Goal: Information Seeking & Learning: Learn about a topic

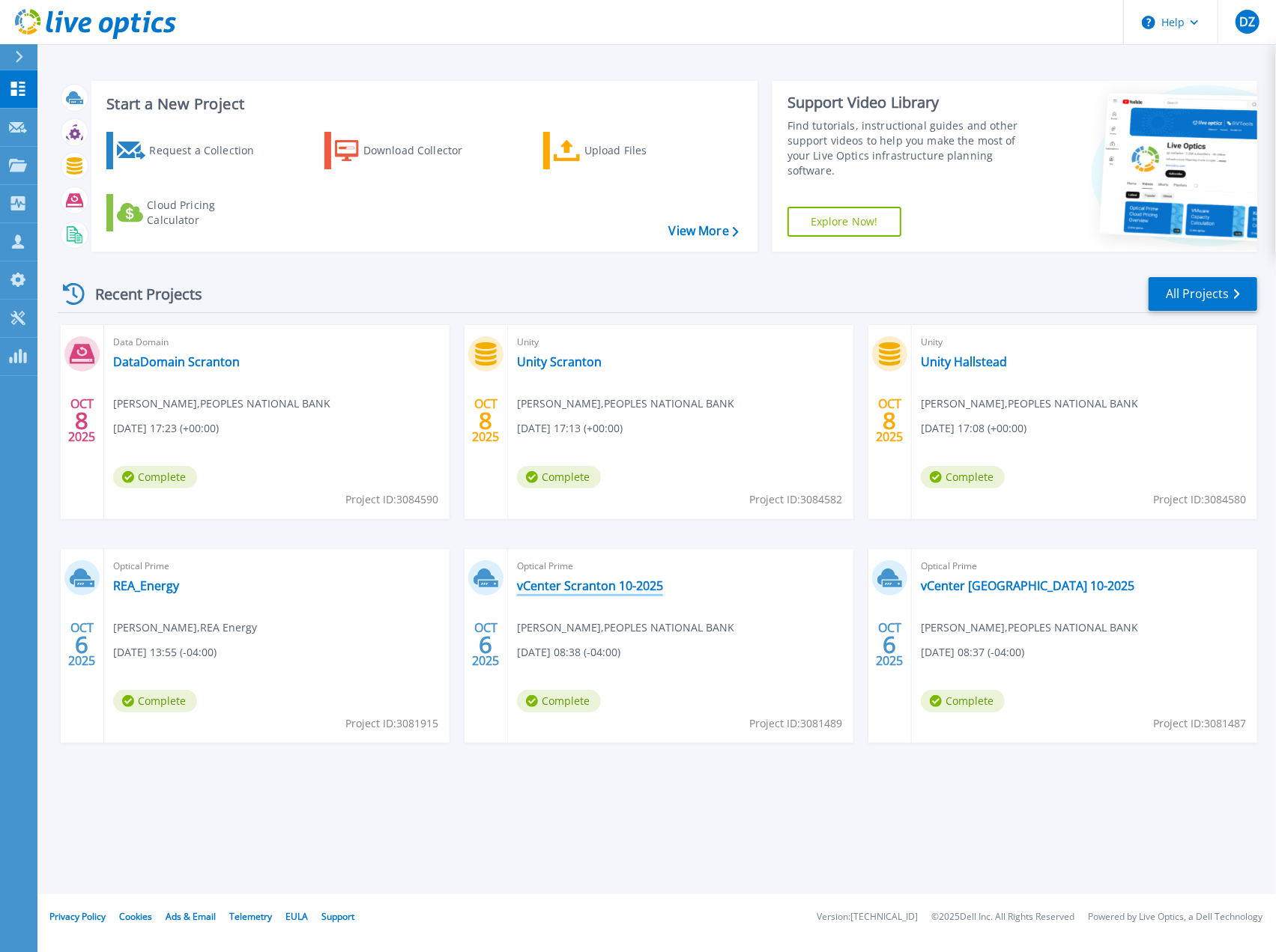
click at [532, 590] on link "vCenter Scranton 10-2025" at bounding box center [590, 586] width 146 height 15
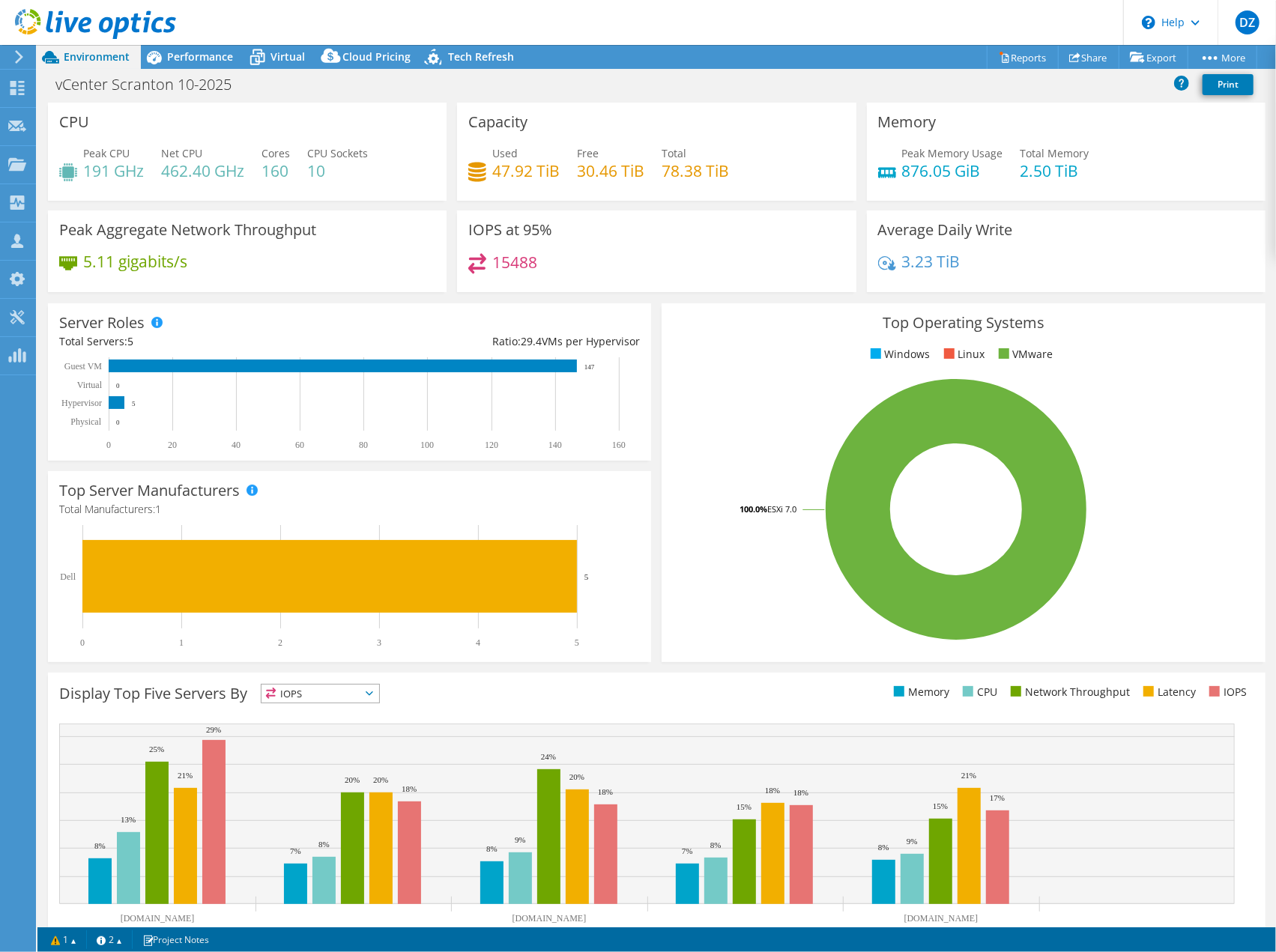
select select "USEast"
select select "USD"
click at [213, 49] on div "Performance" at bounding box center [193, 57] width 103 height 24
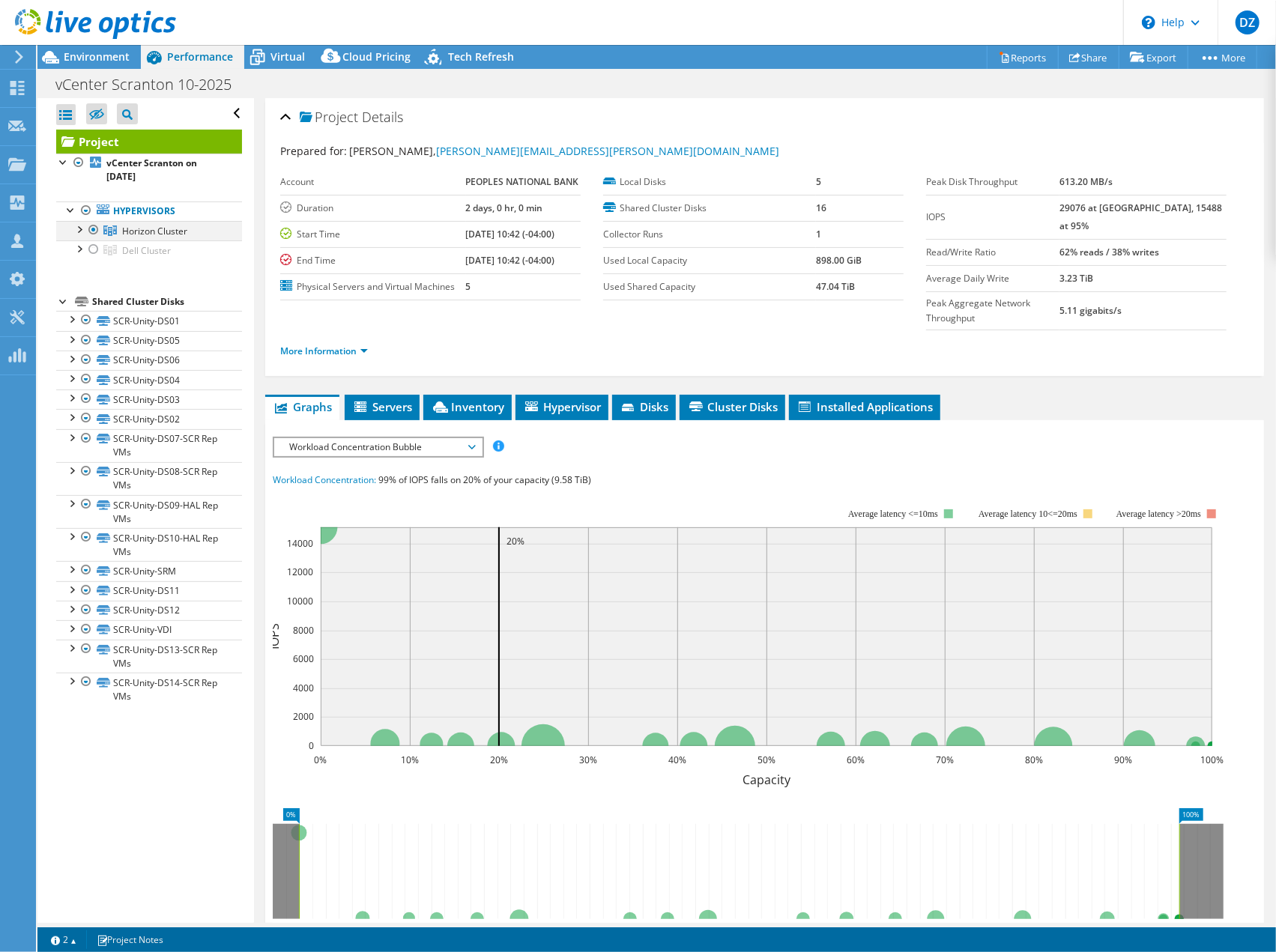
click at [81, 230] on div at bounding box center [78, 228] width 15 height 15
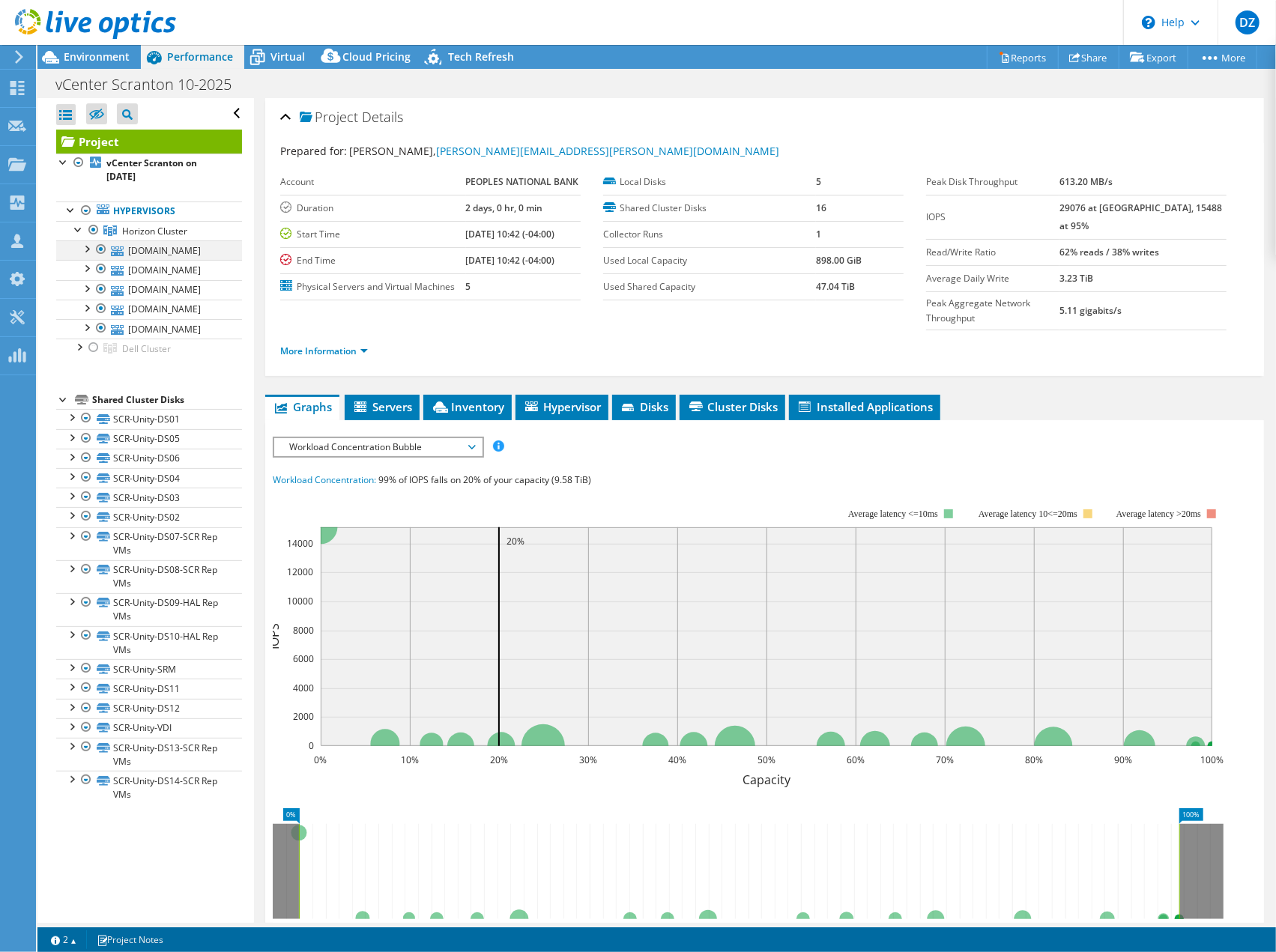
click at [100, 246] on div at bounding box center [100, 249] width 15 height 18
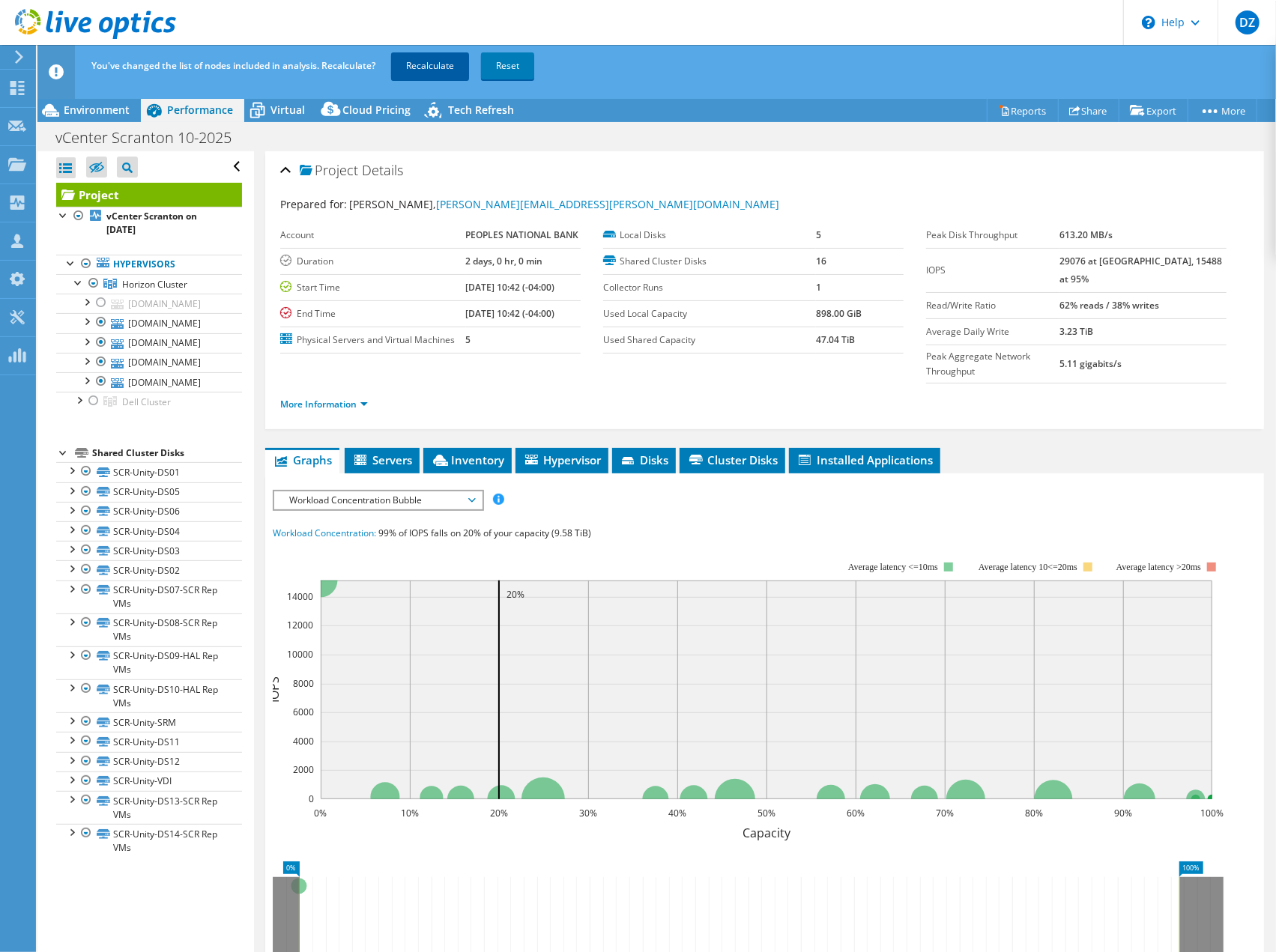
click at [436, 70] on link "Recalculate" at bounding box center [430, 66] width 77 height 27
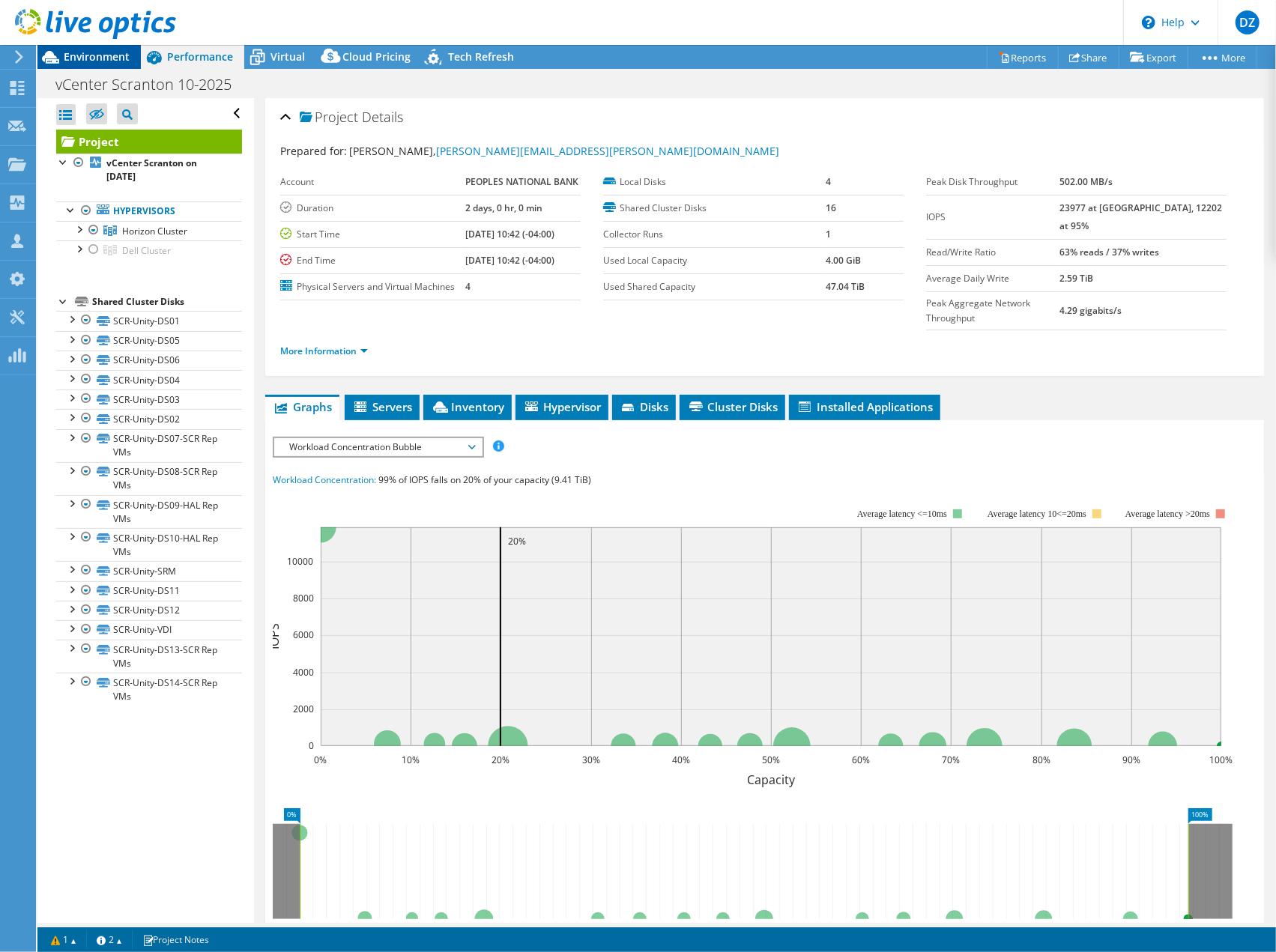
click at [116, 58] on span "Environment" at bounding box center [96, 57] width 66 height 14
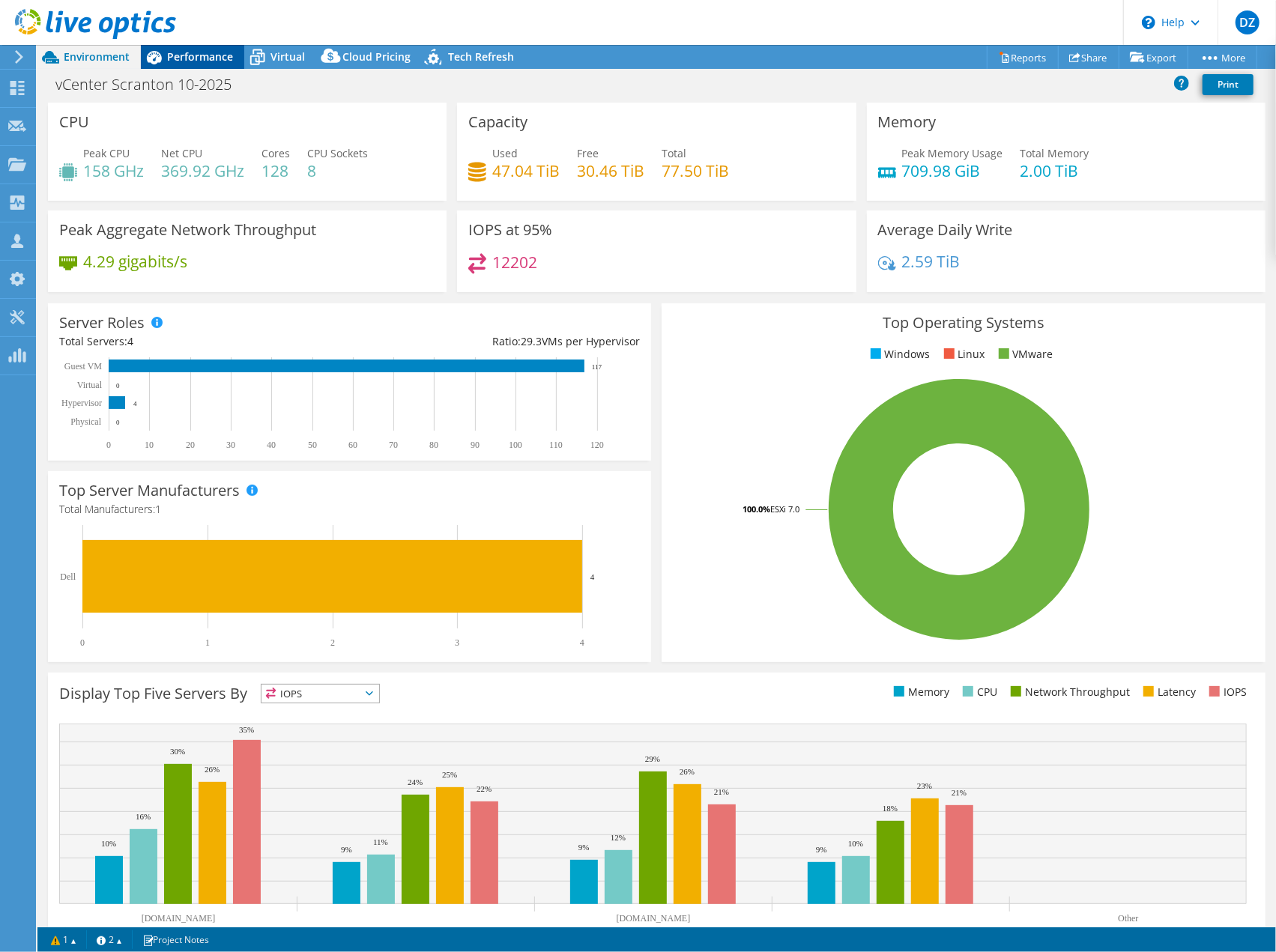
click at [179, 60] on span "Performance" at bounding box center [200, 57] width 66 height 14
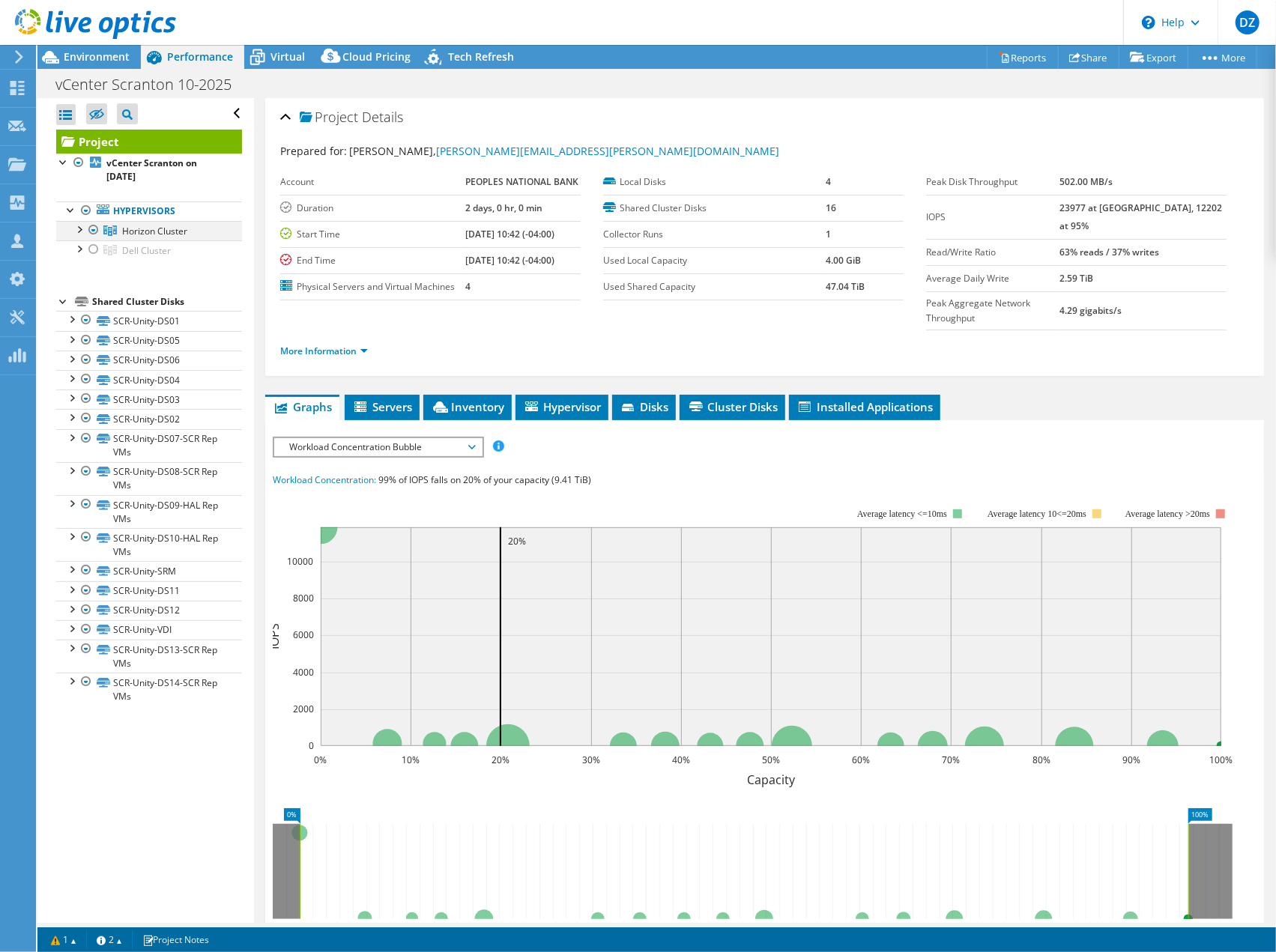
click at [77, 221] on div at bounding box center [78, 228] width 15 height 15
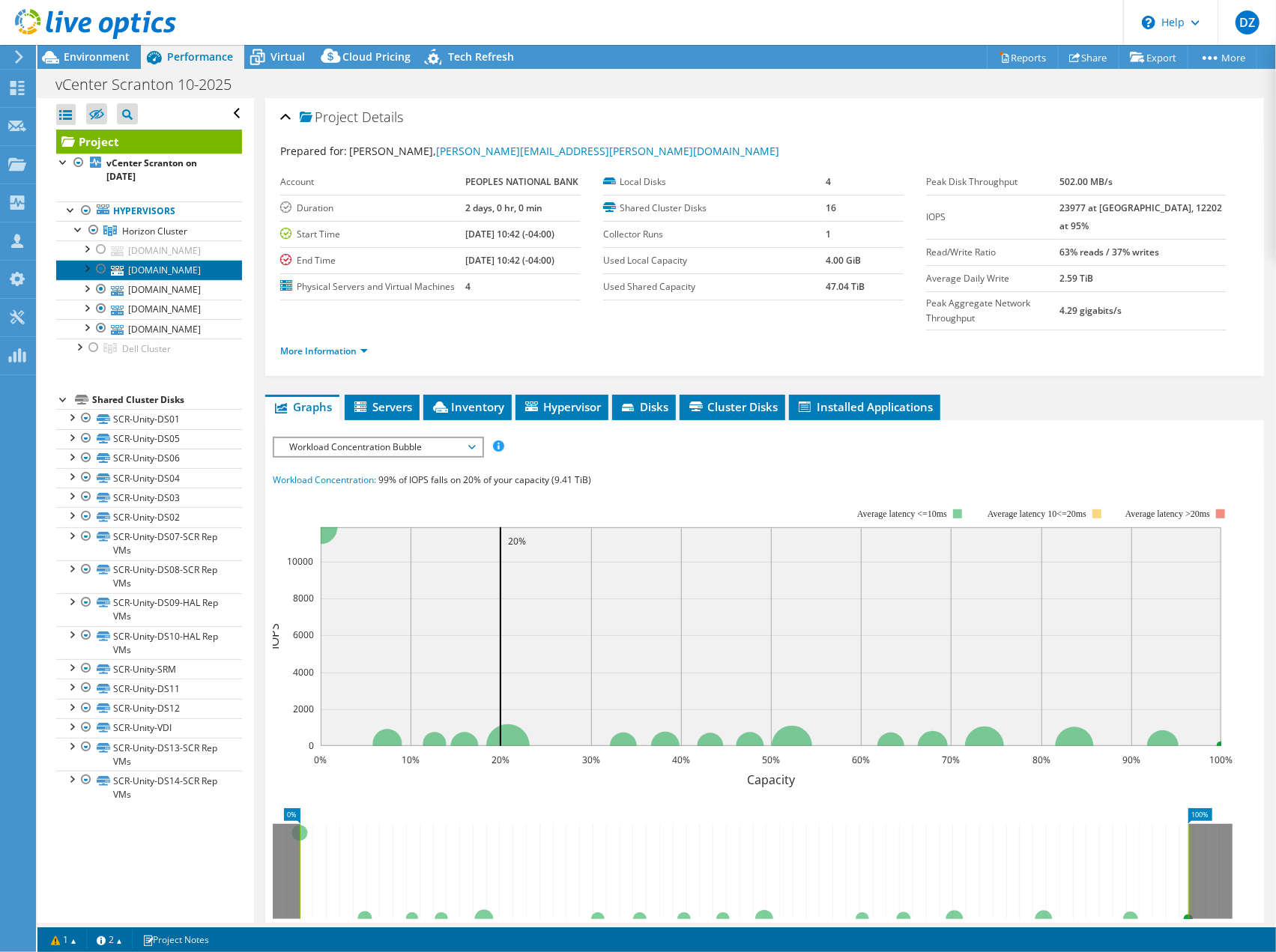
click at [127, 279] on link "[DOMAIN_NAME]" at bounding box center [149, 270] width 186 height 20
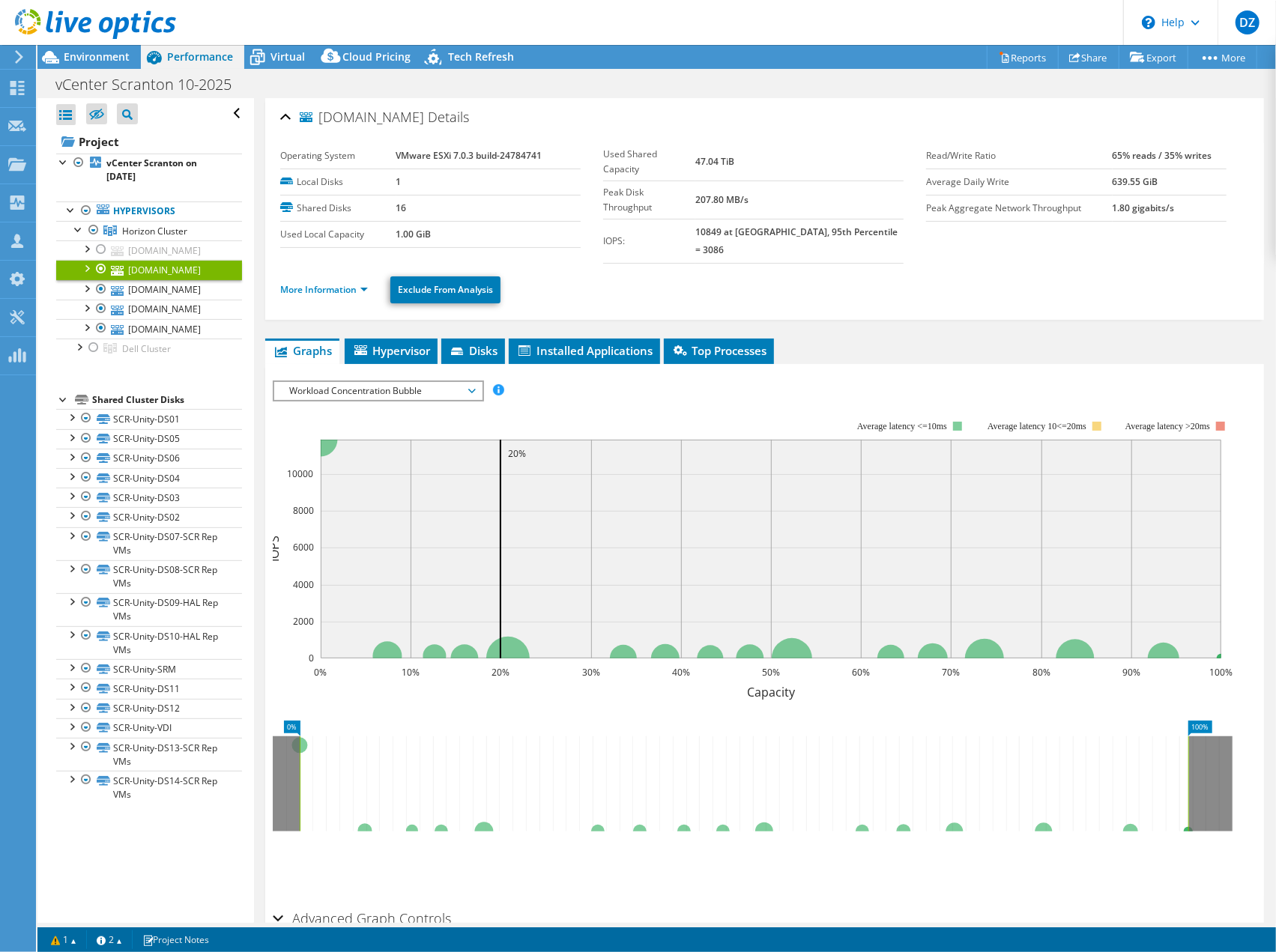
click at [300, 382] on span "Workload Concentration Bubble" at bounding box center [378, 391] width 193 height 18
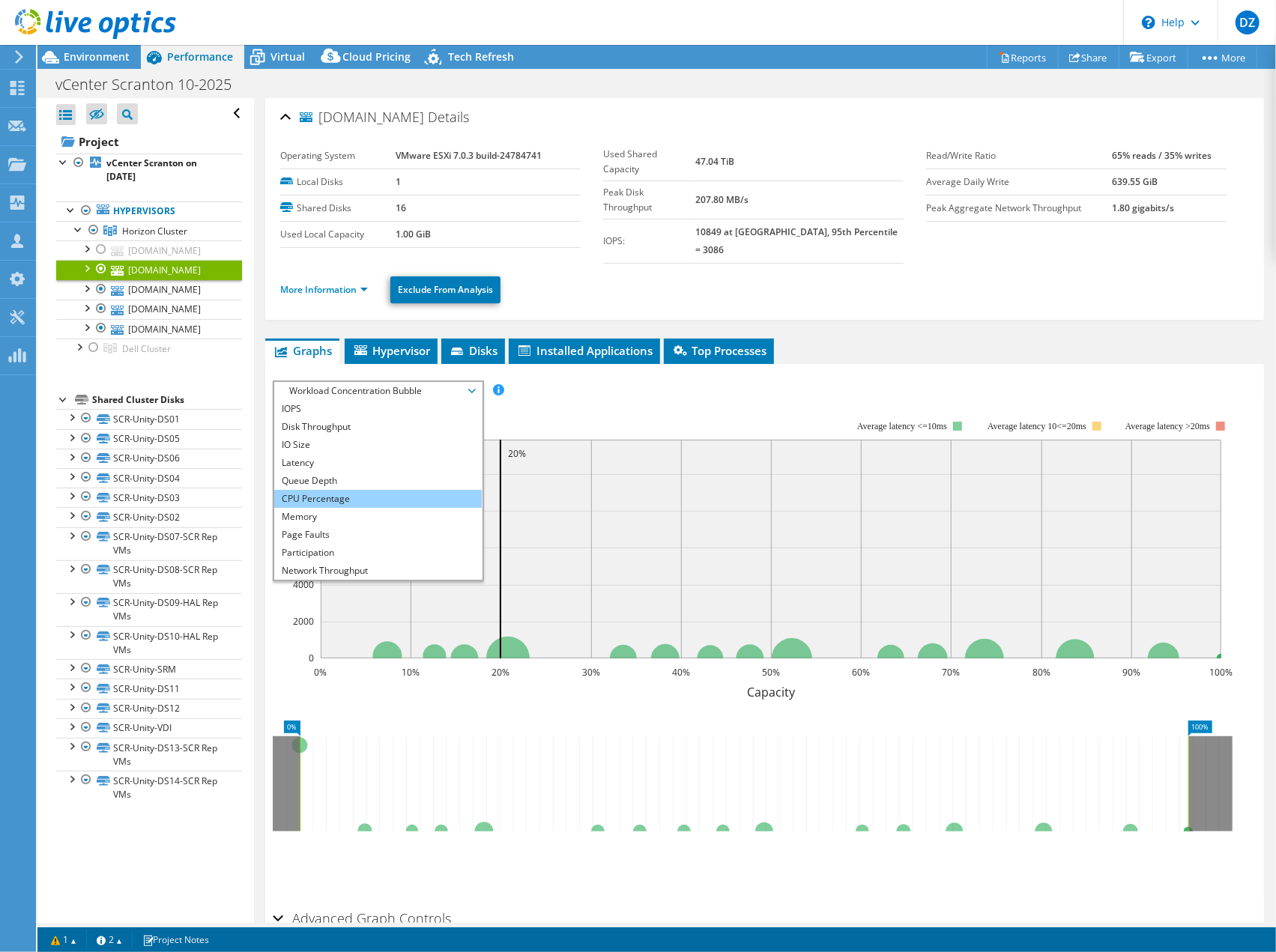
click at [310, 489] on li "CPU Percentage" at bounding box center [377, 498] width 208 height 18
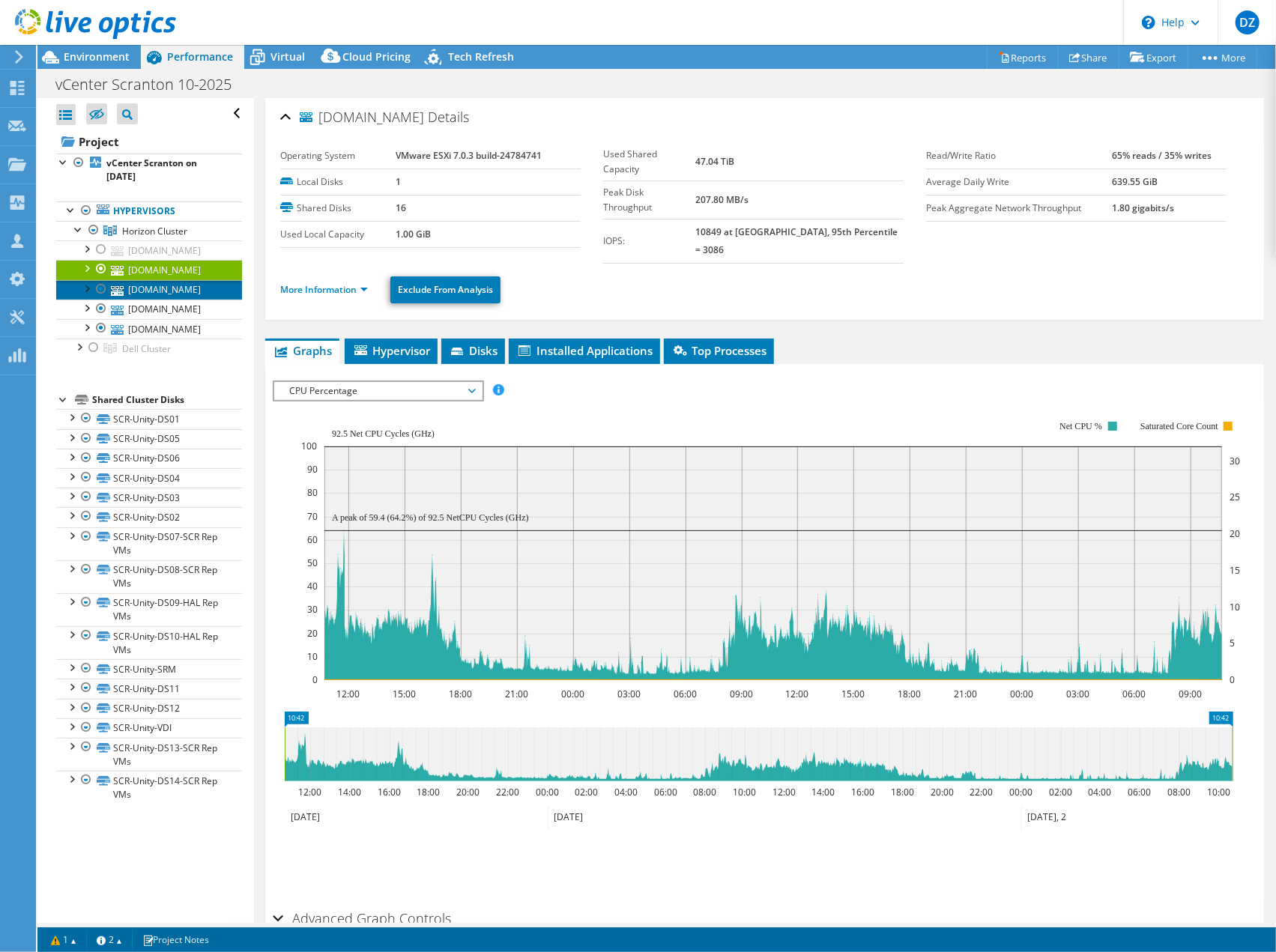
click at [156, 300] on link "[DOMAIN_NAME]" at bounding box center [149, 290] width 186 height 20
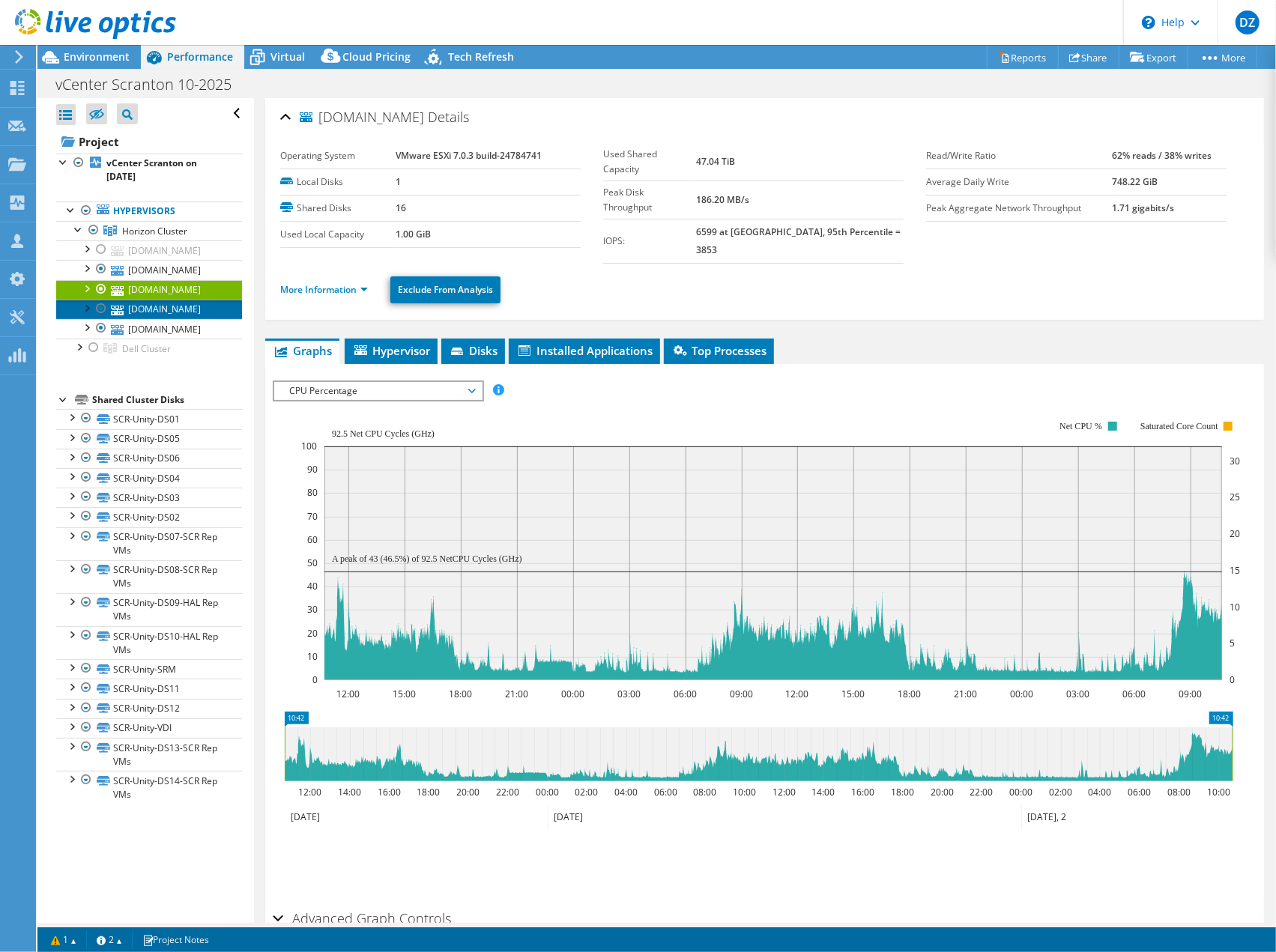
click at [159, 319] on link "[DOMAIN_NAME]" at bounding box center [149, 310] width 186 height 20
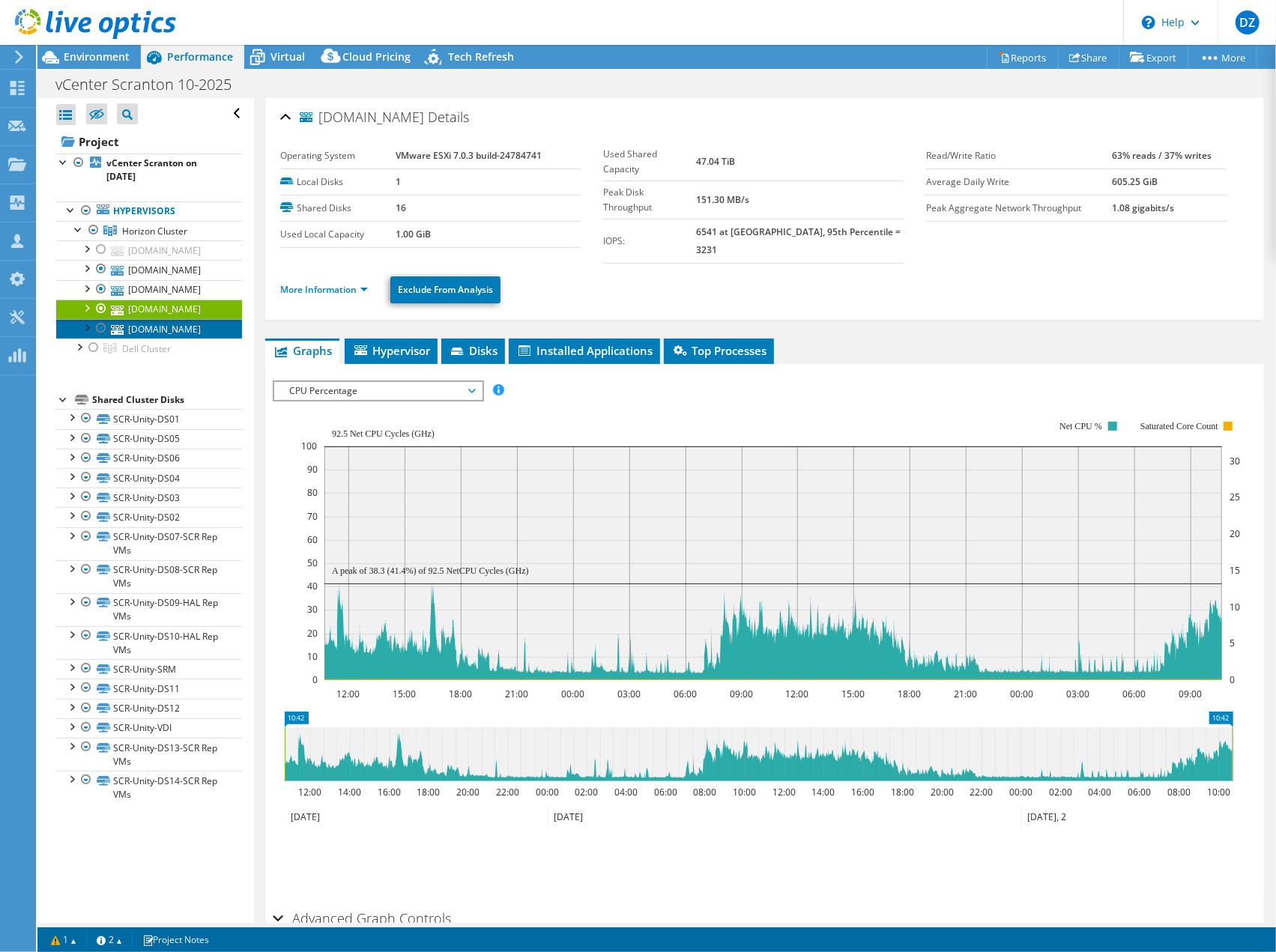
click at [157, 339] on link "[DOMAIN_NAME]" at bounding box center [149, 329] width 186 height 20
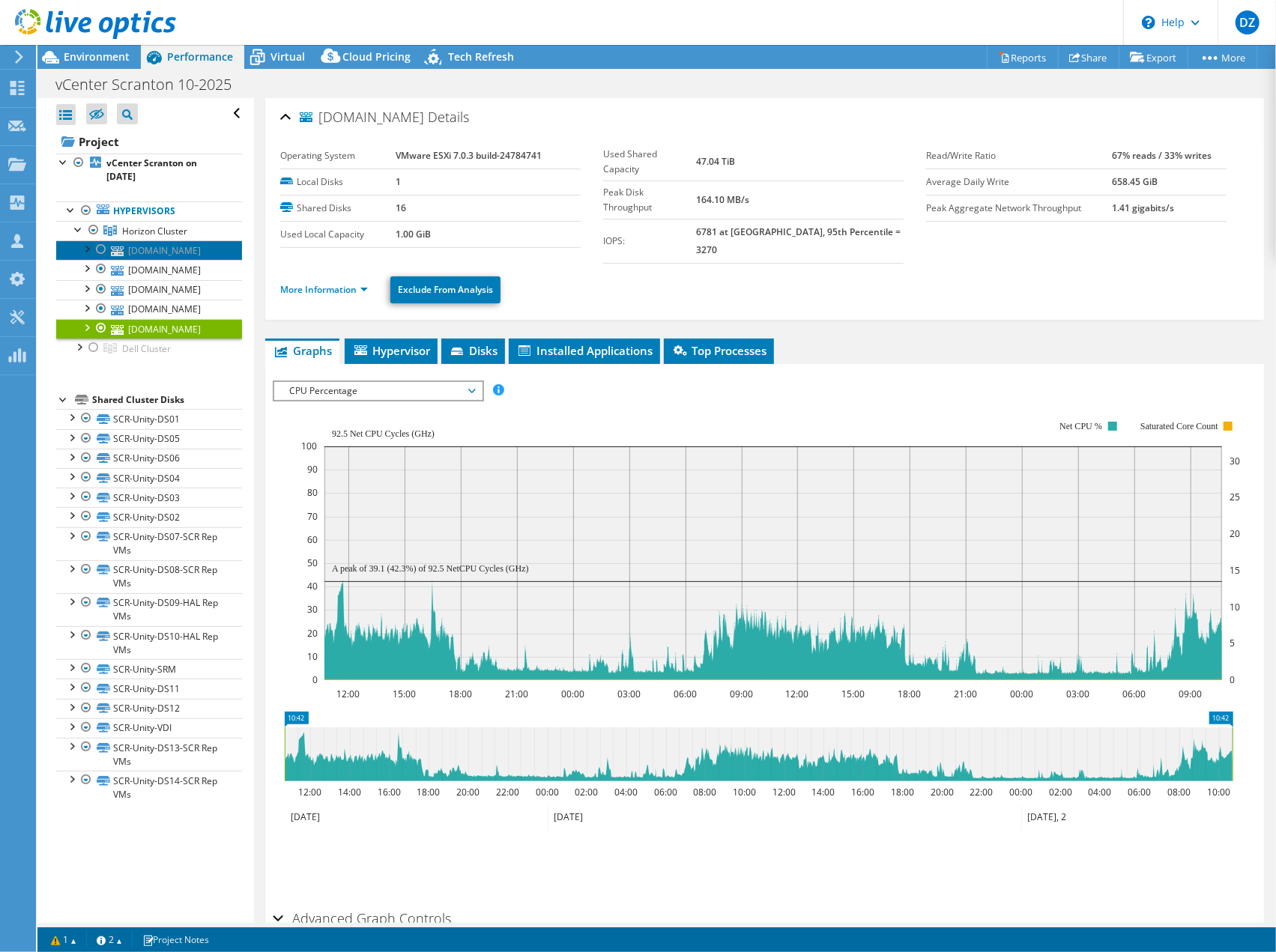
click at [144, 260] on link "[DOMAIN_NAME]" at bounding box center [149, 250] width 186 height 20
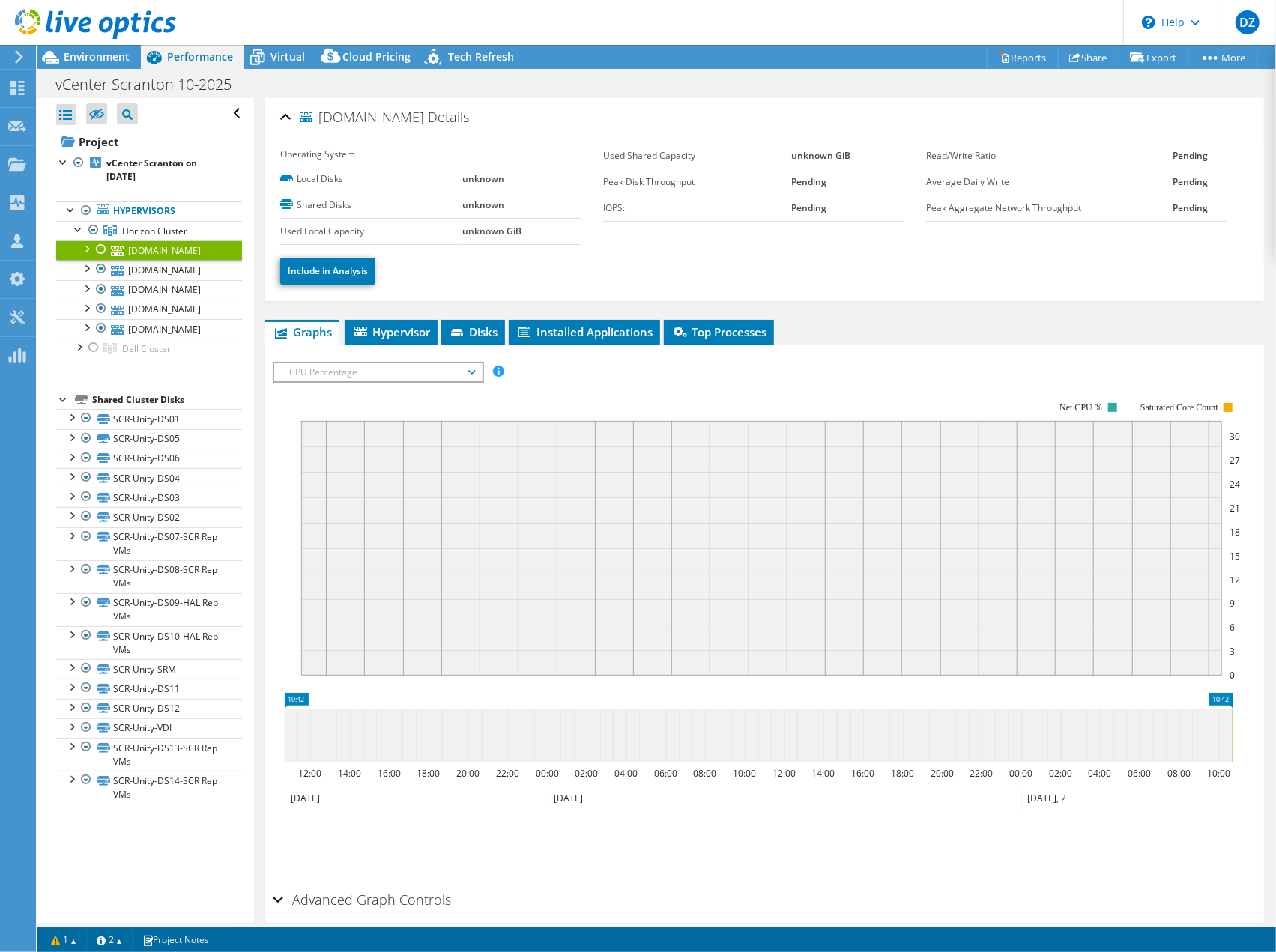
click at [102, 248] on div at bounding box center [100, 249] width 15 height 18
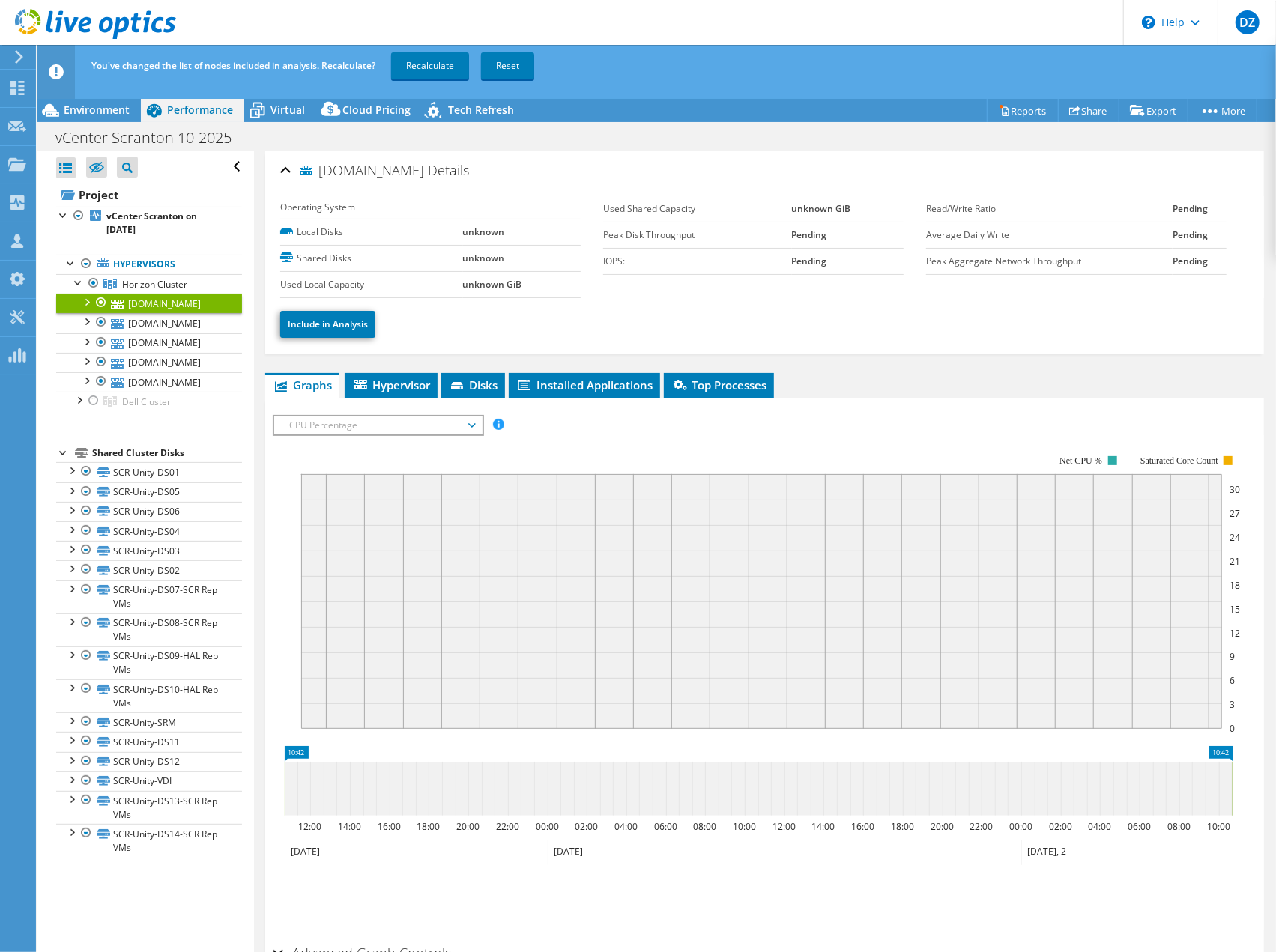
click at [430, 80] on div "You've changed the list of nodes included in analysis. Recalculate? Recalculate…" at bounding box center [684, 66] width 1194 height 42
click at [433, 78] on link "Recalculate" at bounding box center [430, 66] width 77 height 27
click at [84, 261] on div at bounding box center [85, 264] width 15 height 18
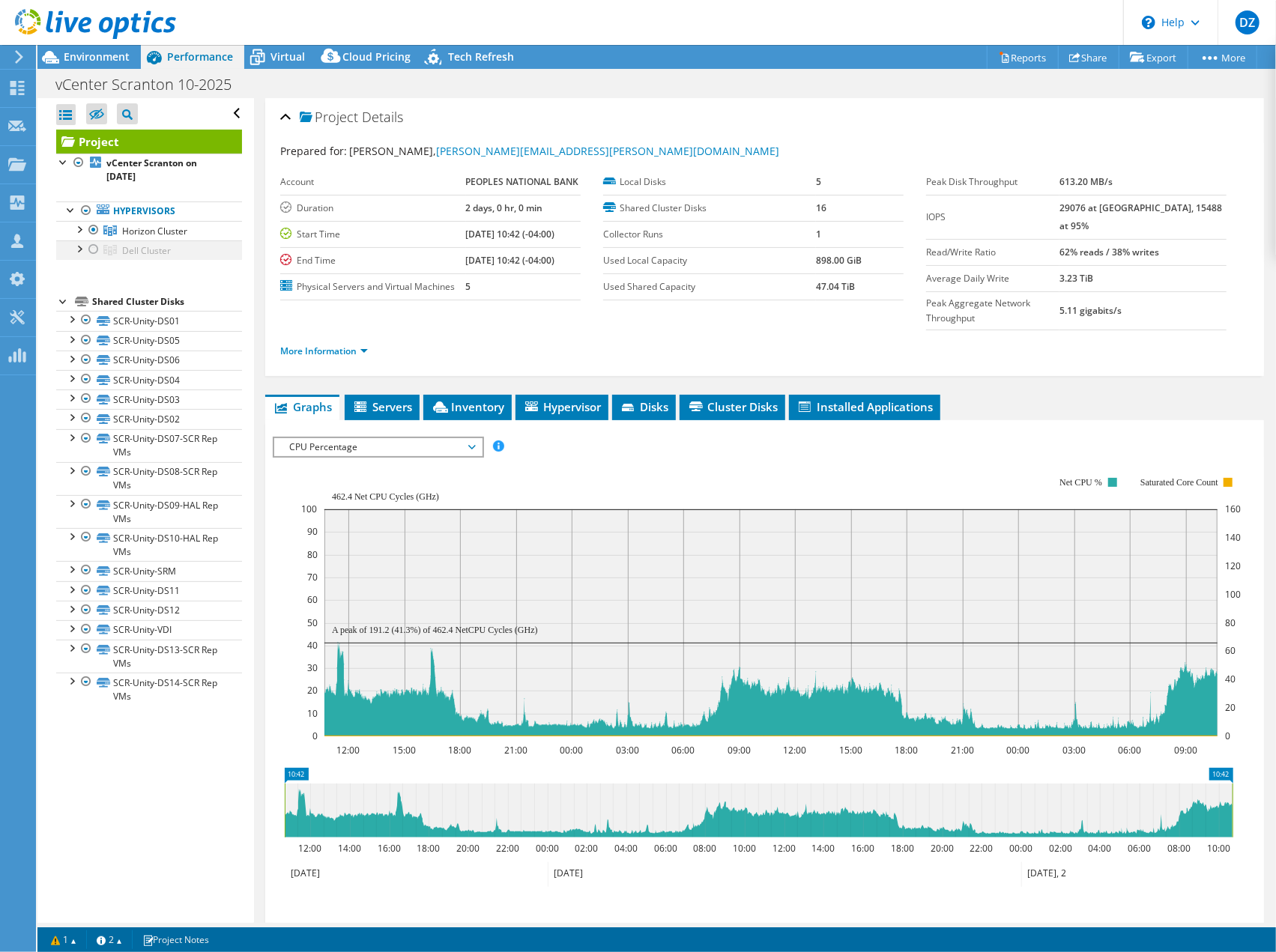
click at [94, 248] on div at bounding box center [93, 249] width 15 height 18
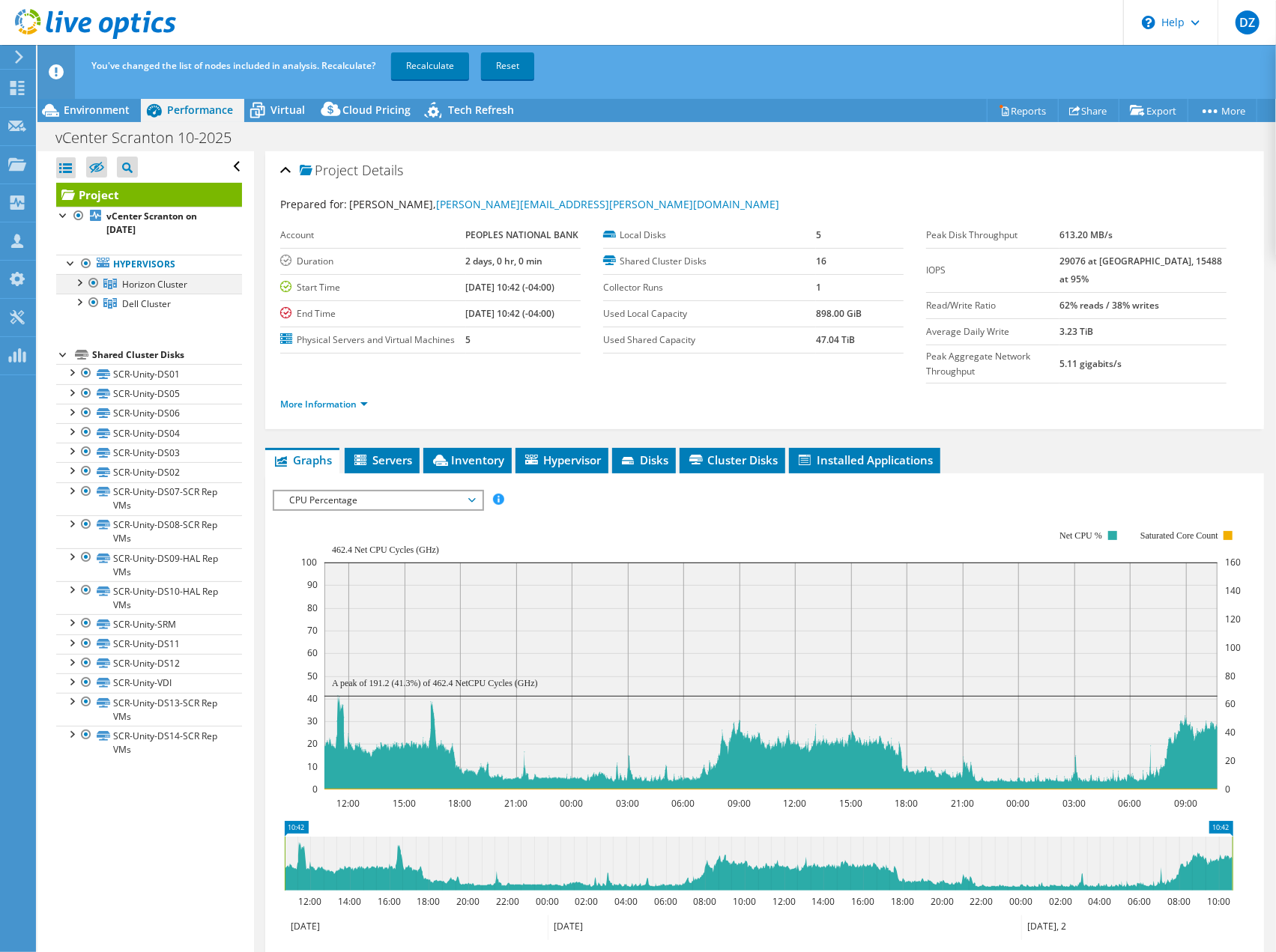
click at [93, 281] on div at bounding box center [93, 283] width 15 height 18
click at [424, 79] on div "You've changed the list of nodes included in analysis. Recalculate? Recalculate…" at bounding box center [684, 66] width 1194 height 42
click at [429, 71] on link "Recalculate" at bounding box center [430, 66] width 77 height 27
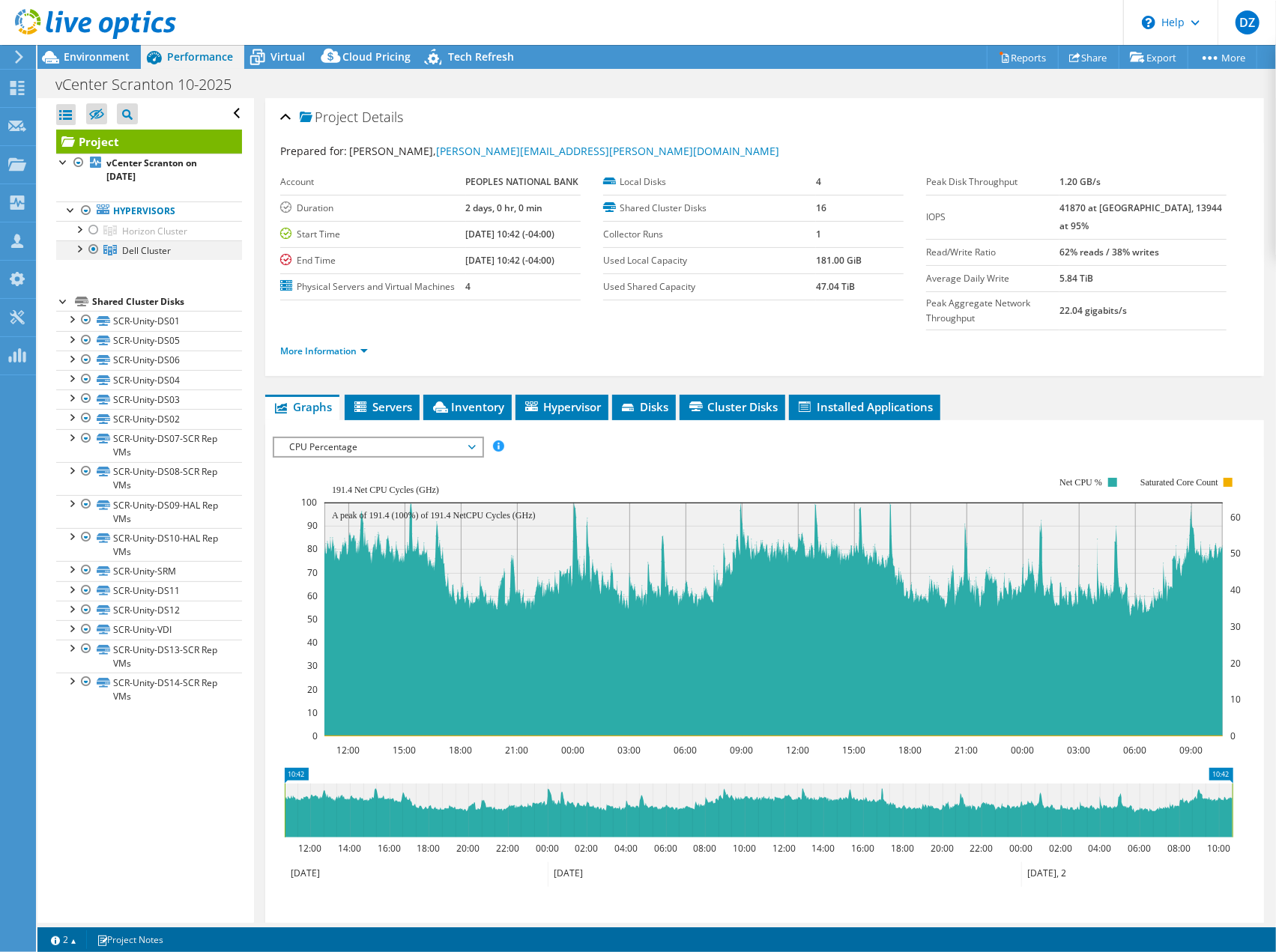
click at [80, 250] on div at bounding box center [78, 247] width 15 height 15
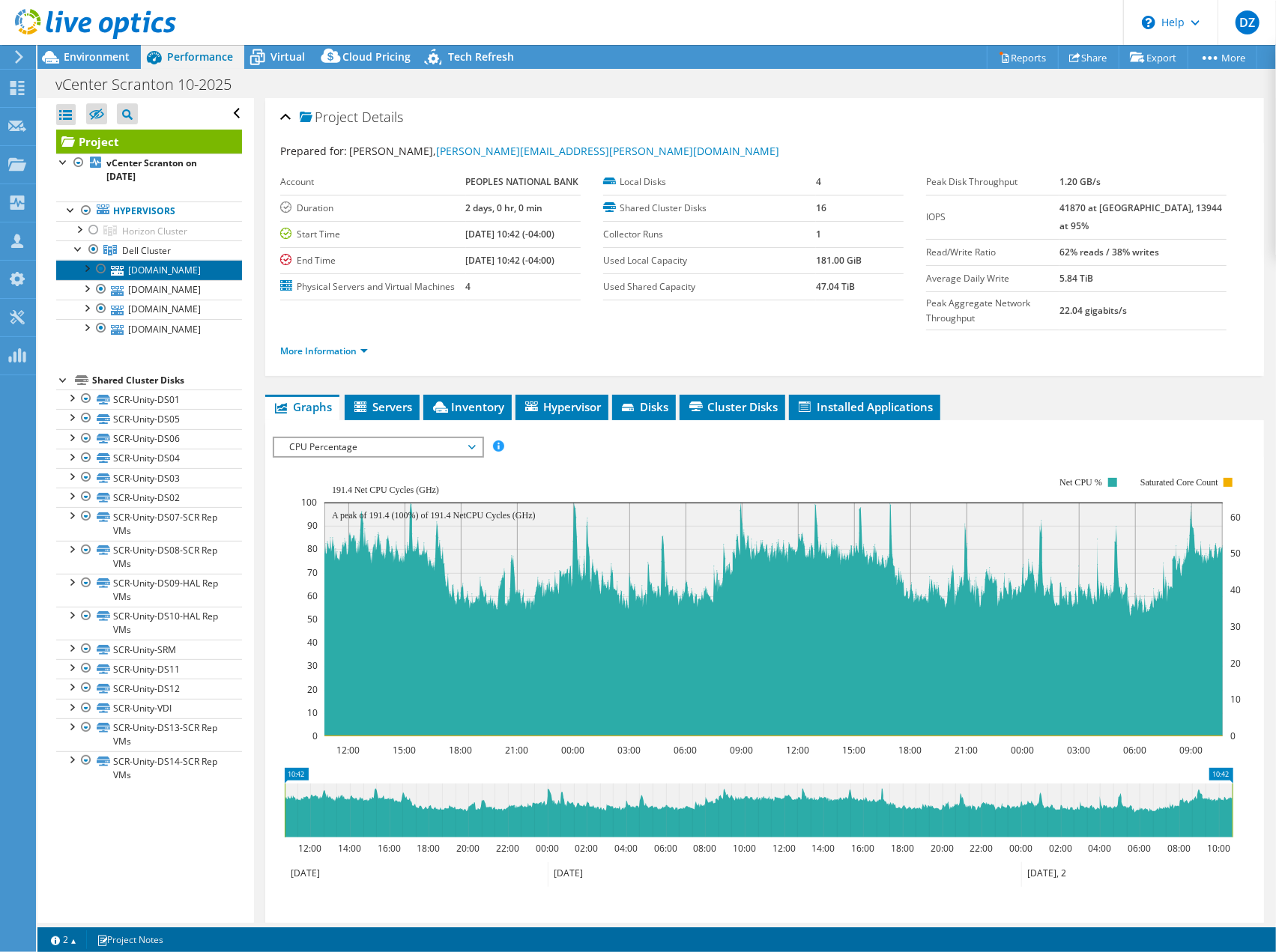
click at [133, 279] on link "[DOMAIN_NAME]" at bounding box center [149, 270] width 186 height 20
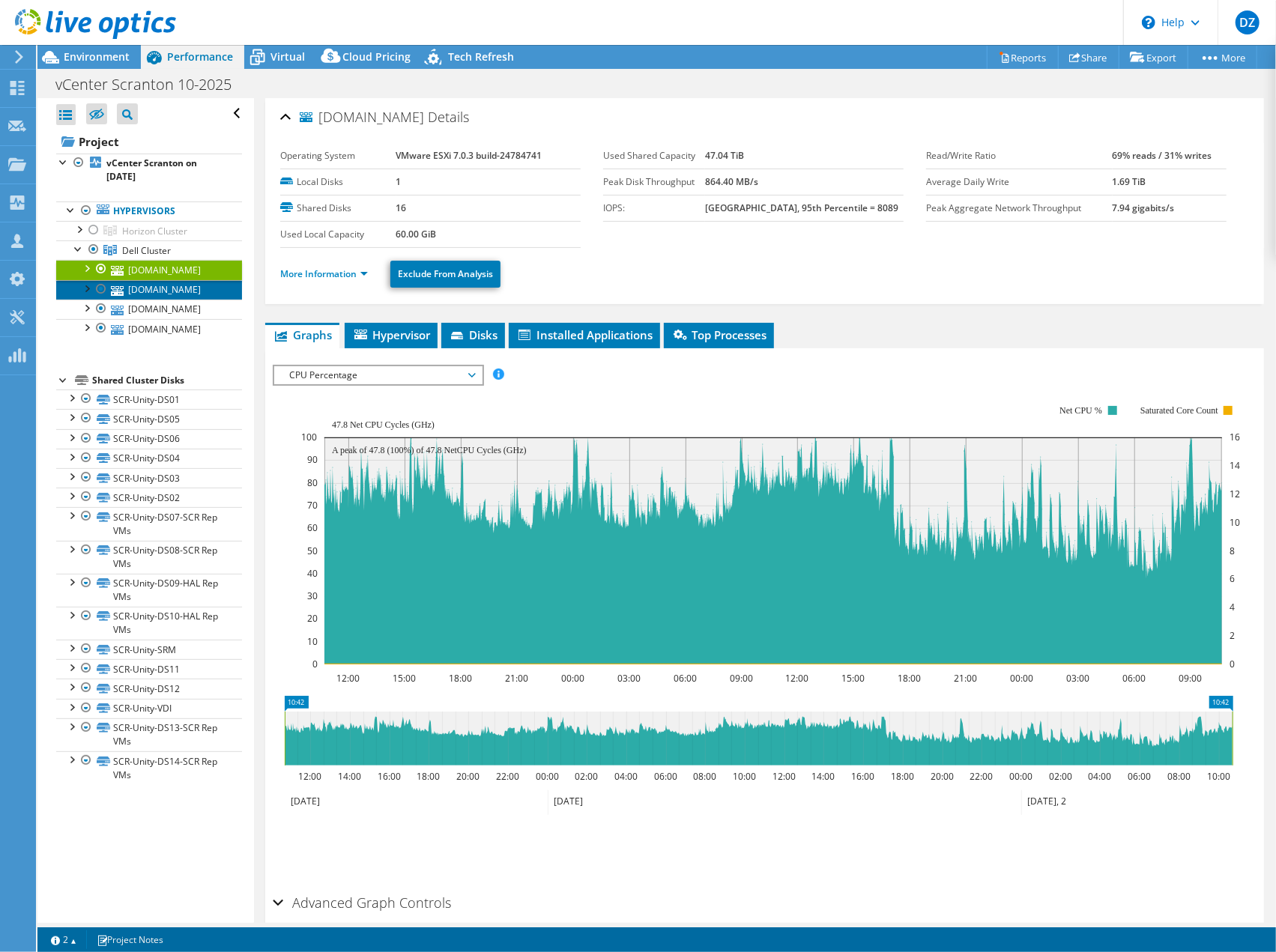
click at [120, 296] on icon at bounding box center [117, 291] width 13 height 10
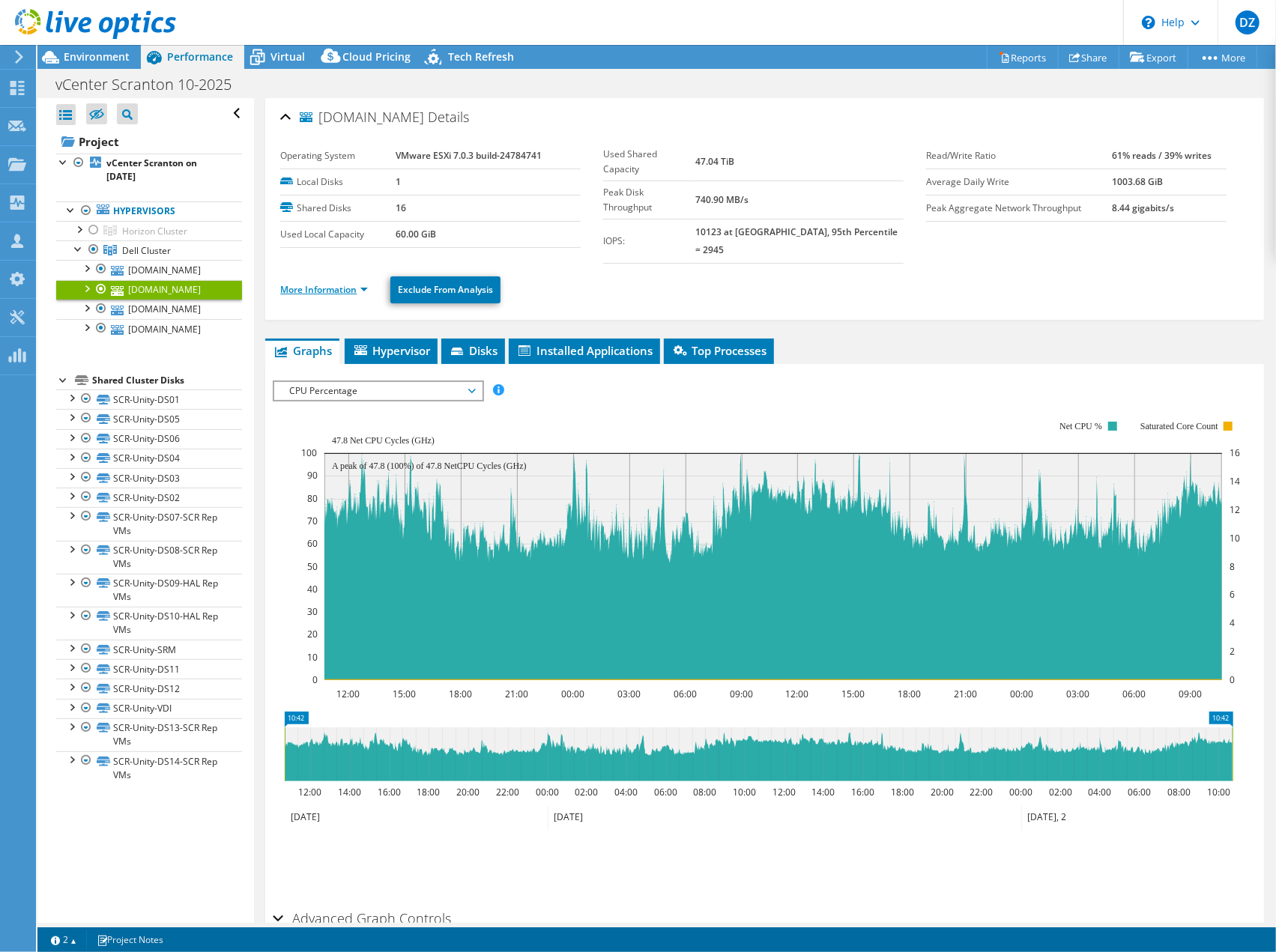
click at [367, 283] on link "More Information" at bounding box center [324, 289] width 87 height 13
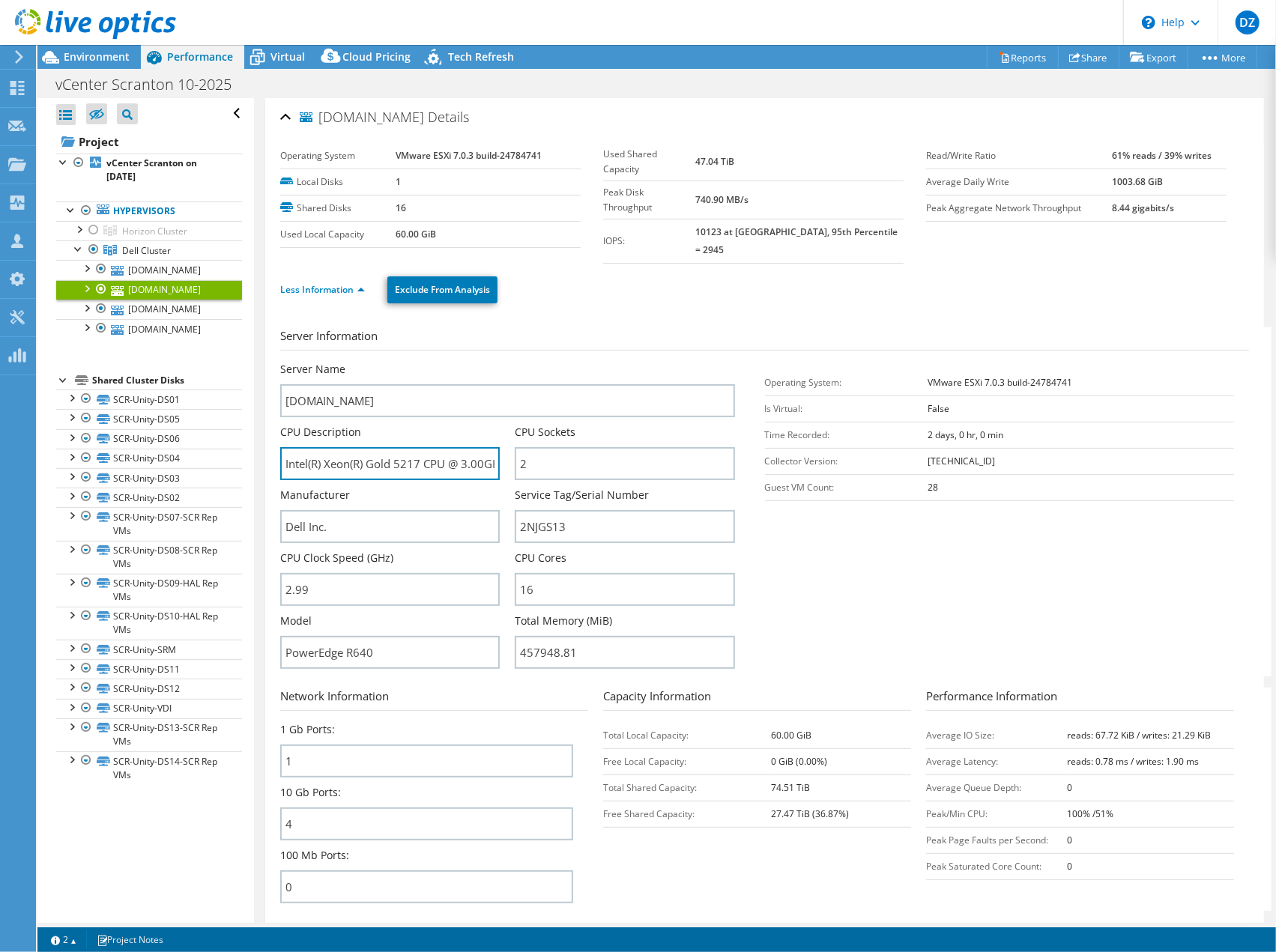
scroll to position [0, 65]
drag, startPoint x: 463, startPoint y: 448, endPoint x: 502, endPoint y: 447, distance: 39.0
click at [502, 447] on div "CPU Description Intel(R) Xeon(R) Gold 5217 CPU @ 3.00GHz 2.99 GHz" at bounding box center [397, 453] width 234 height 56
click at [476, 448] on input "Intel(R) Xeon(R) Gold 5217 CPU @ 3.00GHz 2.99 GHz" at bounding box center [389, 463] width 219 height 33
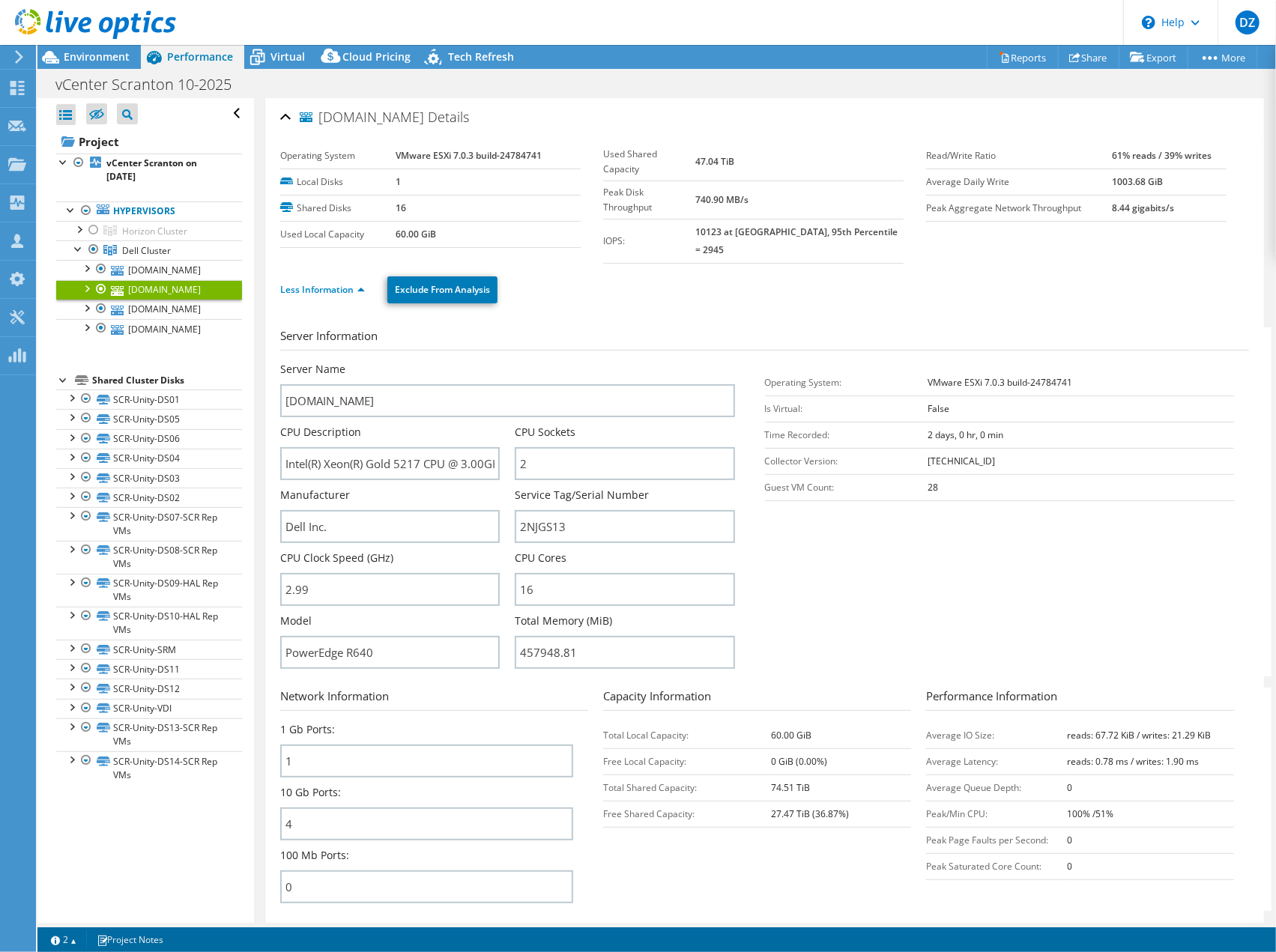
click at [97, 298] on div at bounding box center [100, 289] width 15 height 18
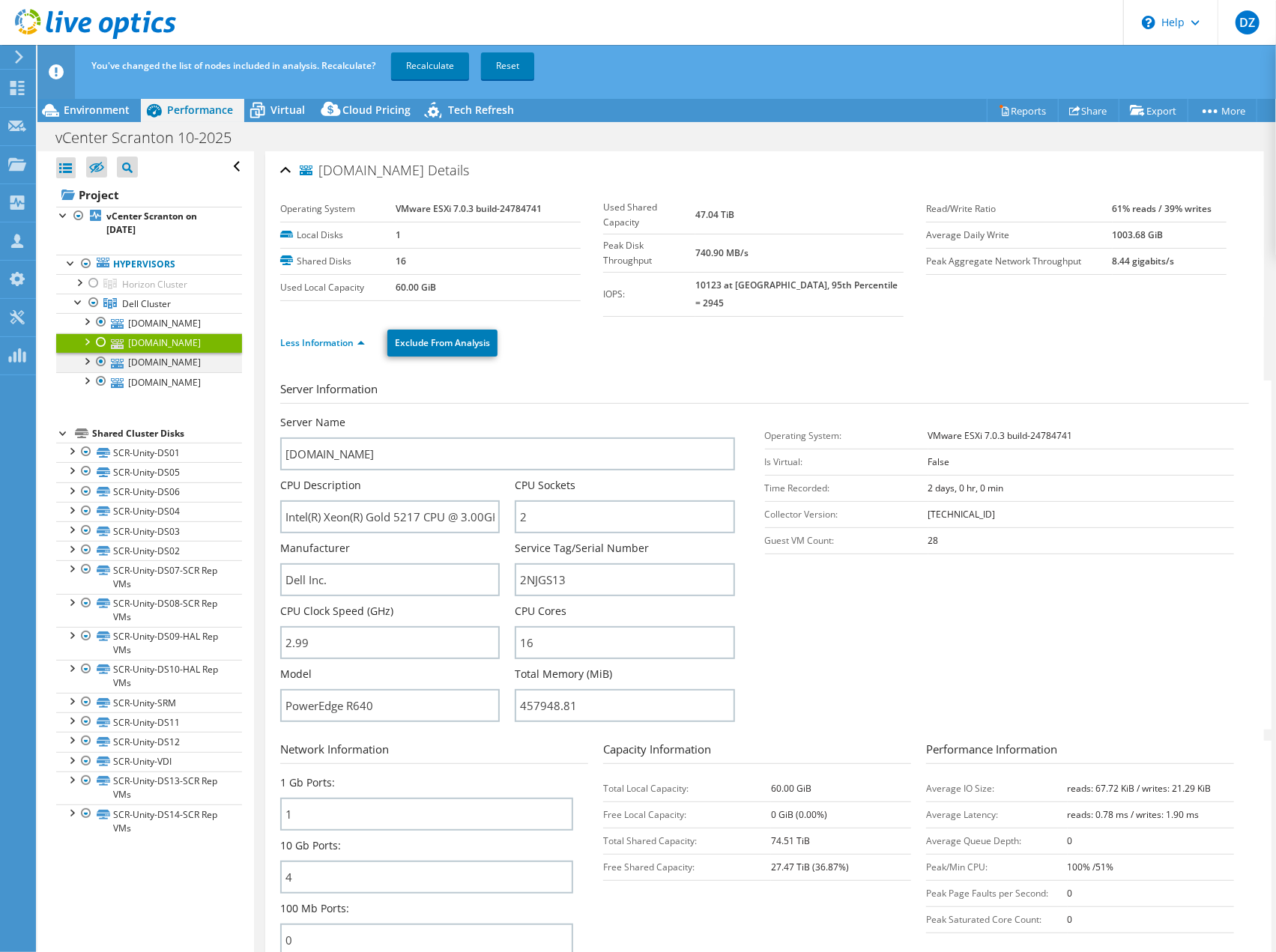
click at [99, 370] on div at bounding box center [100, 361] width 15 height 18
click at [100, 390] on div at bounding box center [100, 381] width 15 height 18
click at [454, 68] on link "Recalculate" at bounding box center [430, 66] width 77 height 27
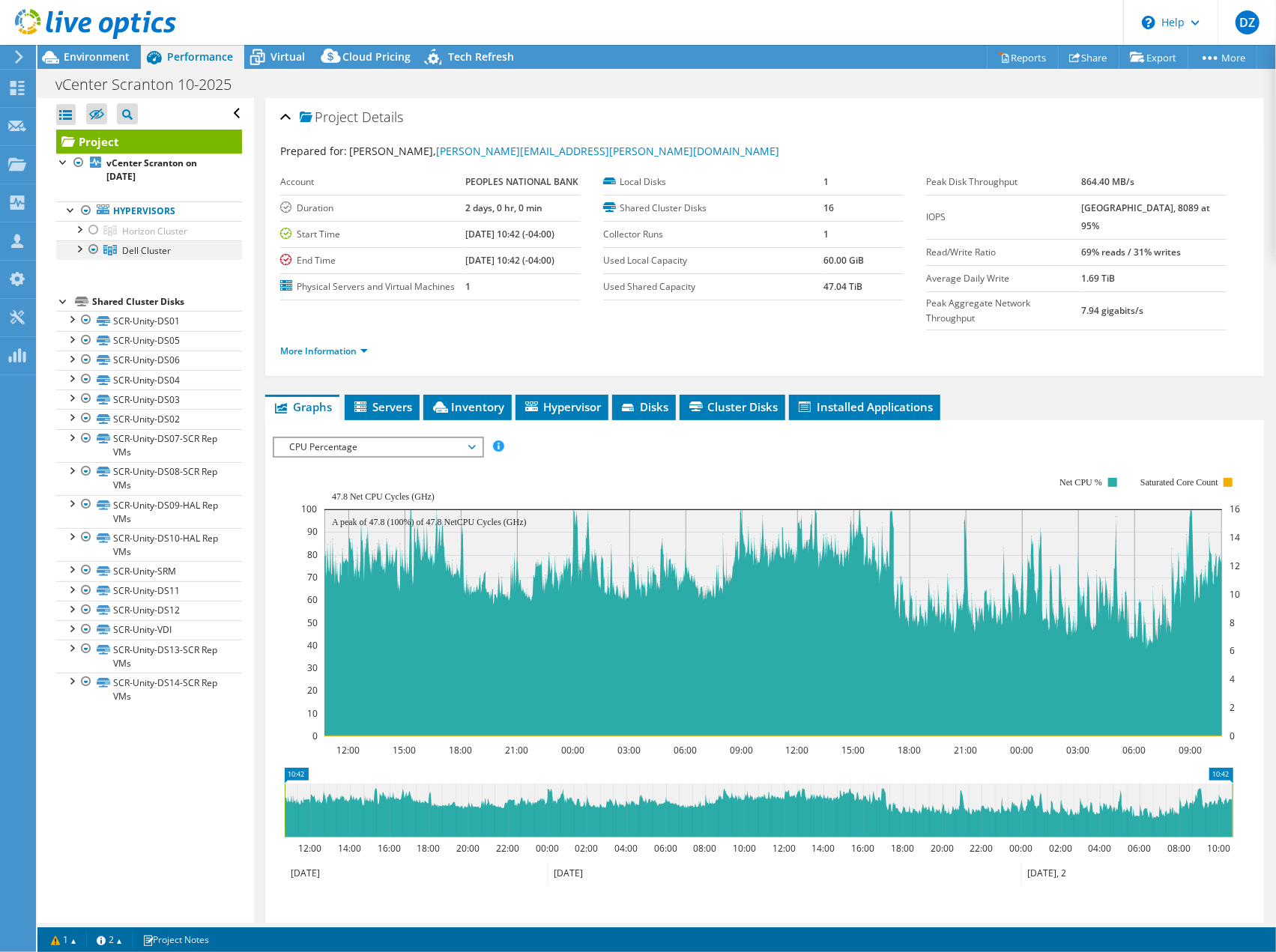
click at [93, 248] on div at bounding box center [93, 249] width 15 height 18
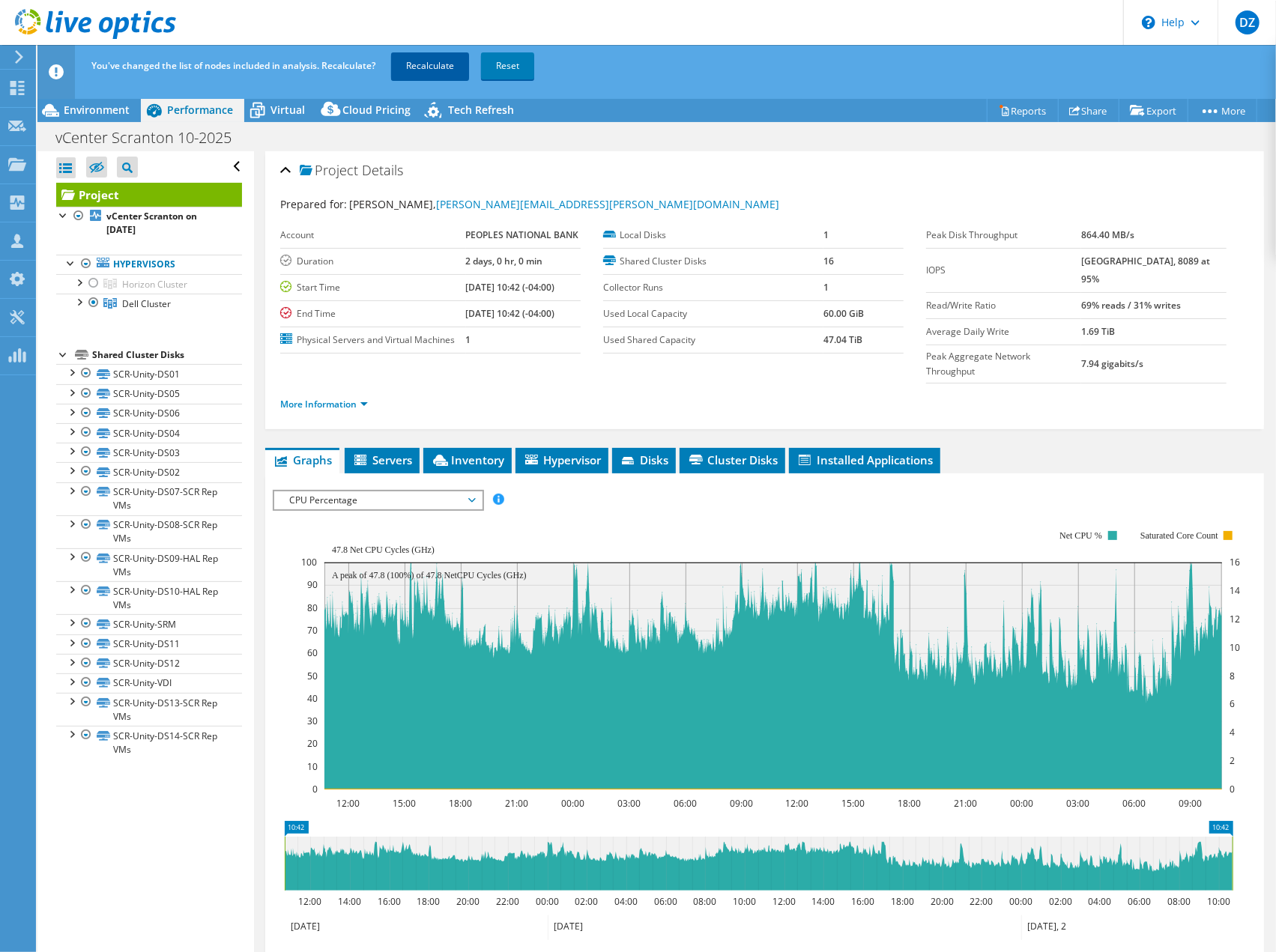
click at [404, 63] on link "Recalculate" at bounding box center [430, 66] width 77 height 27
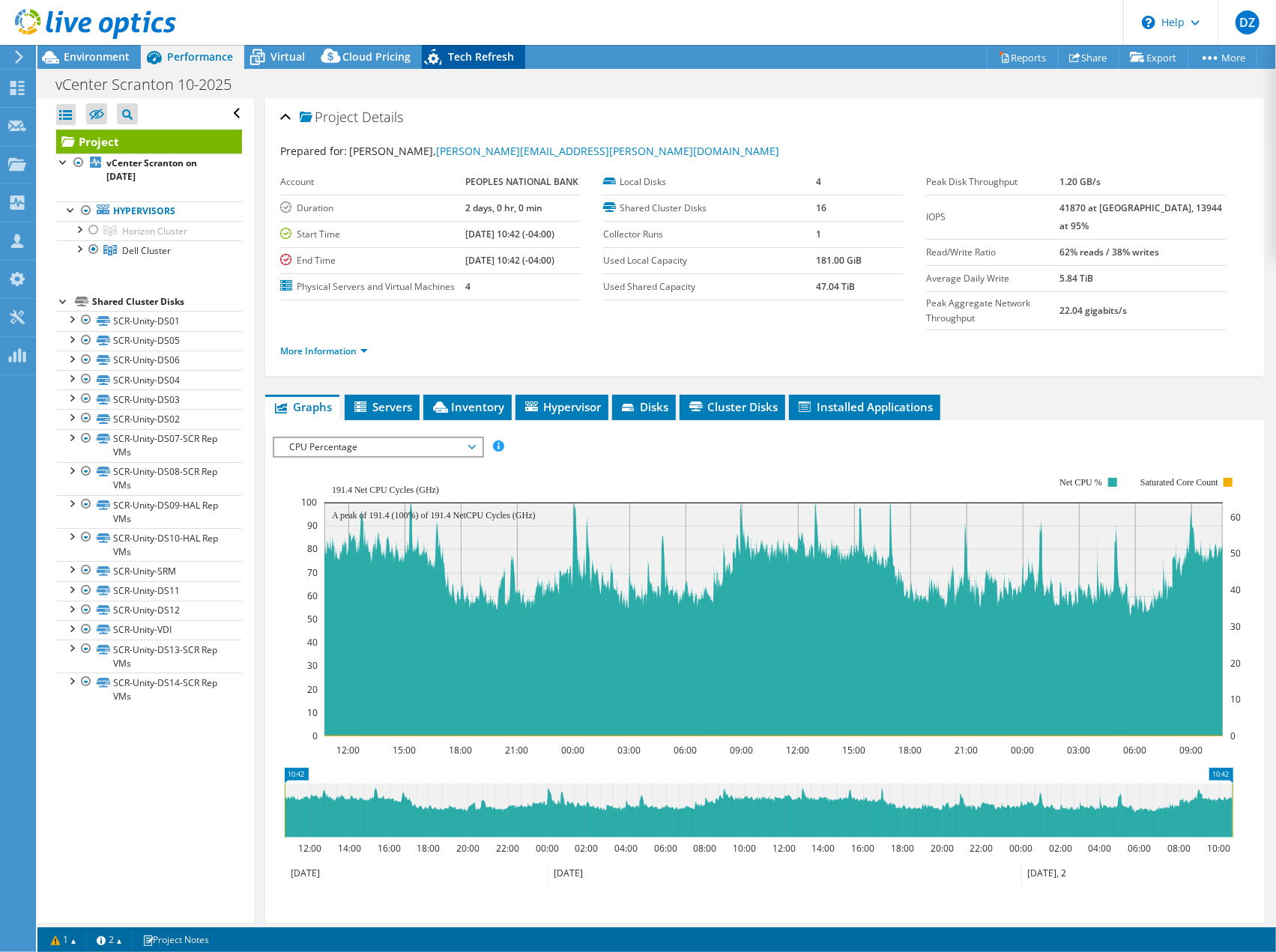
click at [471, 54] on span "Tech Refresh" at bounding box center [481, 57] width 66 height 14
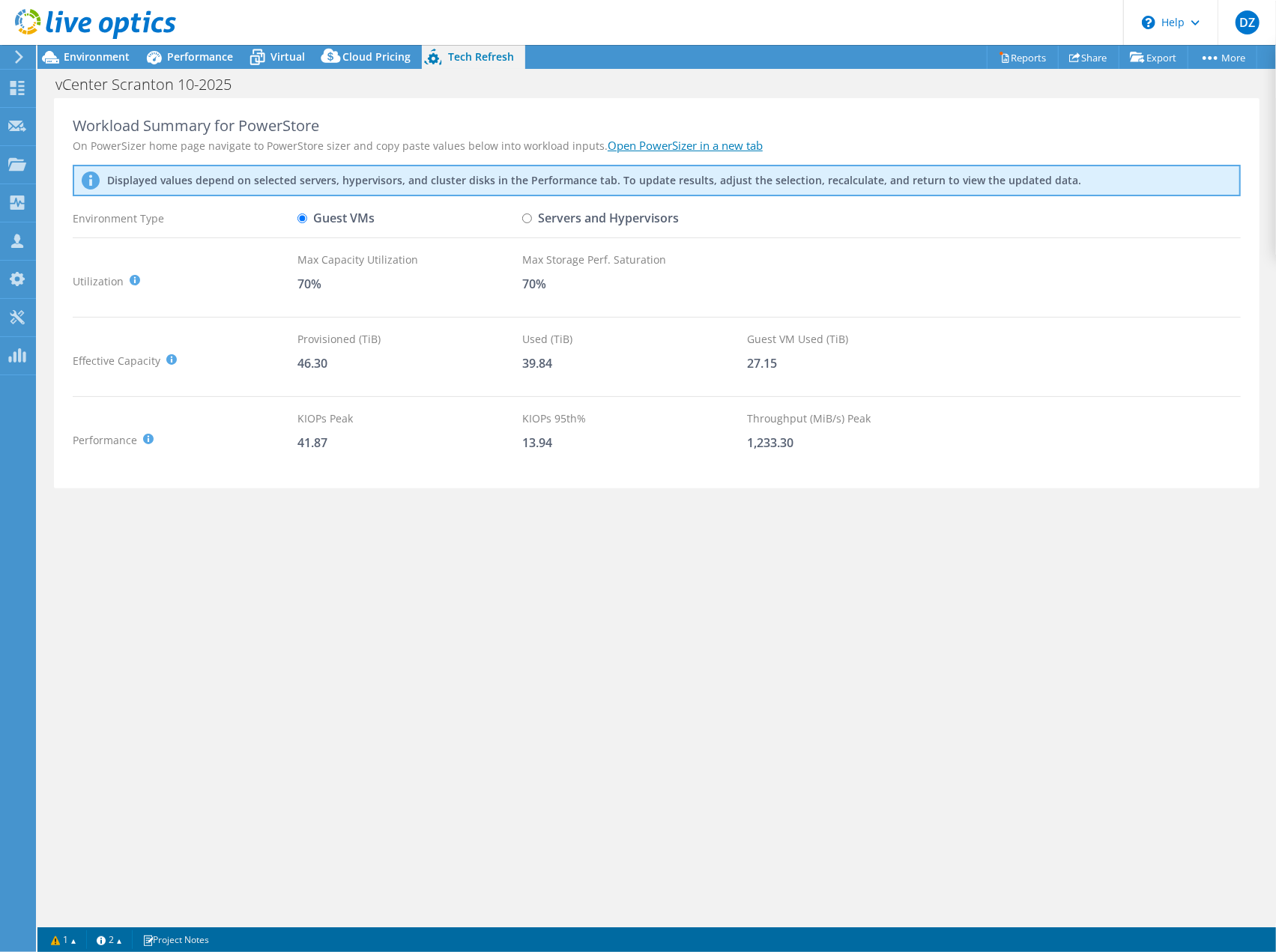
click at [523, 221] on input "Servers and Hypervisors" at bounding box center [527, 218] width 10 height 10
radio input "true"
click at [195, 63] on span "Performance" at bounding box center [200, 57] width 66 height 14
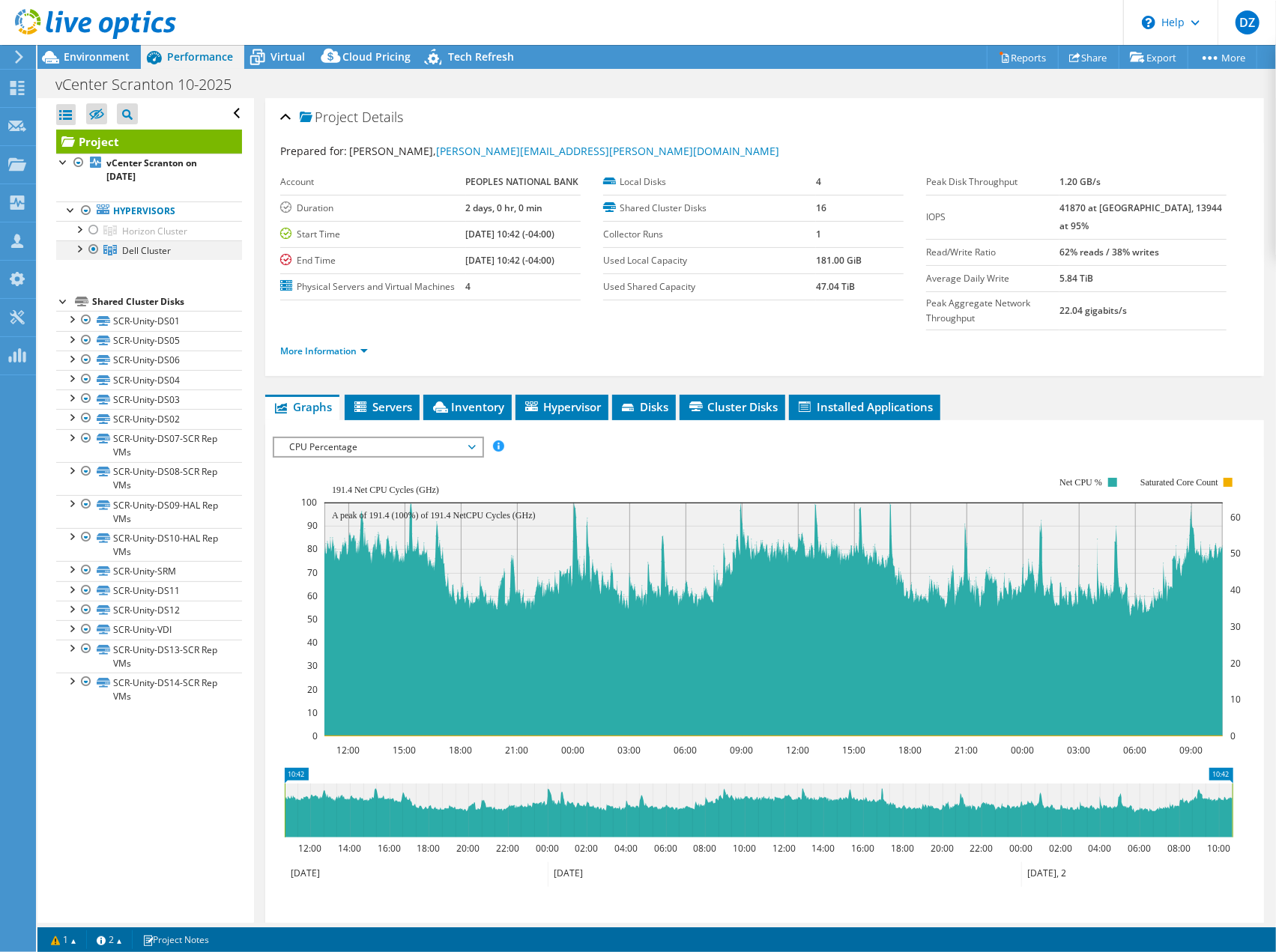
click at [74, 246] on div at bounding box center [78, 247] width 15 height 15
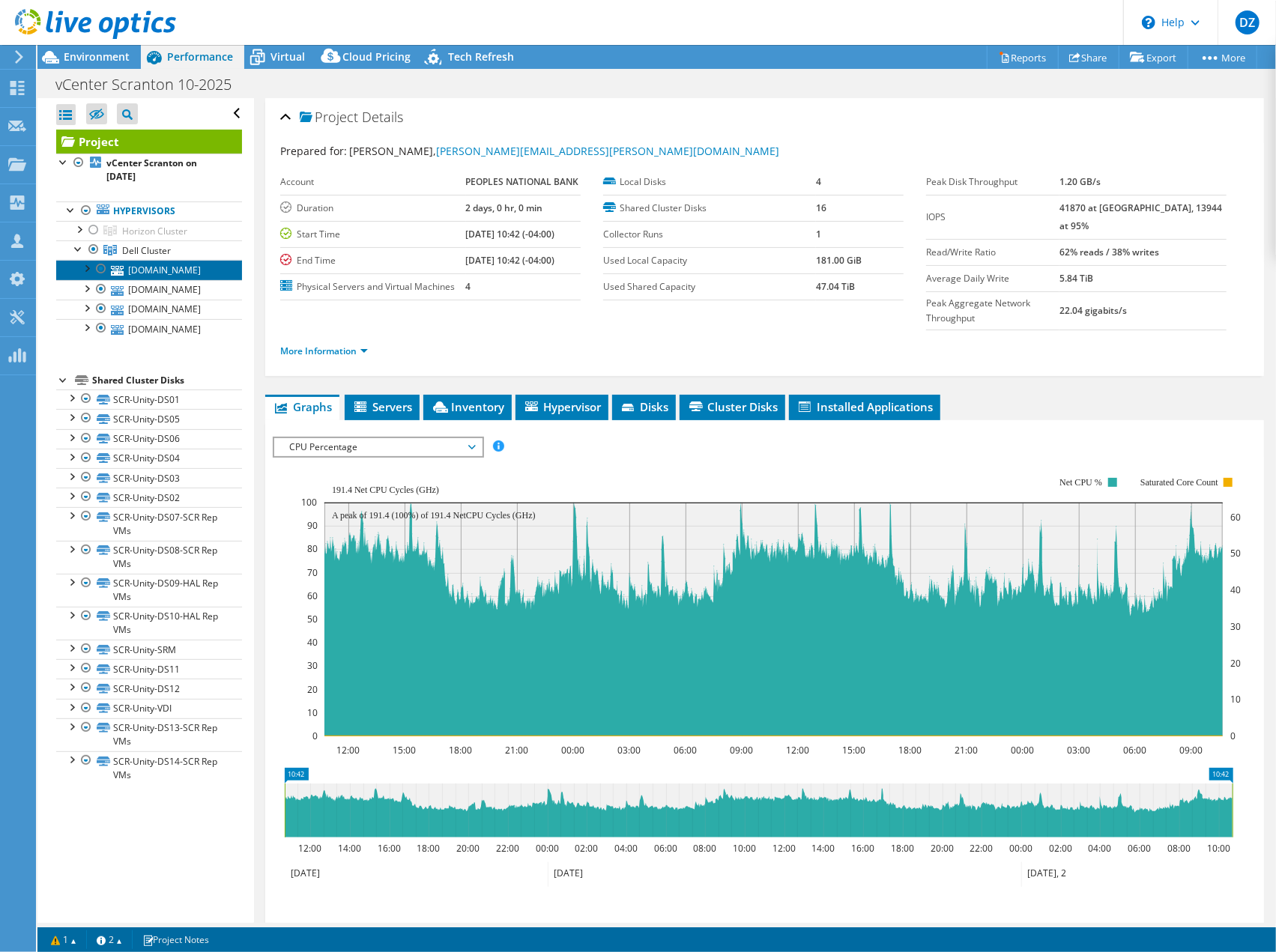
click at [135, 271] on link "[DOMAIN_NAME]" at bounding box center [149, 270] width 186 height 20
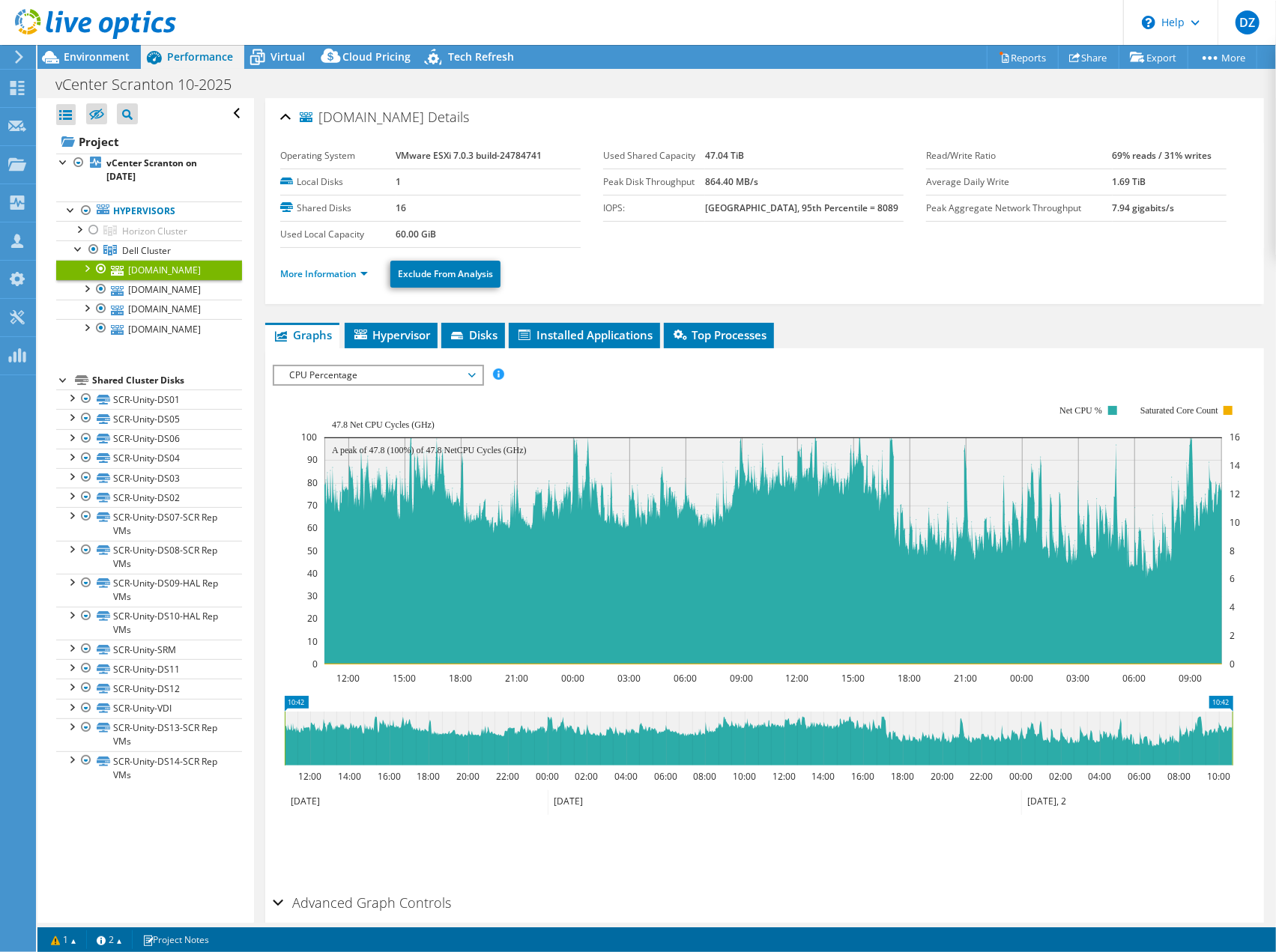
click at [85, 268] on div at bounding box center [85, 267] width 15 height 15
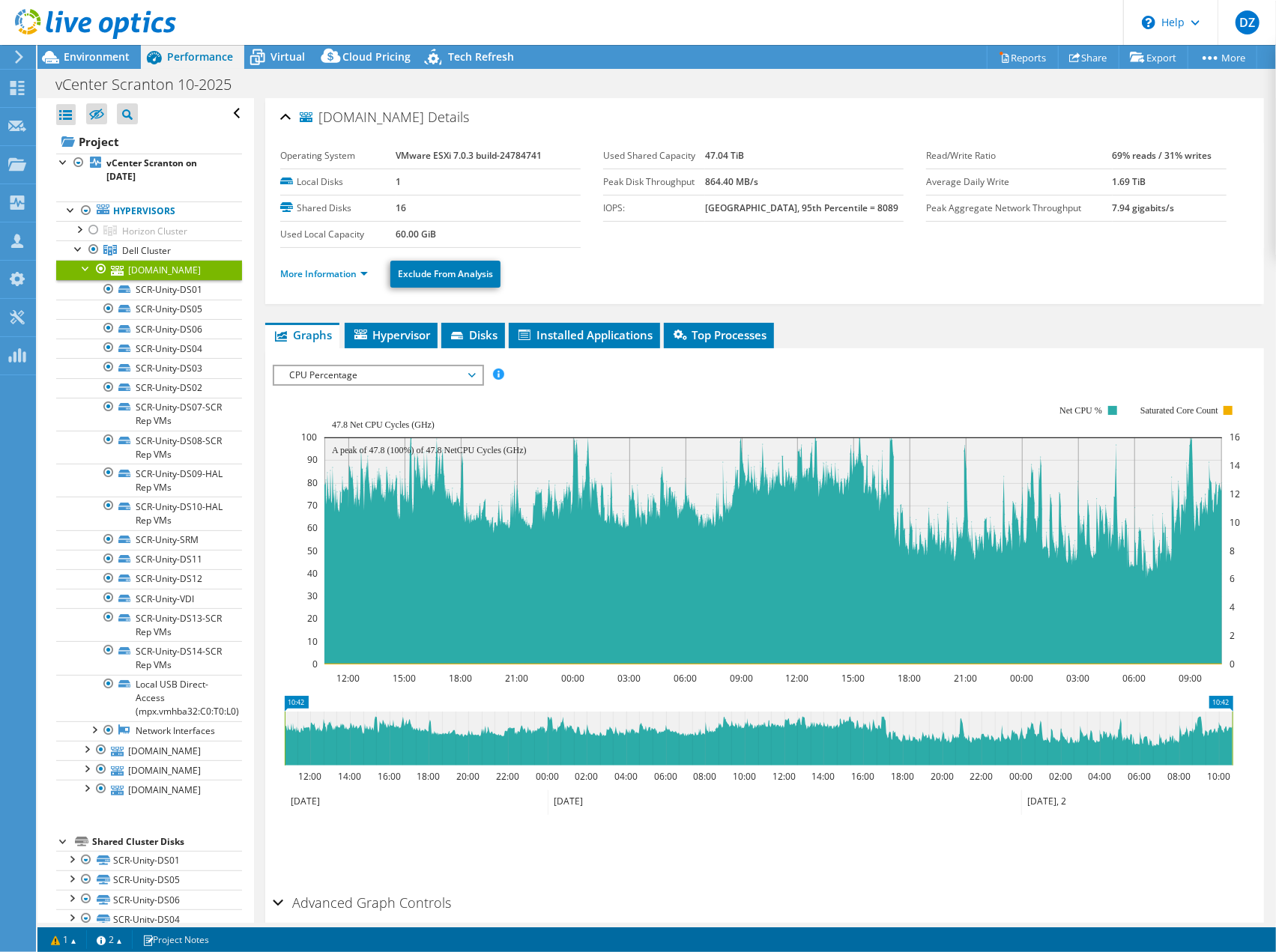
click at [85, 268] on div at bounding box center [85, 267] width 15 height 15
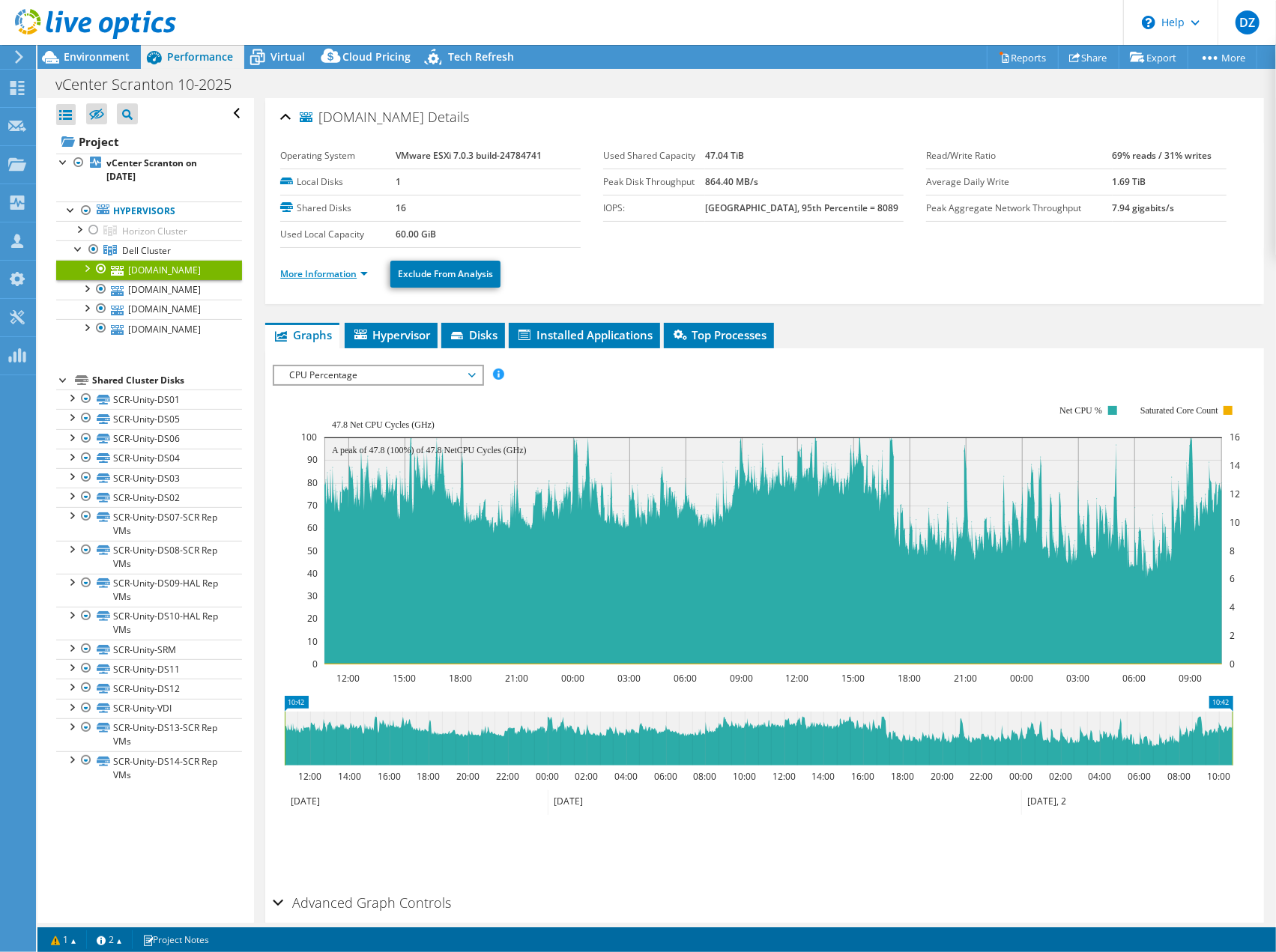
click at [363, 269] on link "More Information" at bounding box center [324, 273] width 87 height 13
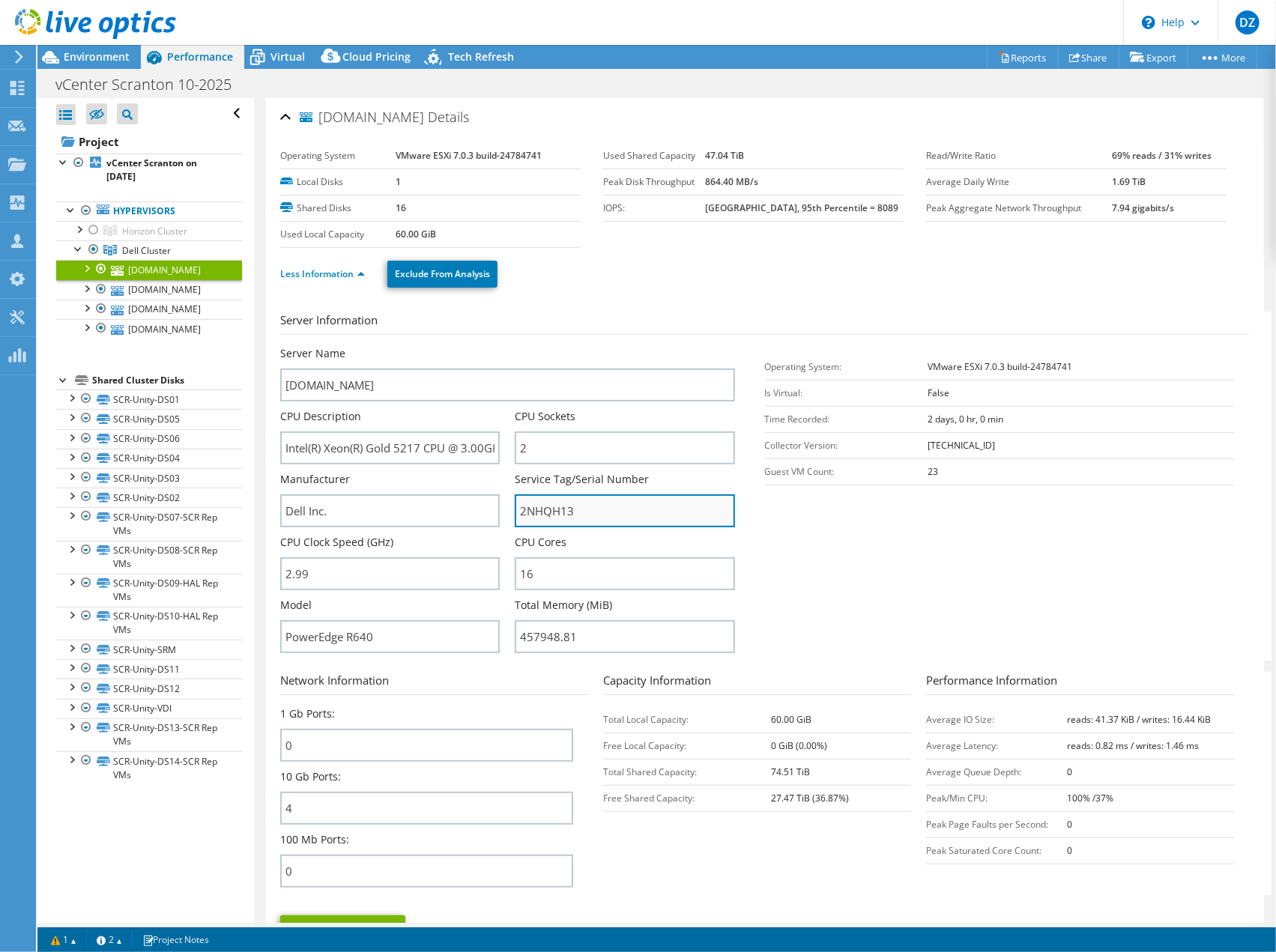
drag, startPoint x: 595, startPoint y: 514, endPoint x: 517, endPoint y: 514, distance: 78.0
click at [517, 514] on input "2NHQH13" at bounding box center [624, 510] width 219 height 33
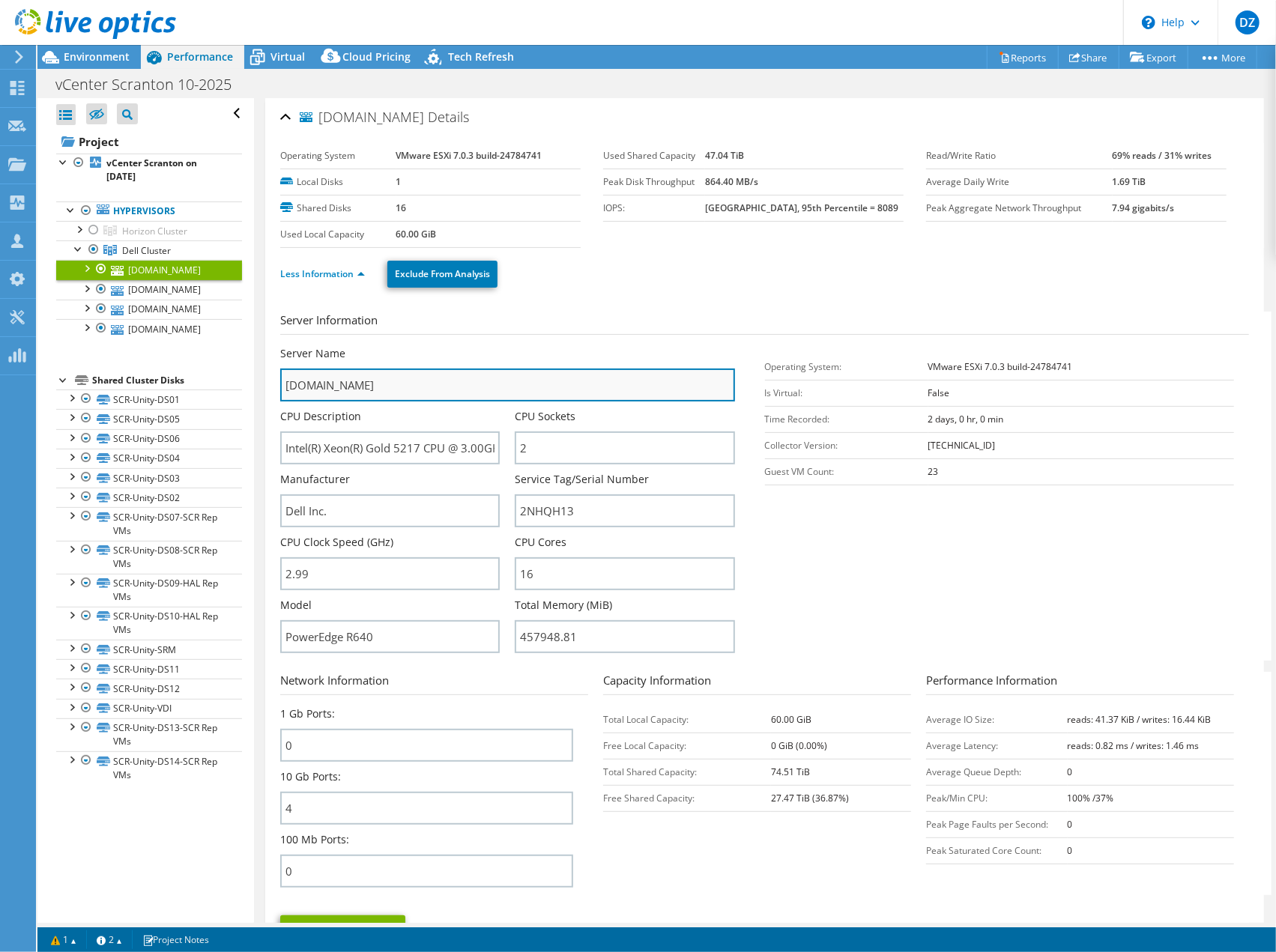
click at [353, 370] on input "[DOMAIN_NAME]" at bounding box center [506, 384] width 454 height 33
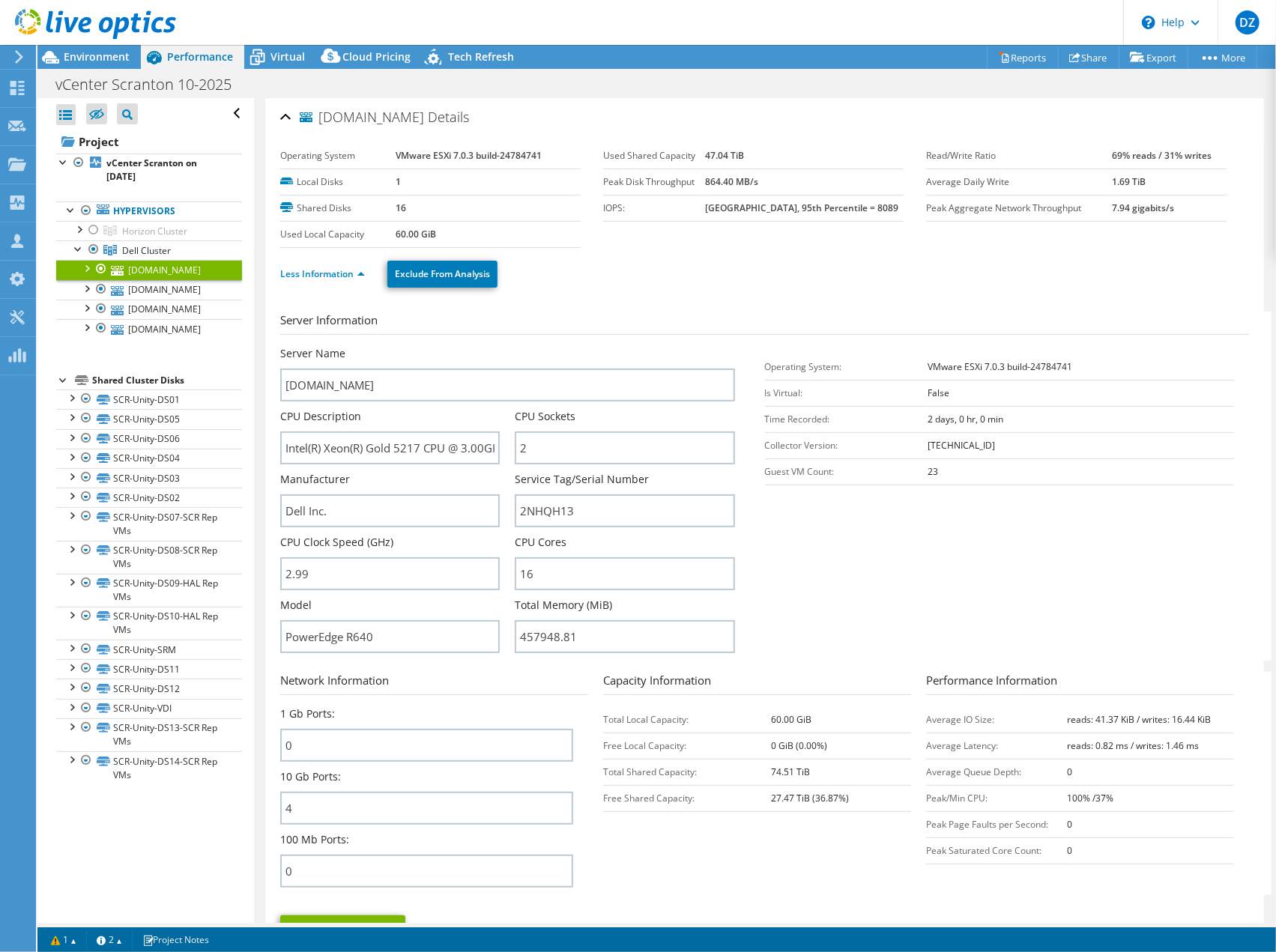
click at [152, 267] on link "[DOMAIN_NAME]" at bounding box center [149, 270] width 186 height 20
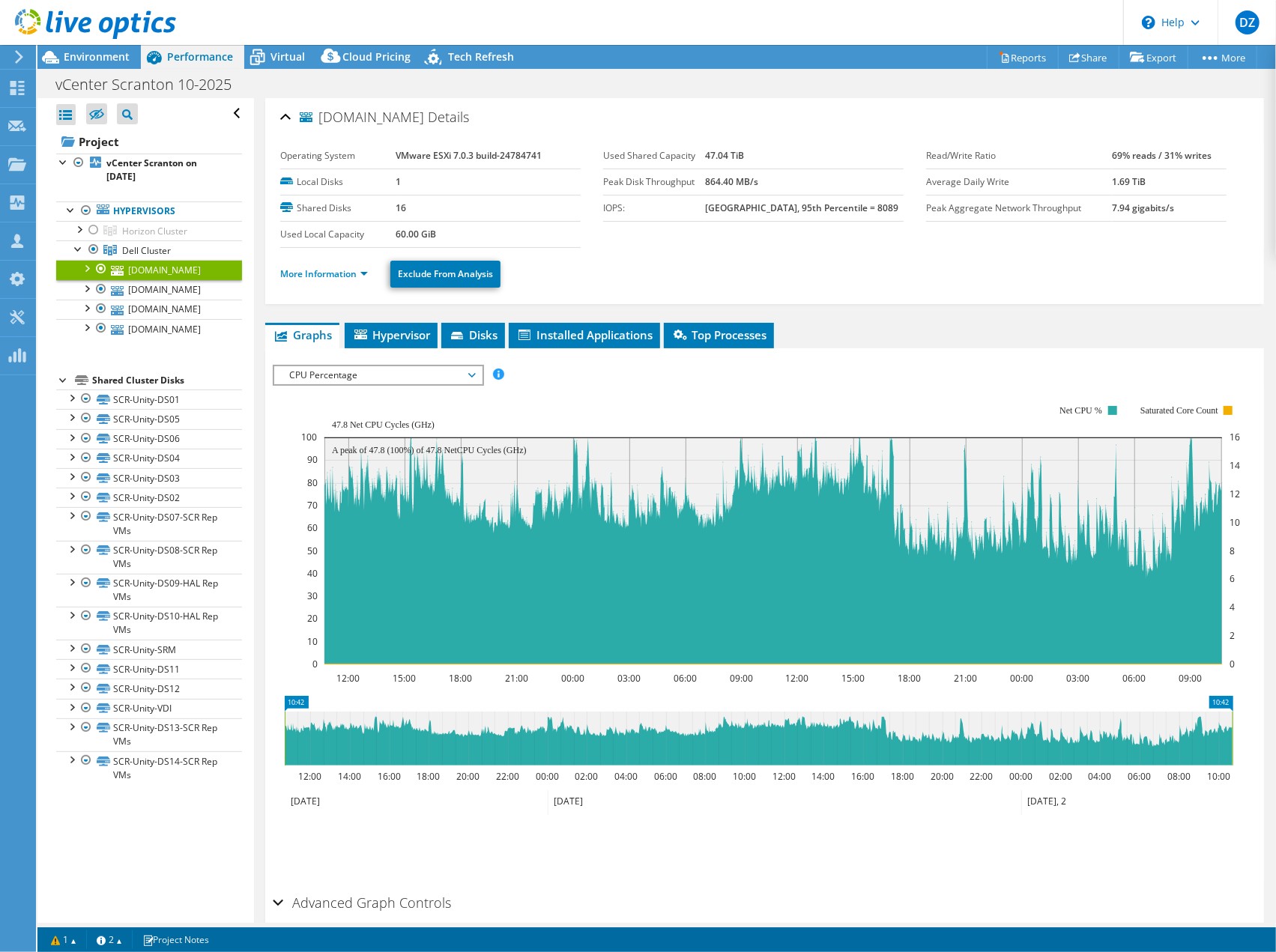
click at [172, 272] on link "[DOMAIN_NAME]" at bounding box center [149, 270] width 186 height 20
click at [106, 297] on div at bounding box center [100, 289] width 15 height 18
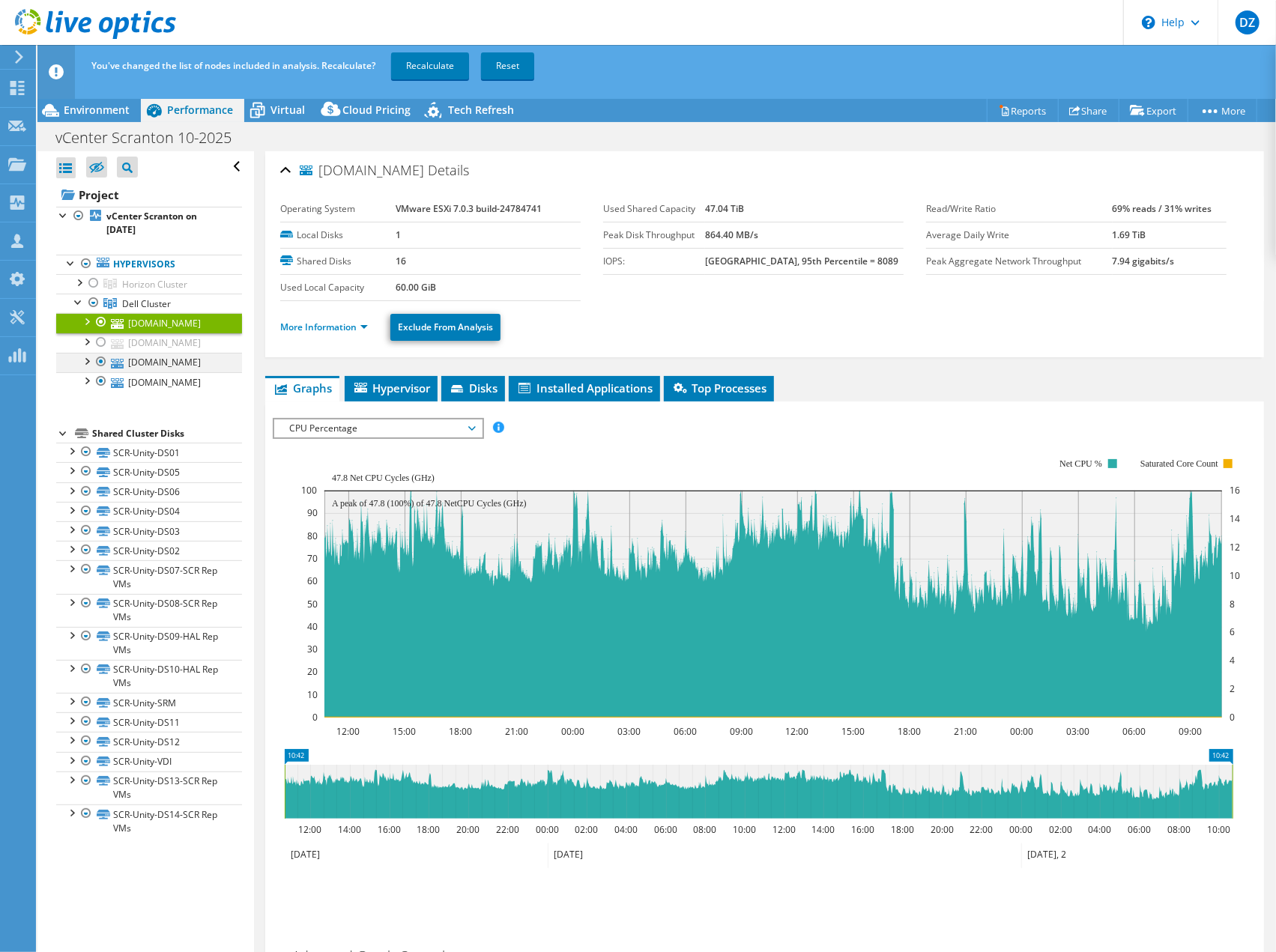
click at [105, 370] on div at bounding box center [100, 361] width 15 height 18
click at [103, 390] on div at bounding box center [100, 381] width 15 height 18
click at [432, 68] on link "Recalculate" at bounding box center [430, 66] width 77 height 27
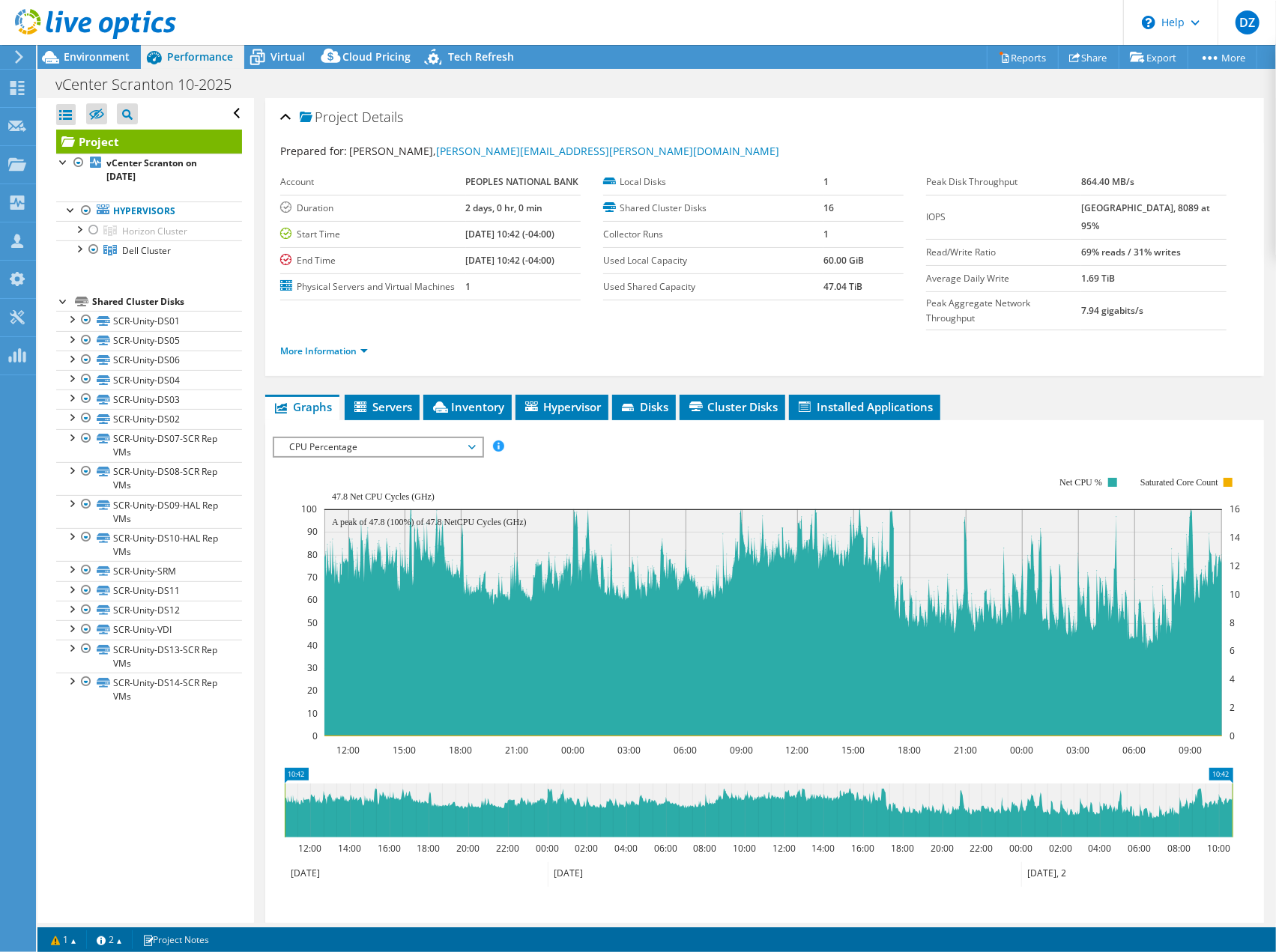
radio input "true"
radio input "false"
click at [117, 63] on span "Environment" at bounding box center [96, 57] width 66 height 14
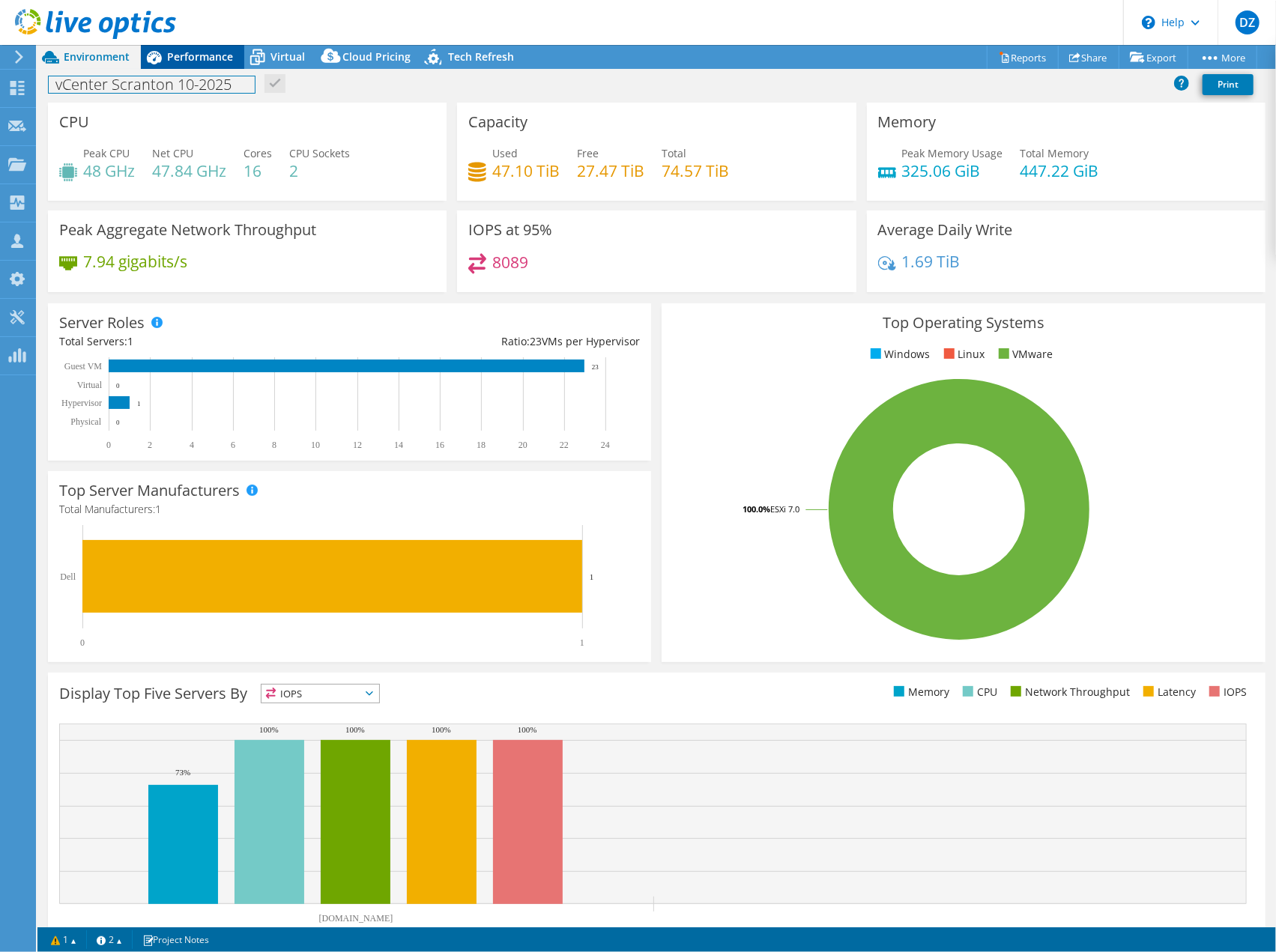
drag, startPoint x: 173, startPoint y: 72, endPoint x: 179, endPoint y: 58, distance: 15.2
click at [179, 58] on div "Project Actions Project Actions Reports Share Export vSAN ReadyNode Sizer" at bounding box center [656, 498] width 1238 height 907
click at [179, 58] on span "Performance" at bounding box center [200, 57] width 66 height 14
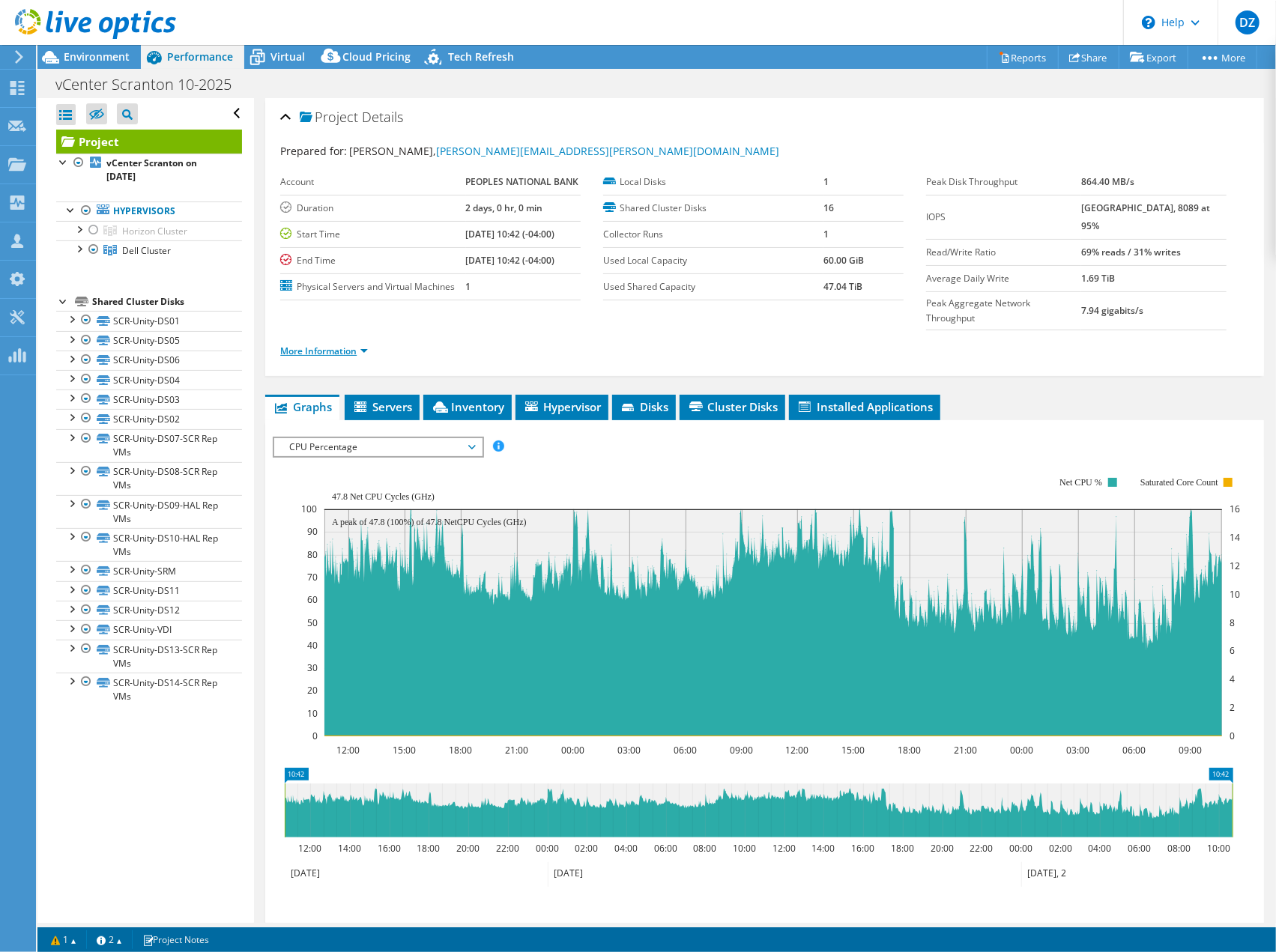
click at [364, 344] on link "More Information" at bounding box center [324, 350] width 87 height 13
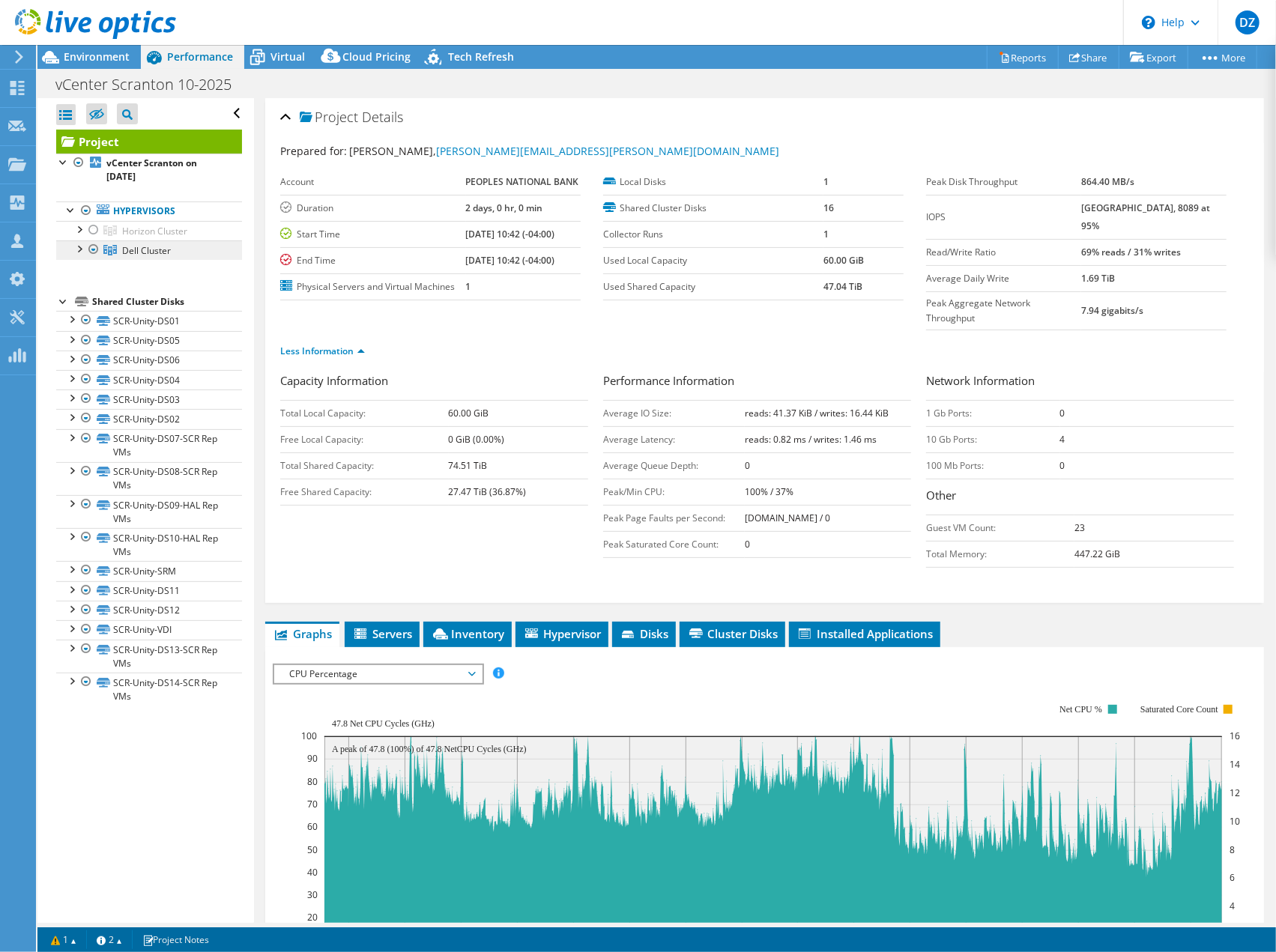
click at [160, 251] on span "Dell Cluster" at bounding box center [146, 250] width 49 height 13
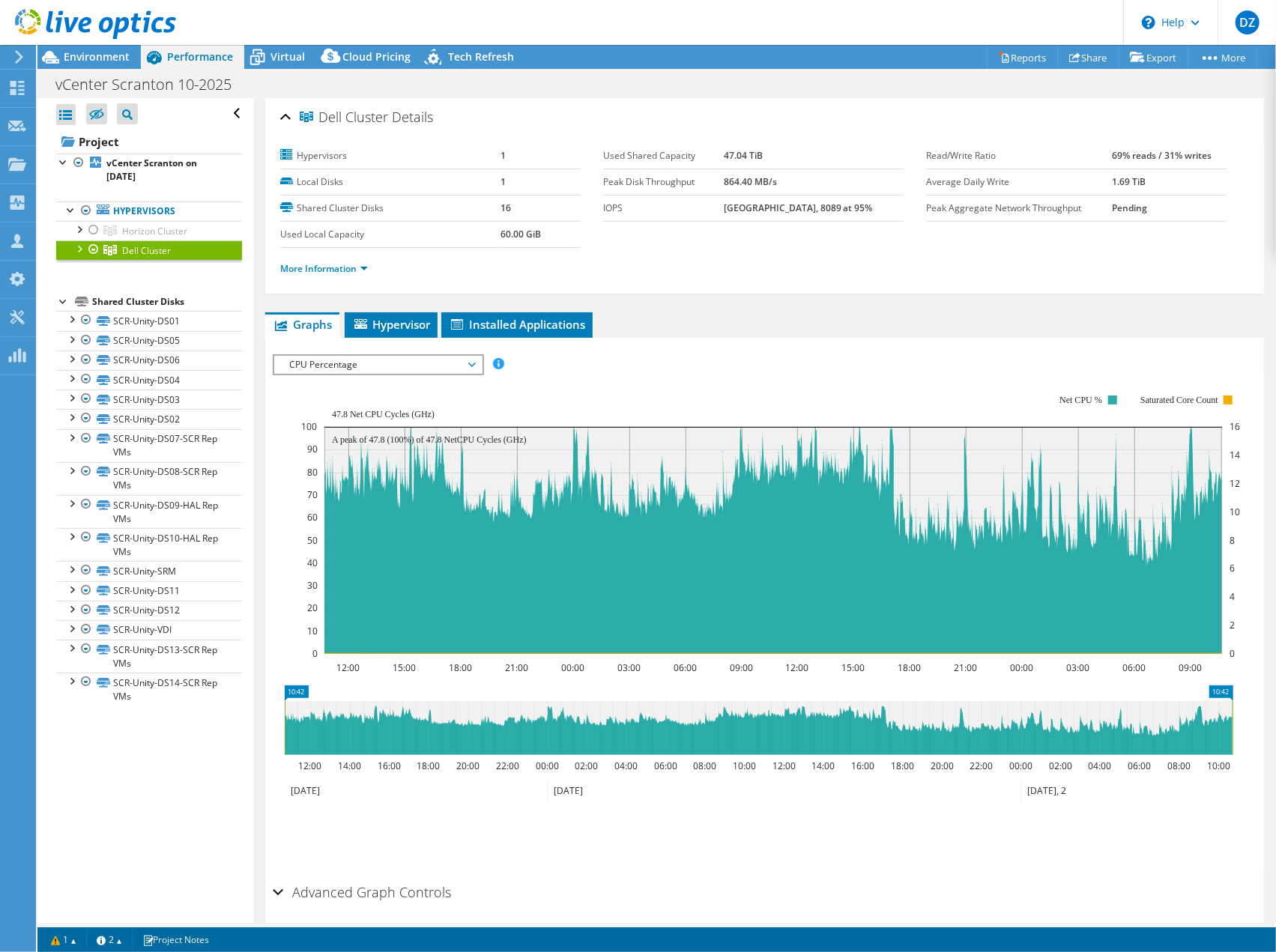
click at [373, 262] on li "More Information" at bounding box center [328, 269] width 96 height 17
click at [367, 264] on link "More Information" at bounding box center [324, 268] width 87 height 13
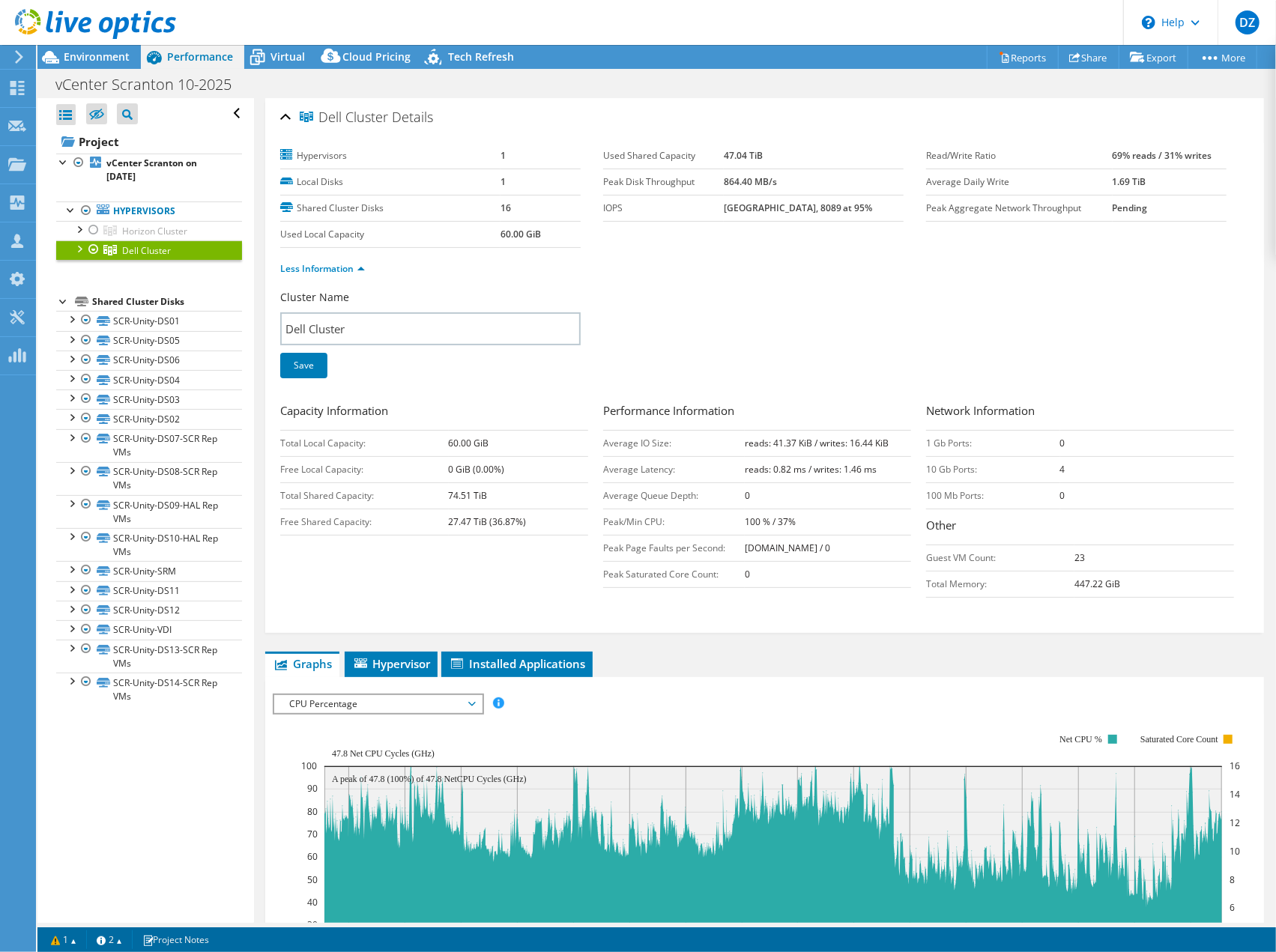
click at [79, 248] on div at bounding box center [78, 247] width 15 height 15
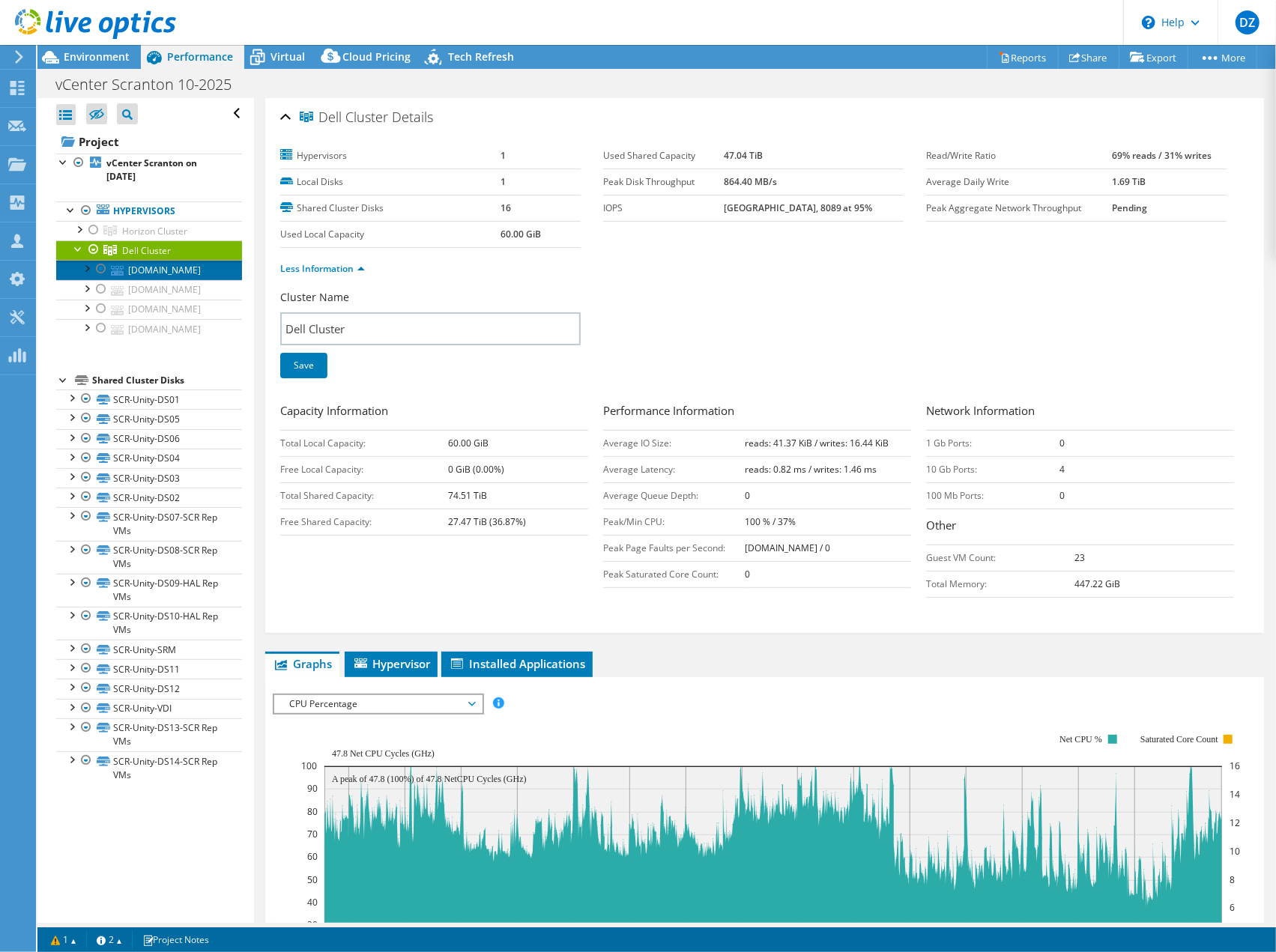
click at [156, 268] on link "[DOMAIN_NAME]" at bounding box center [149, 270] width 186 height 20
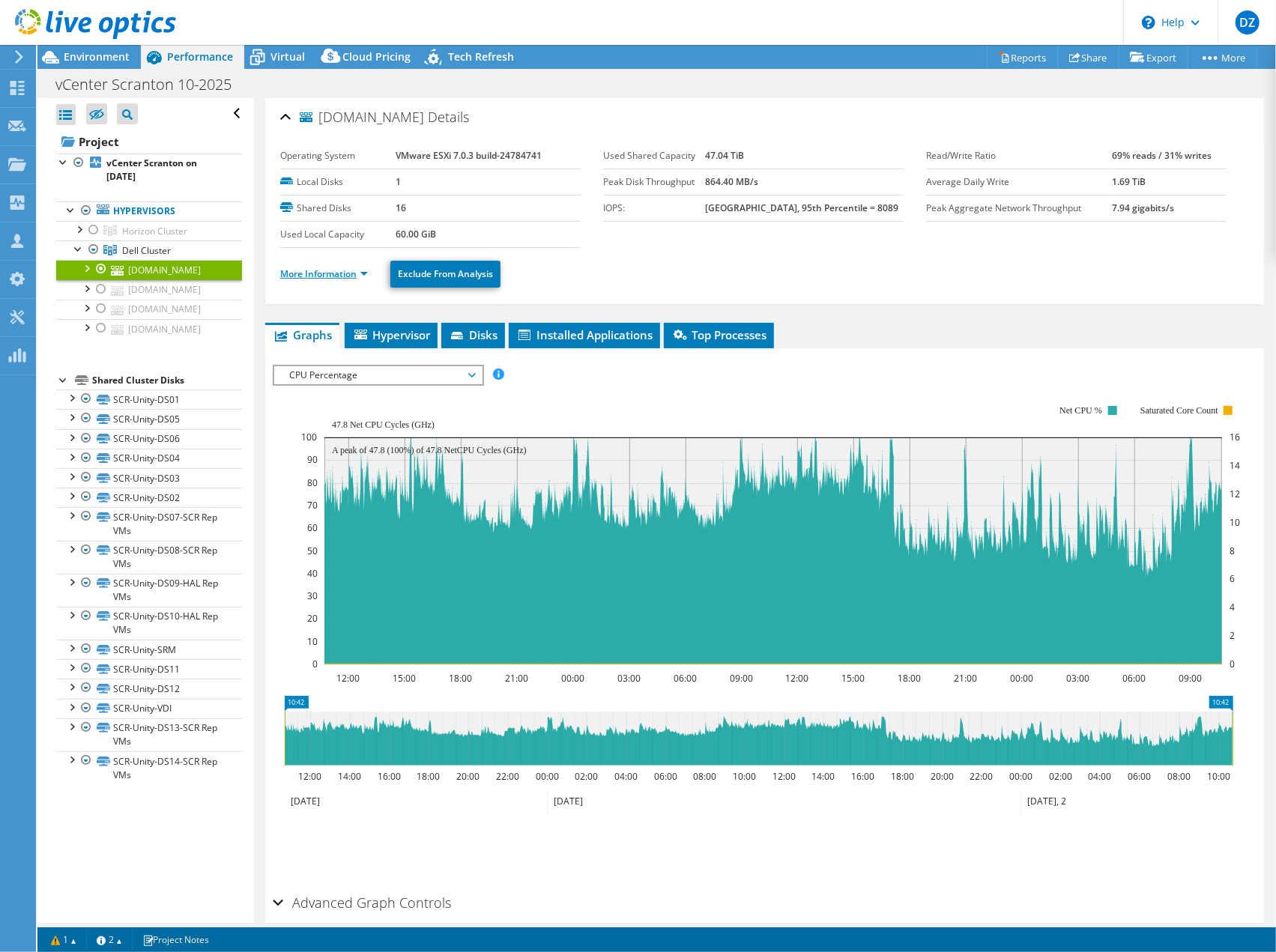
click at [362, 275] on link "More Information" at bounding box center [324, 273] width 87 height 13
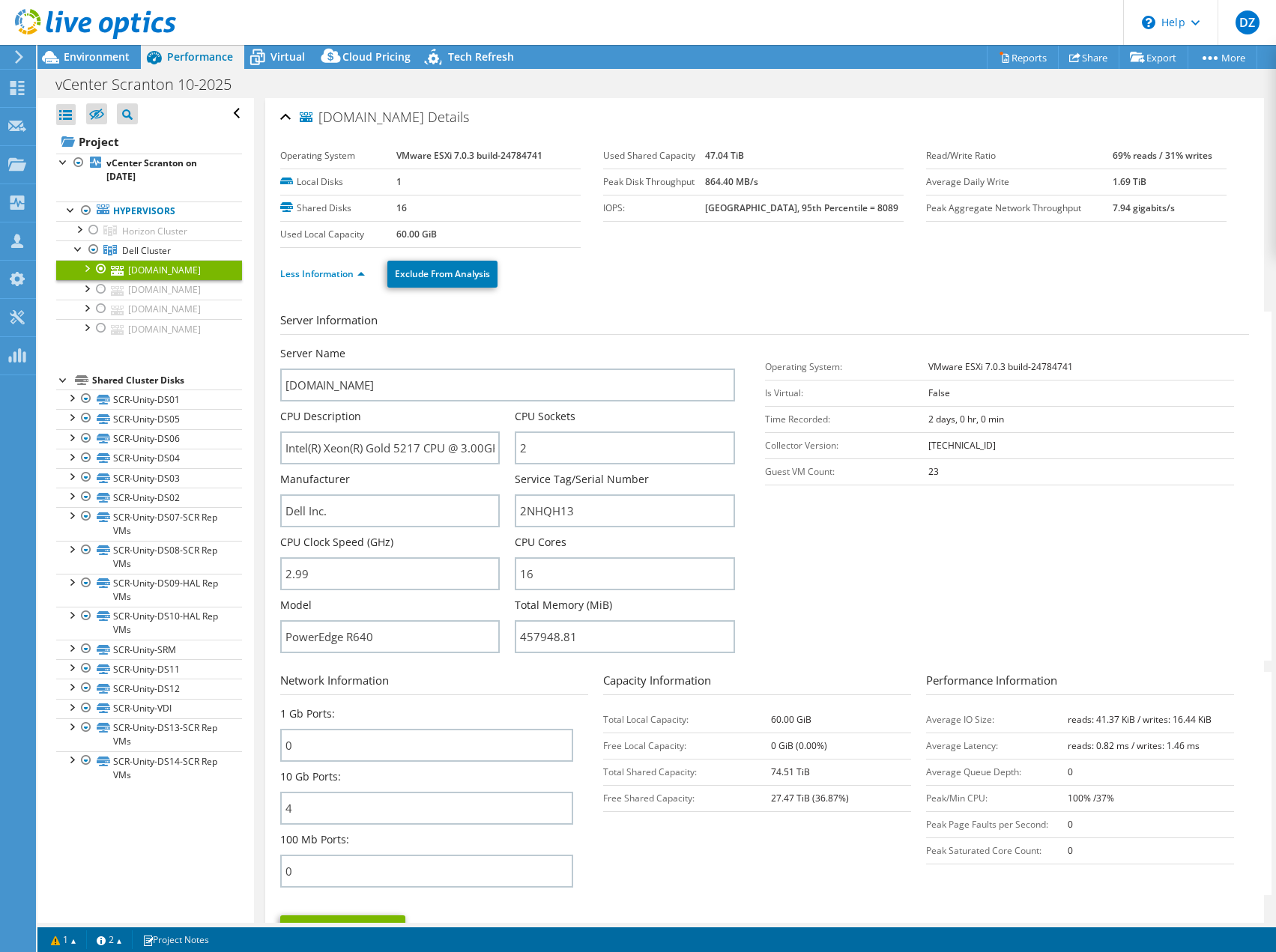
select select "USEast"
select select "USD"
click at [87, 51] on span "Environment" at bounding box center [96, 57] width 66 height 14
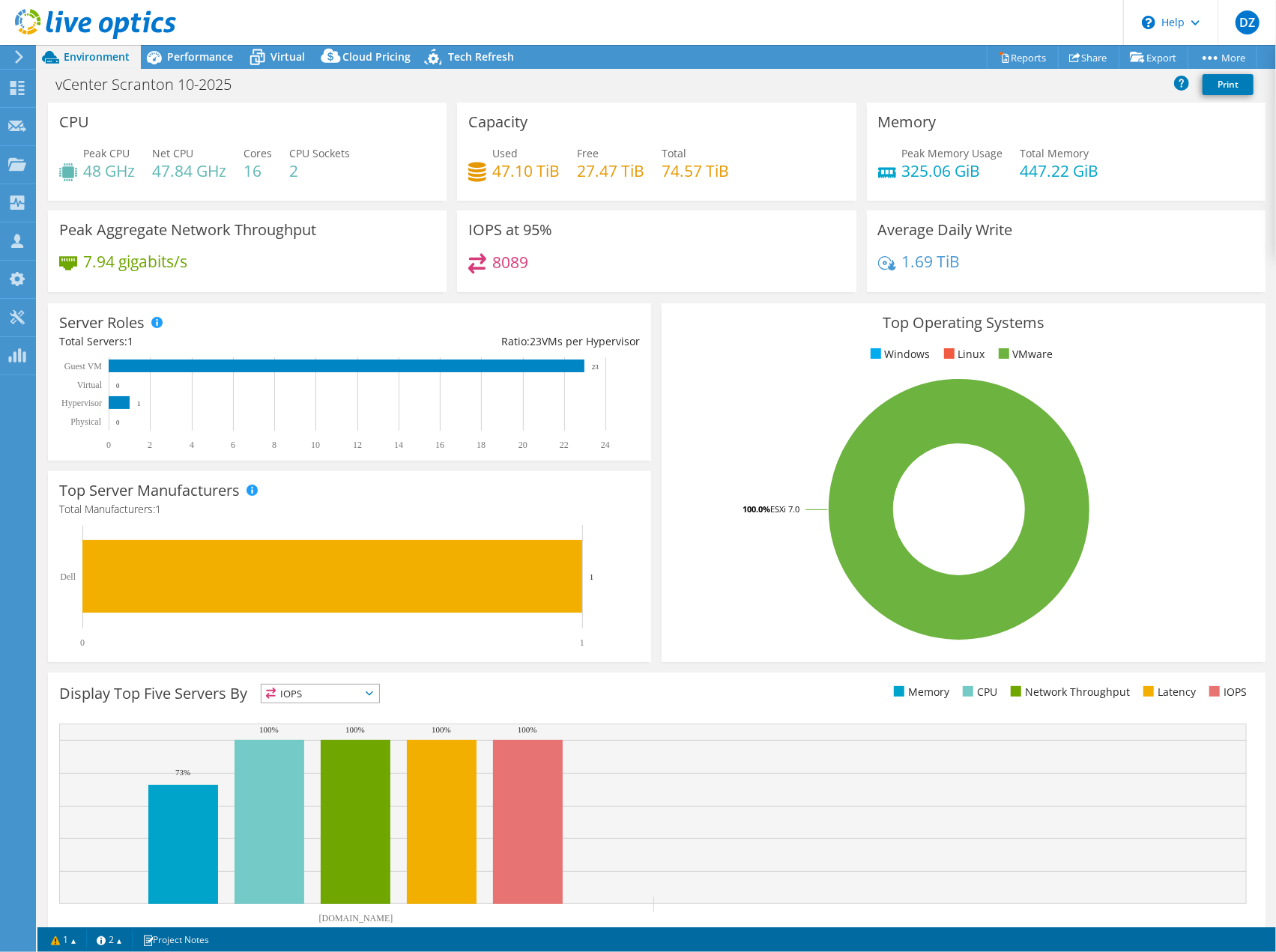
click at [17, 59] on icon at bounding box center [19, 58] width 11 height 14
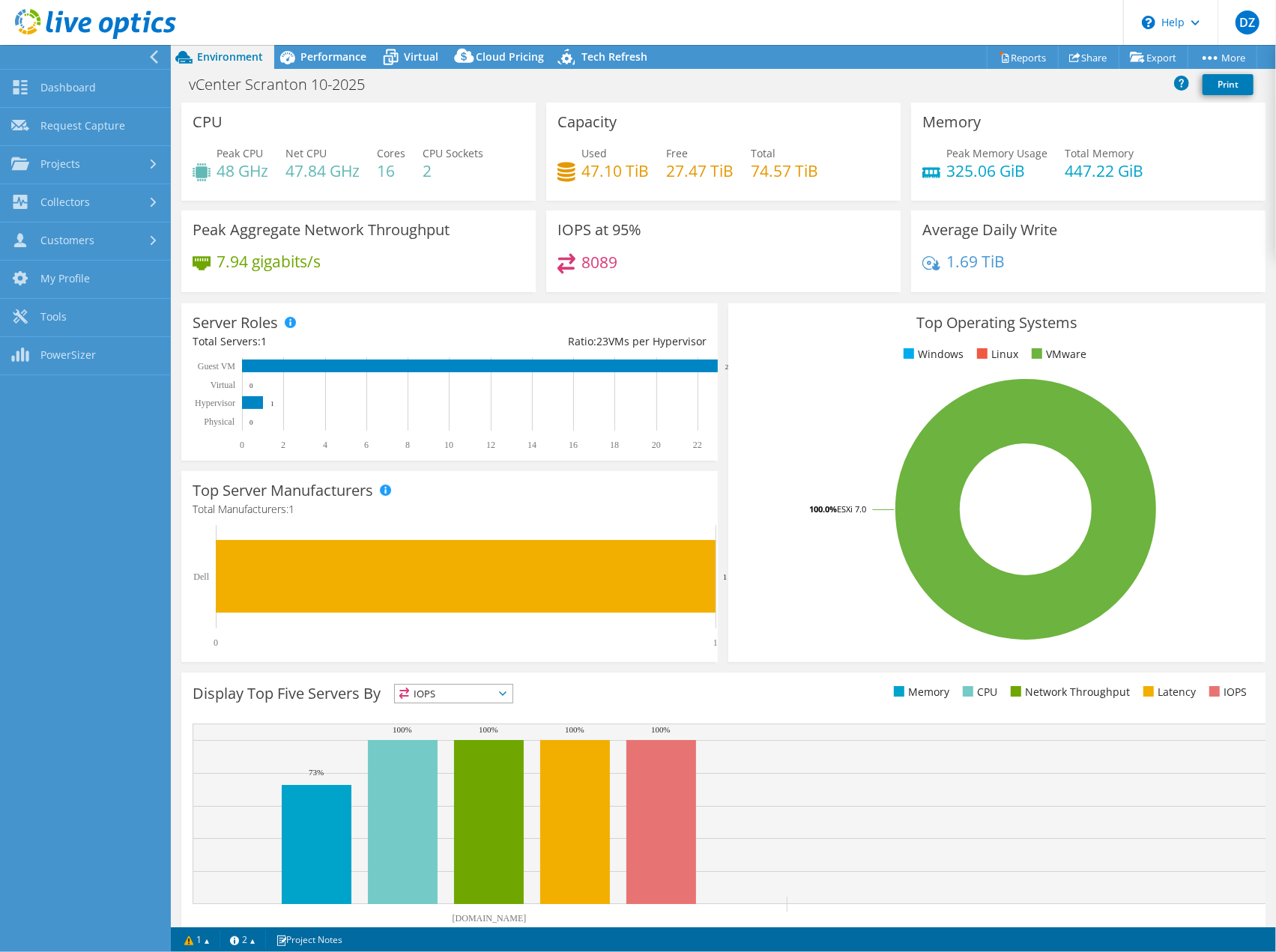
click at [259, 164] on h4 "48 GHz" at bounding box center [242, 171] width 52 height 17
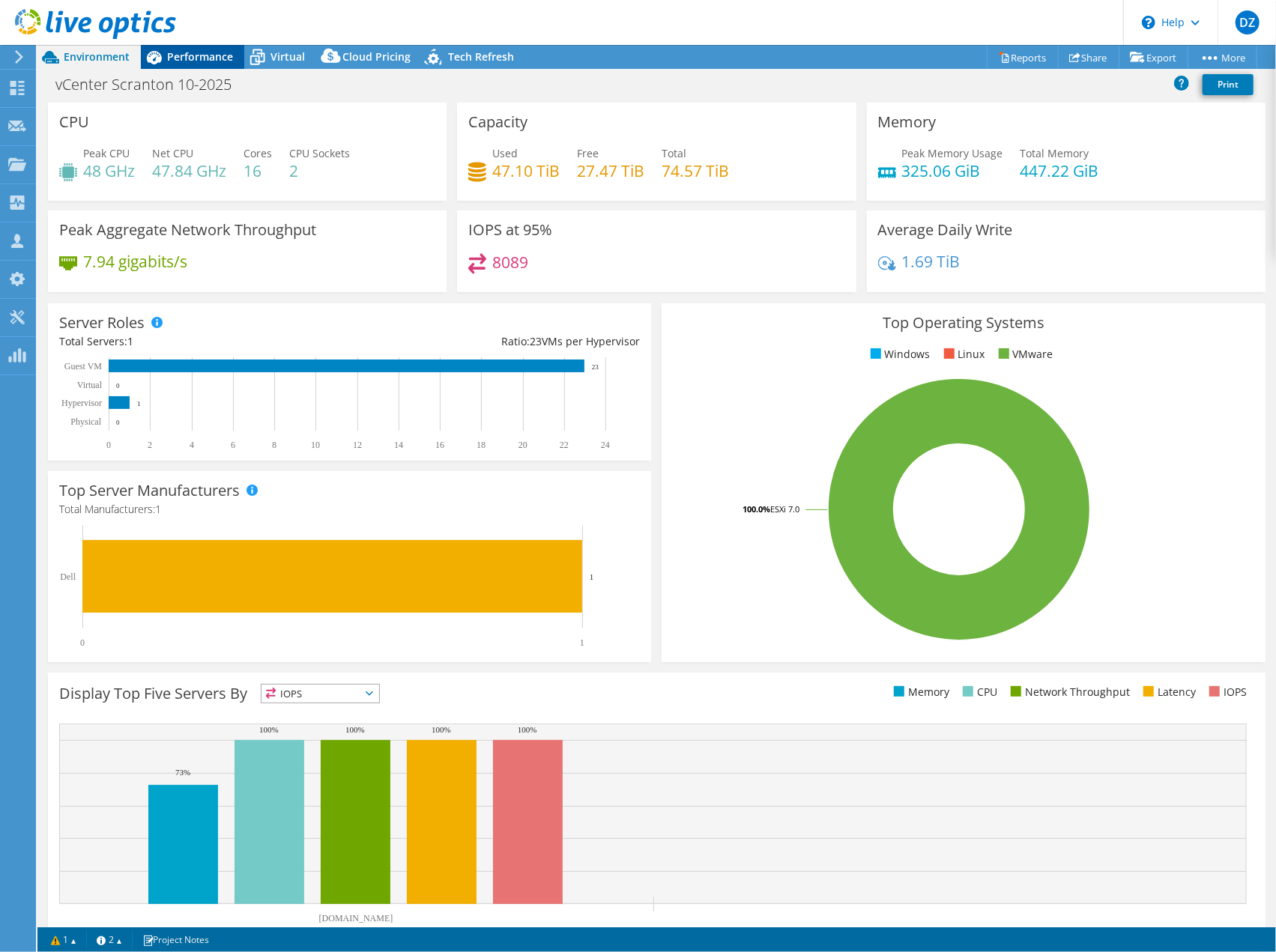
click at [160, 54] on icon at bounding box center [154, 58] width 26 height 26
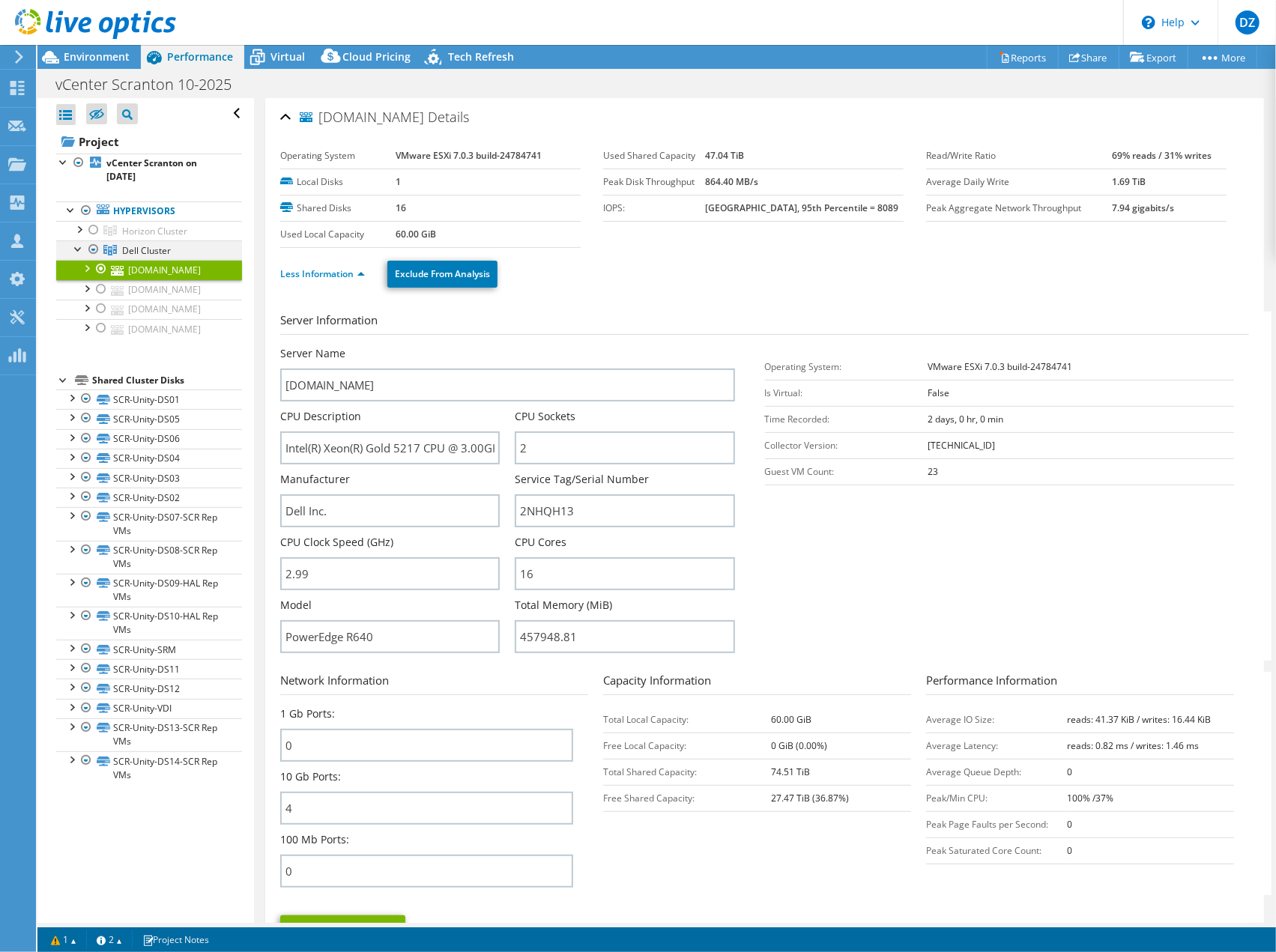
click at [94, 243] on div at bounding box center [93, 249] width 15 height 18
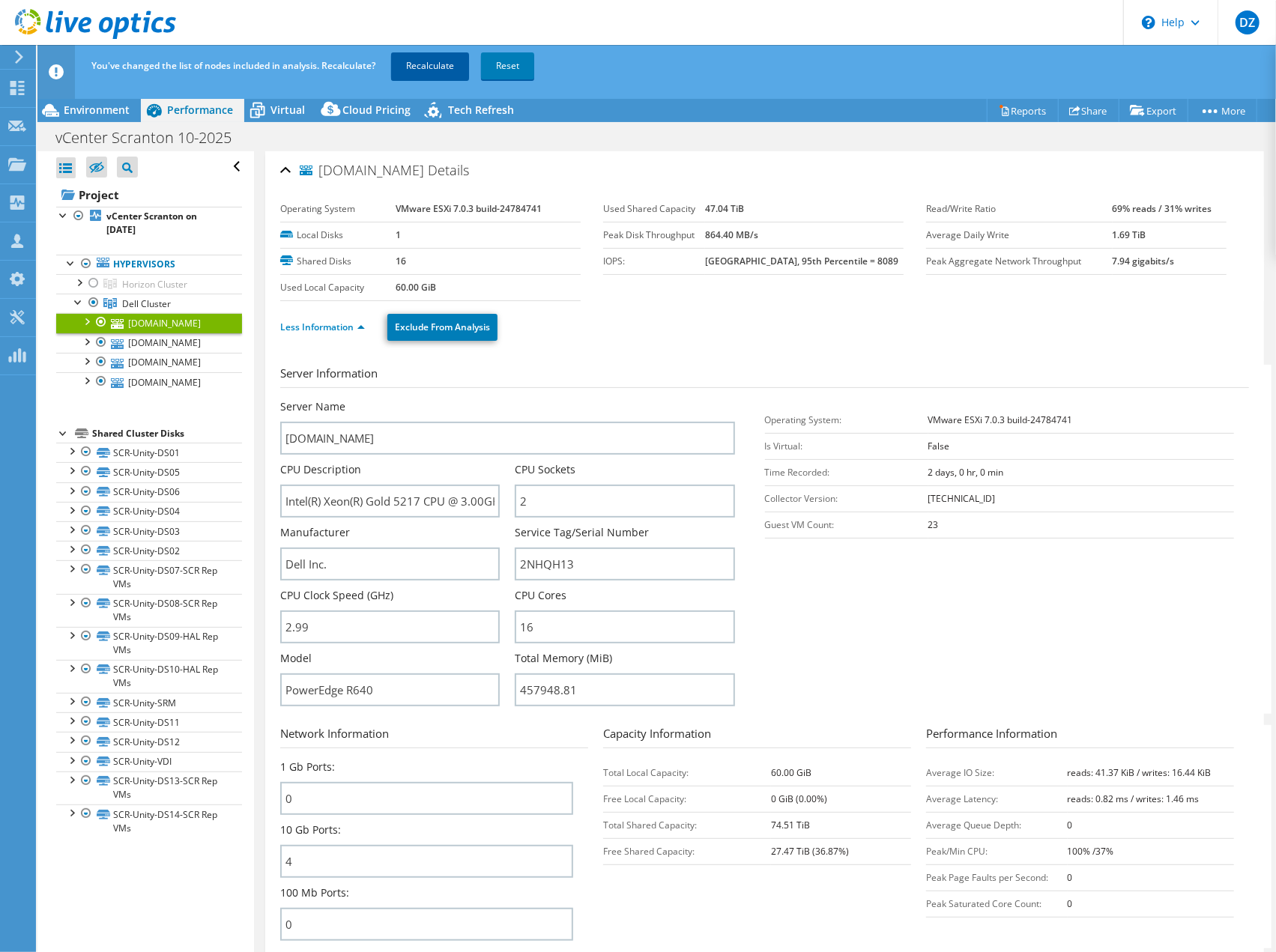
click at [441, 69] on link "Recalculate" at bounding box center [430, 66] width 77 height 27
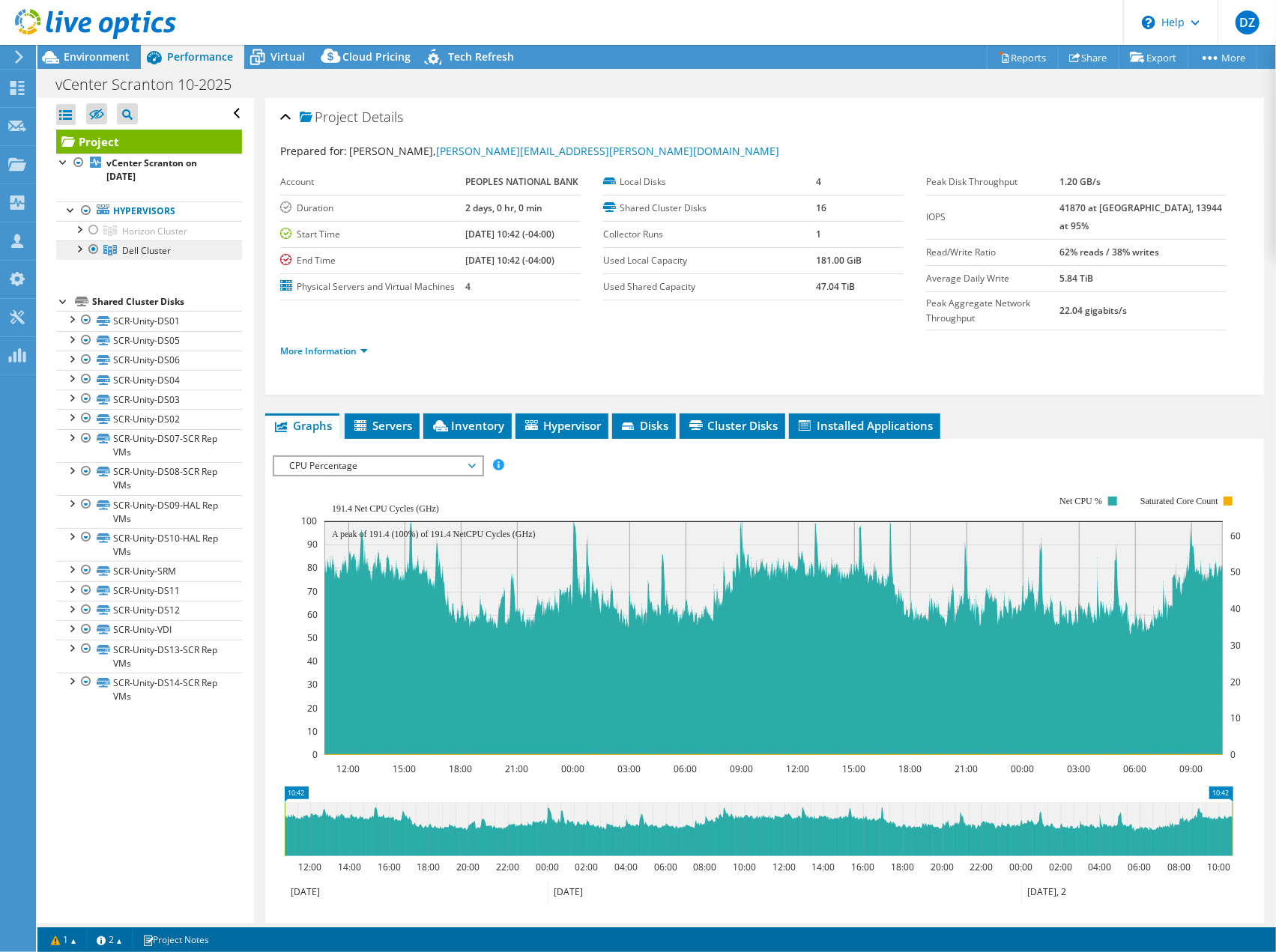
click at [121, 246] on link "Dell Cluster" at bounding box center [149, 250] width 186 height 20
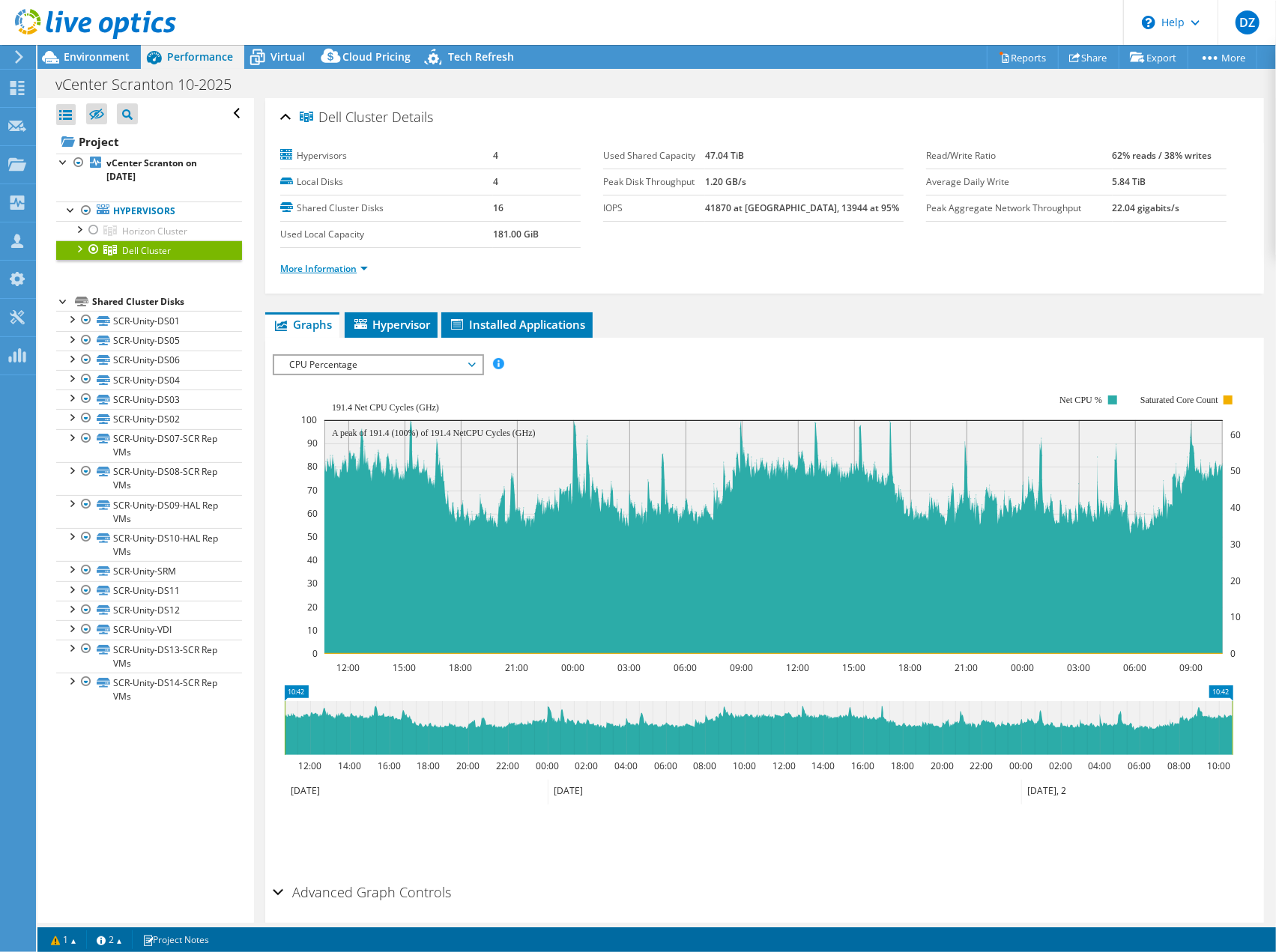
click at [301, 263] on link "More Information" at bounding box center [324, 268] width 87 height 13
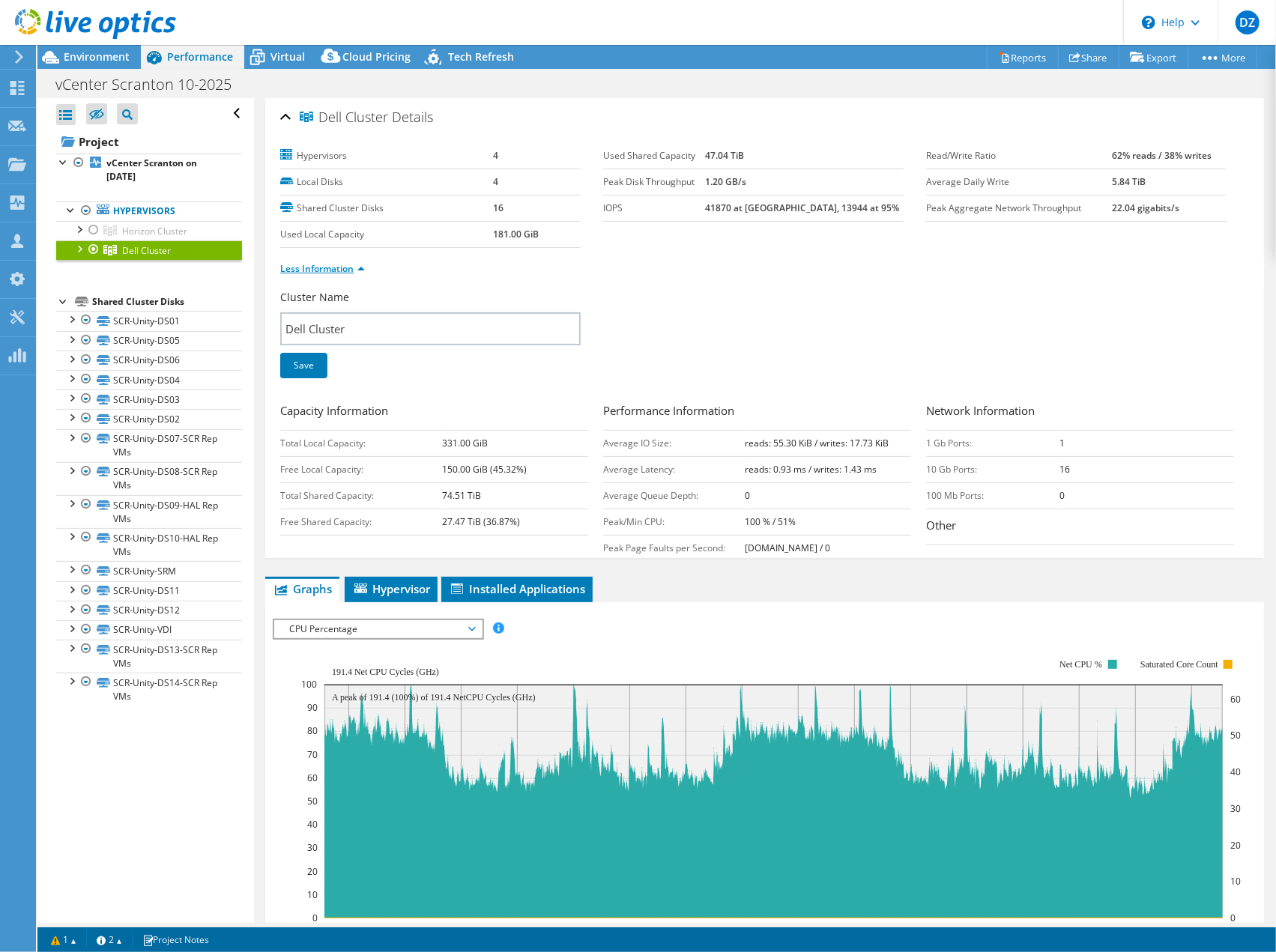
click at [301, 263] on link "Less Information" at bounding box center [322, 268] width 84 height 13
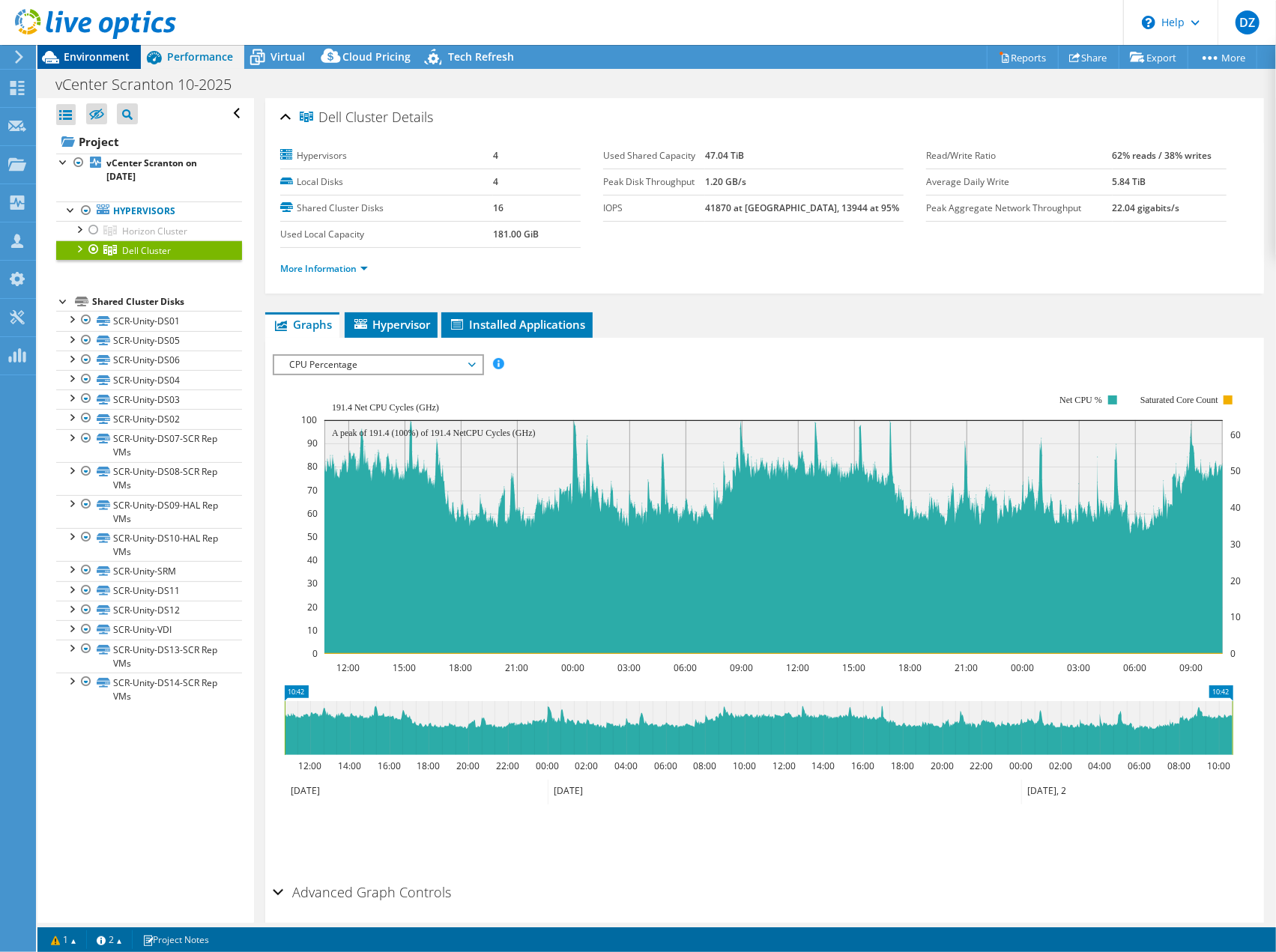
click at [126, 63] on span "Environment" at bounding box center [96, 57] width 66 height 14
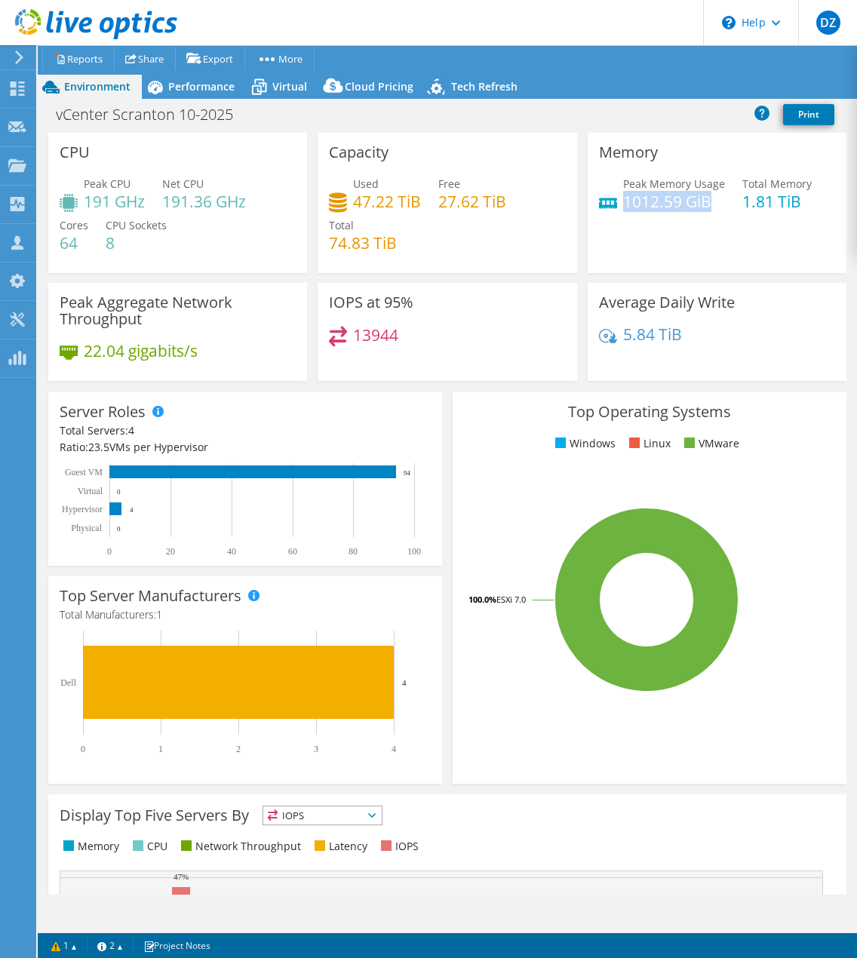
drag, startPoint x: 713, startPoint y: 200, endPoint x: 616, endPoint y: 204, distance: 97.4
click at [623, 204] on h4 "1012.59 GiB" at bounding box center [674, 201] width 102 height 17
copy h4 "1012.59 GiB"
click at [199, 89] on span "Performance" at bounding box center [201, 86] width 66 height 14
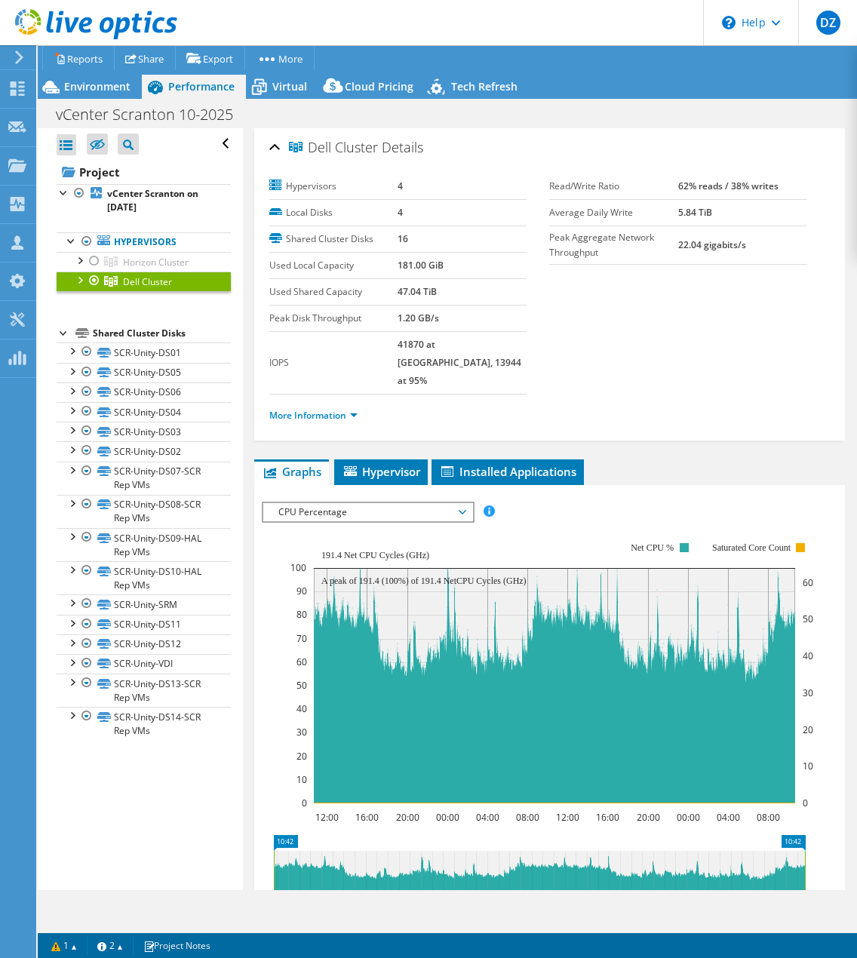
click at [310, 503] on span "CPU Percentage" at bounding box center [368, 512] width 194 height 18
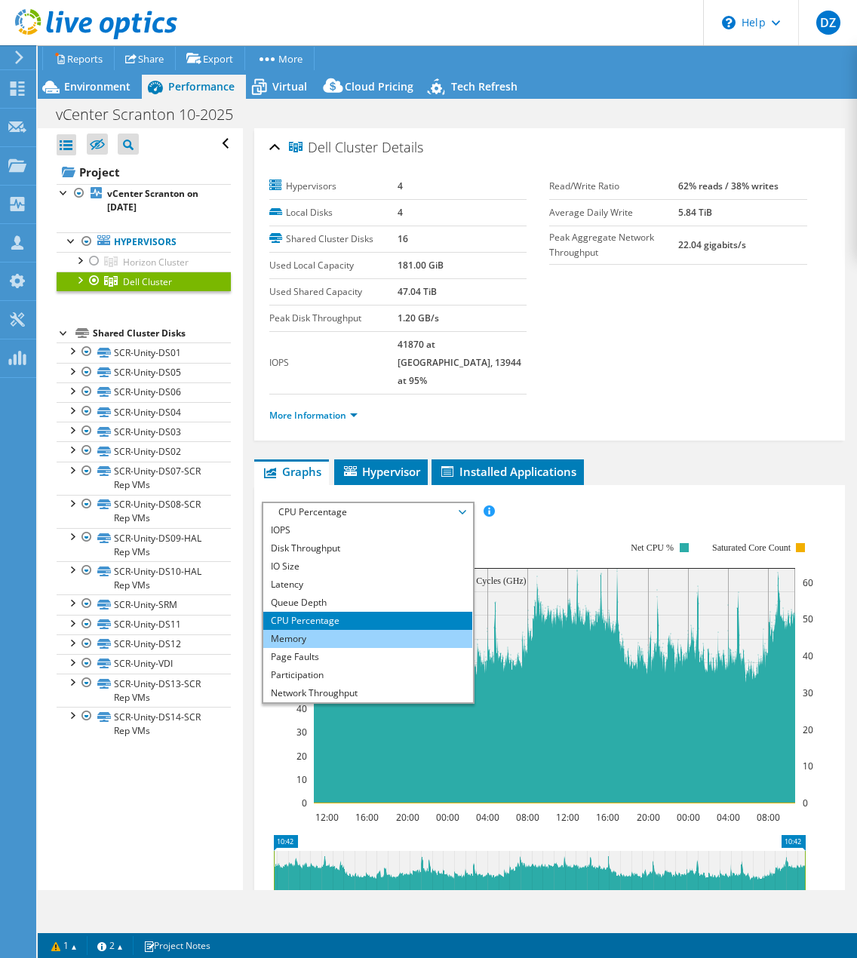
click at [312, 630] on li "Memory" at bounding box center [367, 639] width 209 height 18
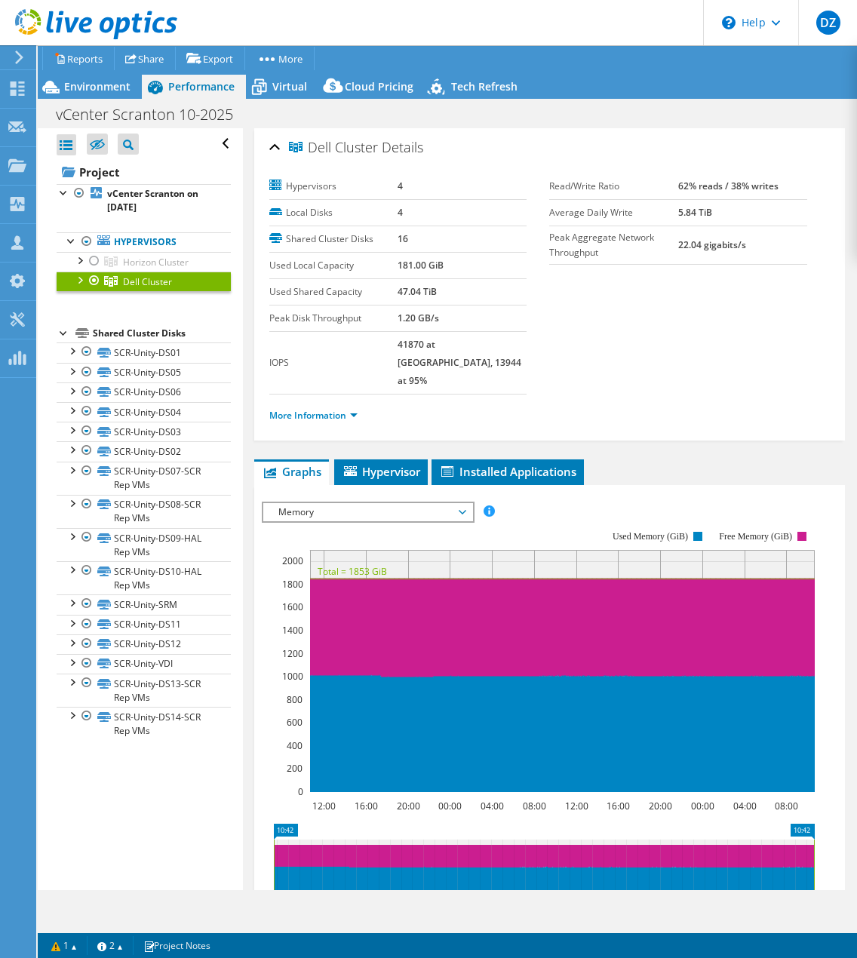
click at [83, 280] on div at bounding box center [79, 279] width 15 height 15
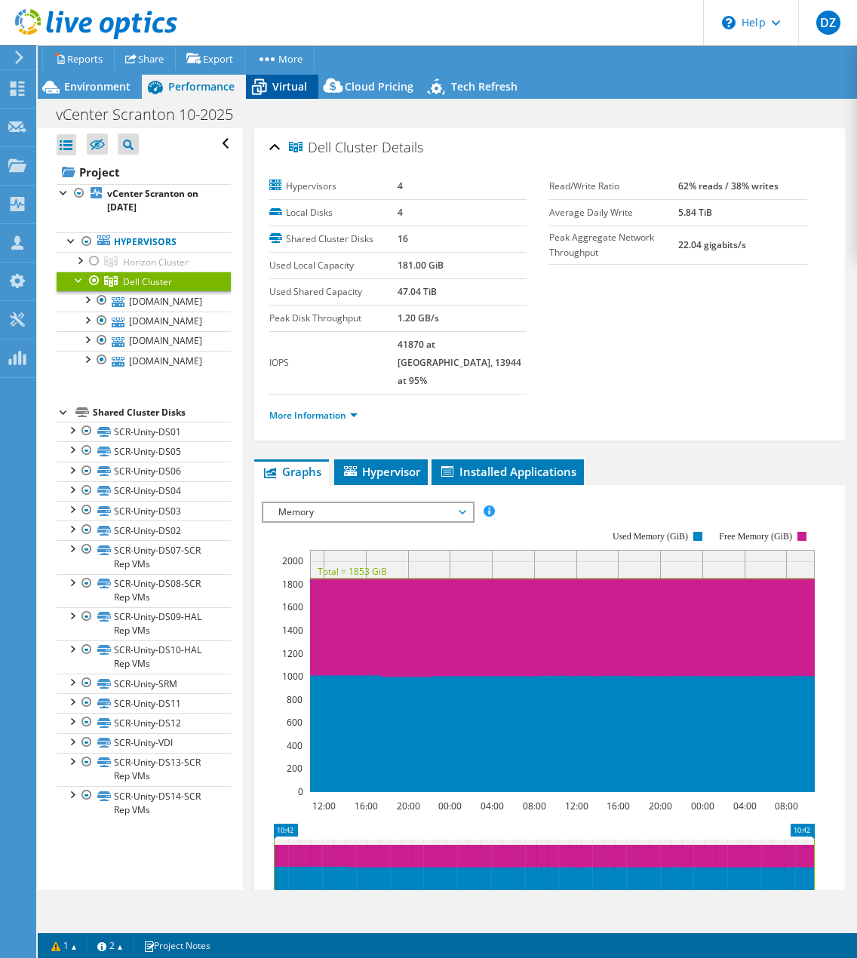
click at [306, 91] on div "Virtual" at bounding box center [282, 87] width 72 height 24
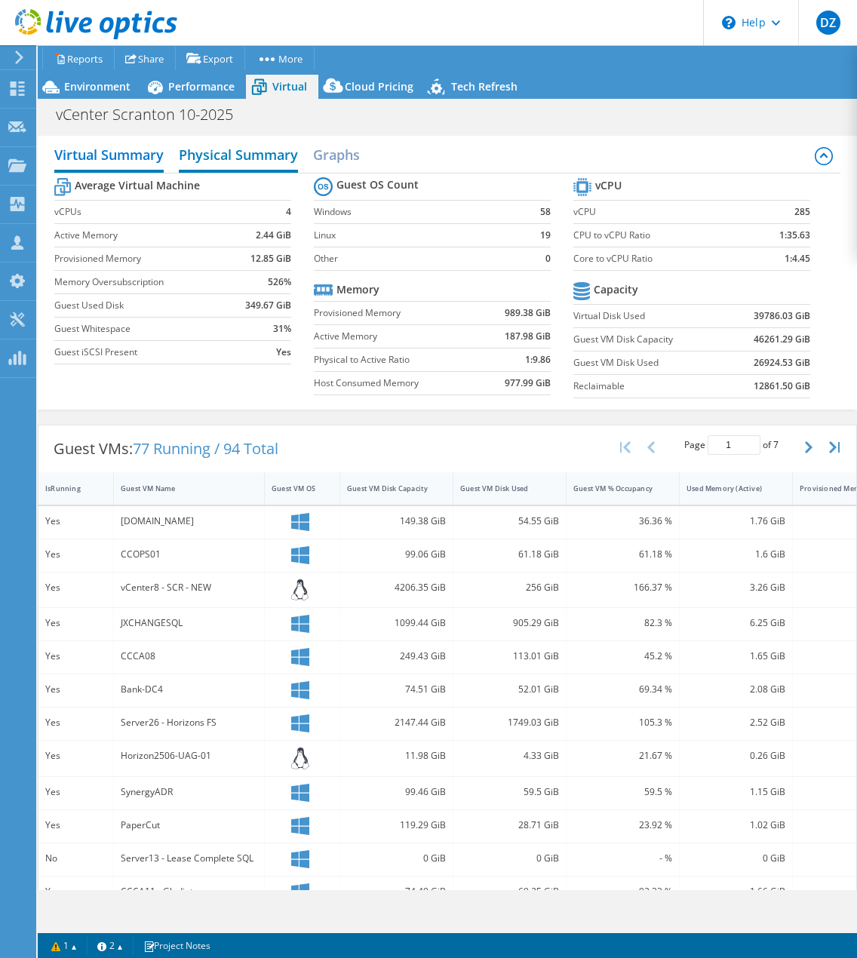
click at [285, 149] on h2 "Physical Summary" at bounding box center [238, 156] width 119 height 33
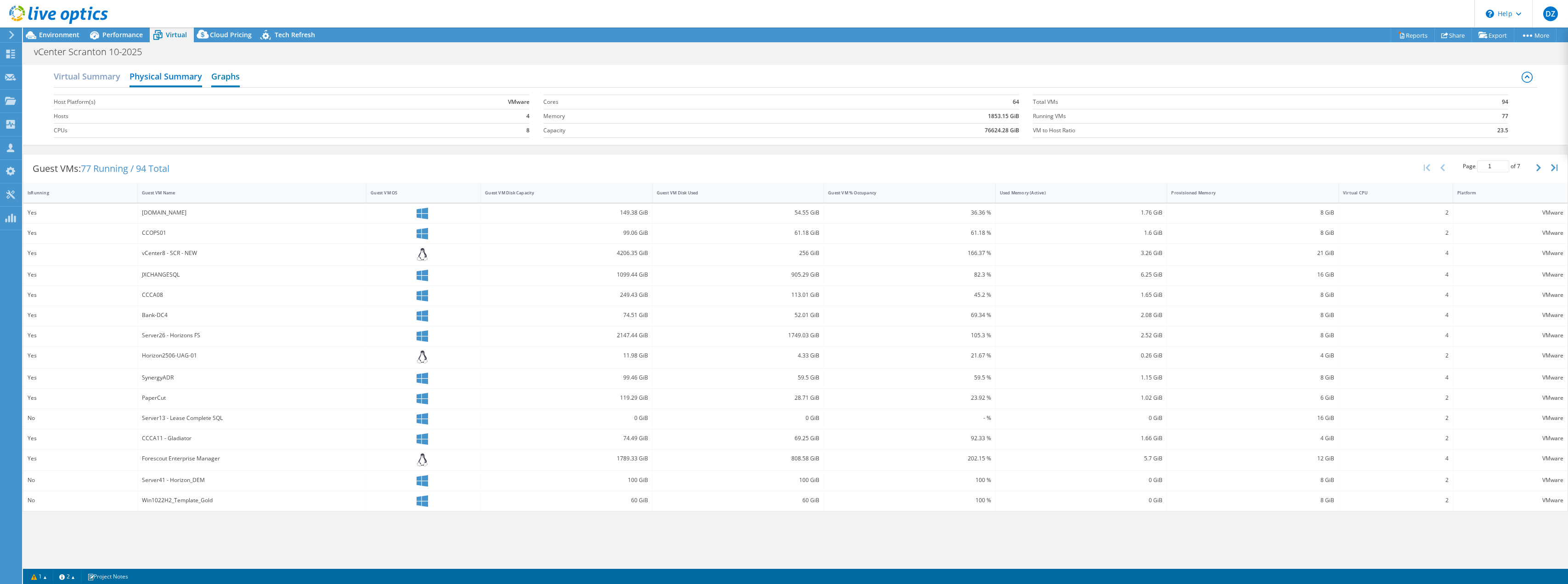
click at [216, 79] on h2 "Graphs" at bounding box center [225, 77] width 29 height 20
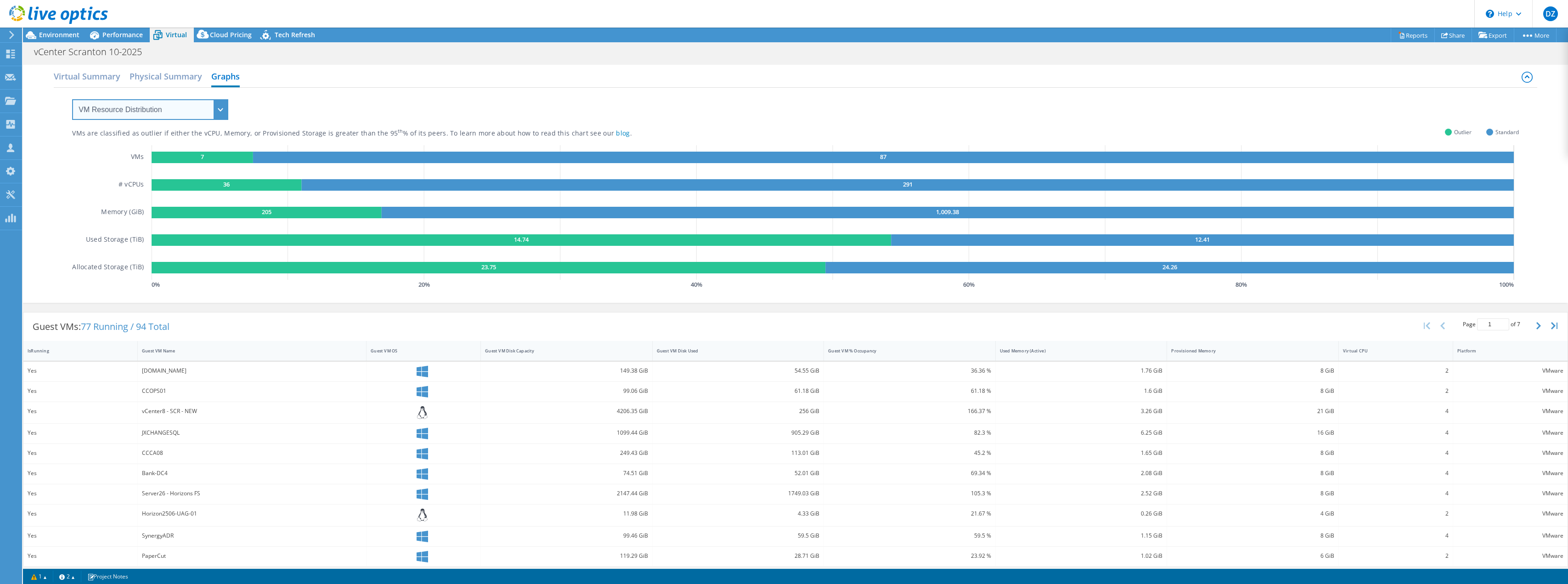
click at [195, 114] on select "VM Resource Distribution Provisioning Contrast Over Provisioning" at bounding box center [150, 110] width 156 height 21
select select "Over Provisioning"
click at [72, 99] on select "VM Resource Distribution Provisioning Contrast Over Provisioning" at bounding box center [150, 110] width 156 height 21
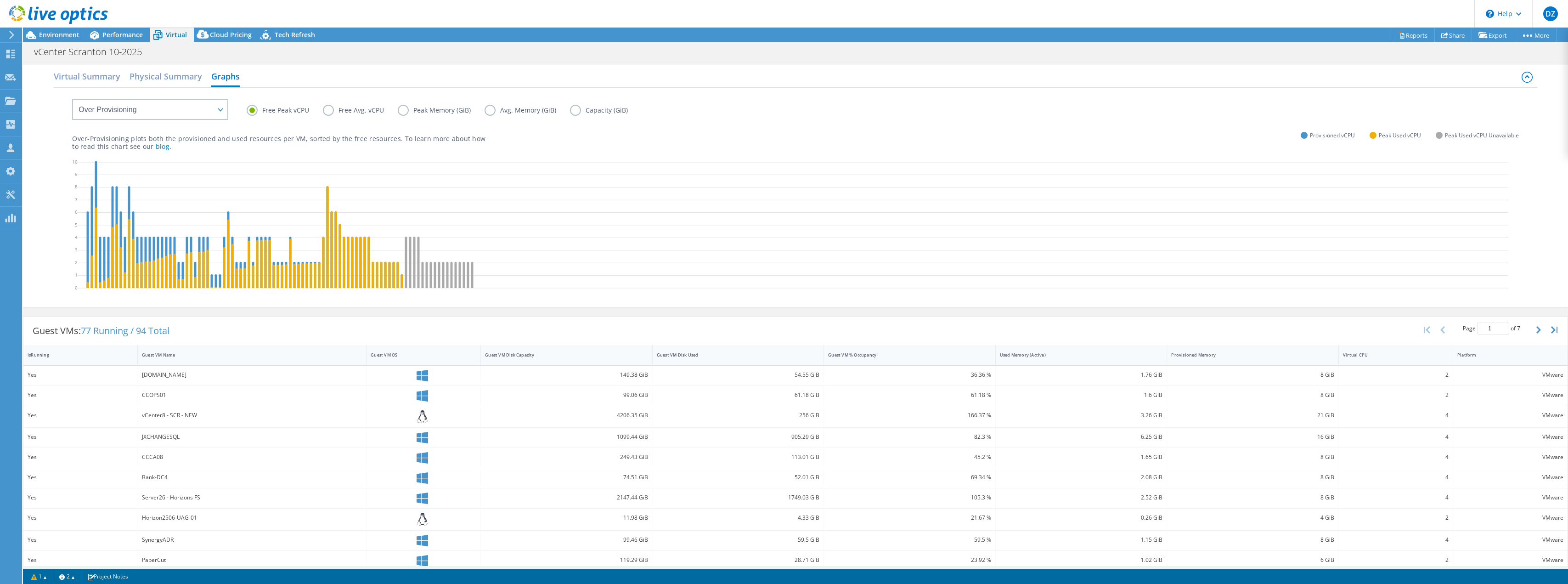
click at [399, 111] on label "Peak Memory (GiB)" at bounding box center [441, 110] width 87 height 11
click at [0, 0] on input "Peak Memory (GiB)" at bounding box center [0, 0] width 0 height 0
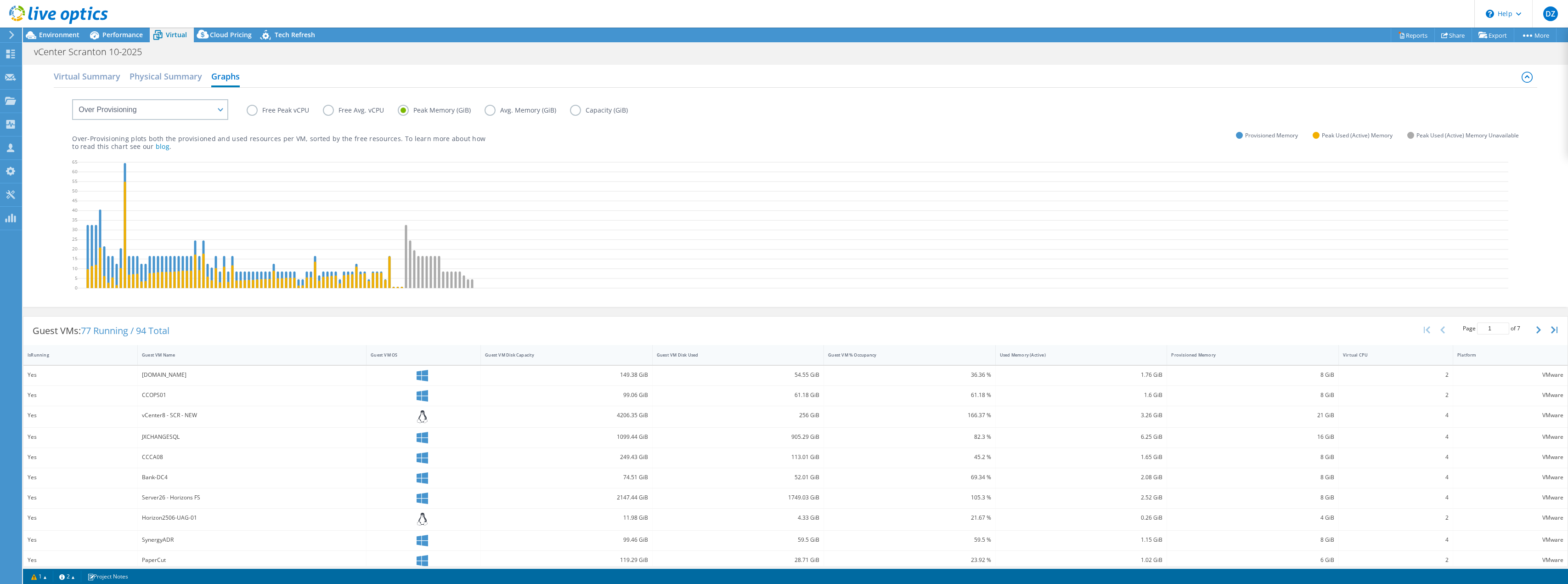
click at [490, 110] on label "Avg. Memory (GiB)" at bounding box center [527, 110] width 85 height 11
click at [0, 0] on input "Avg. Memory (GiB)" at bounding box center [0, 0] width 0 height 0
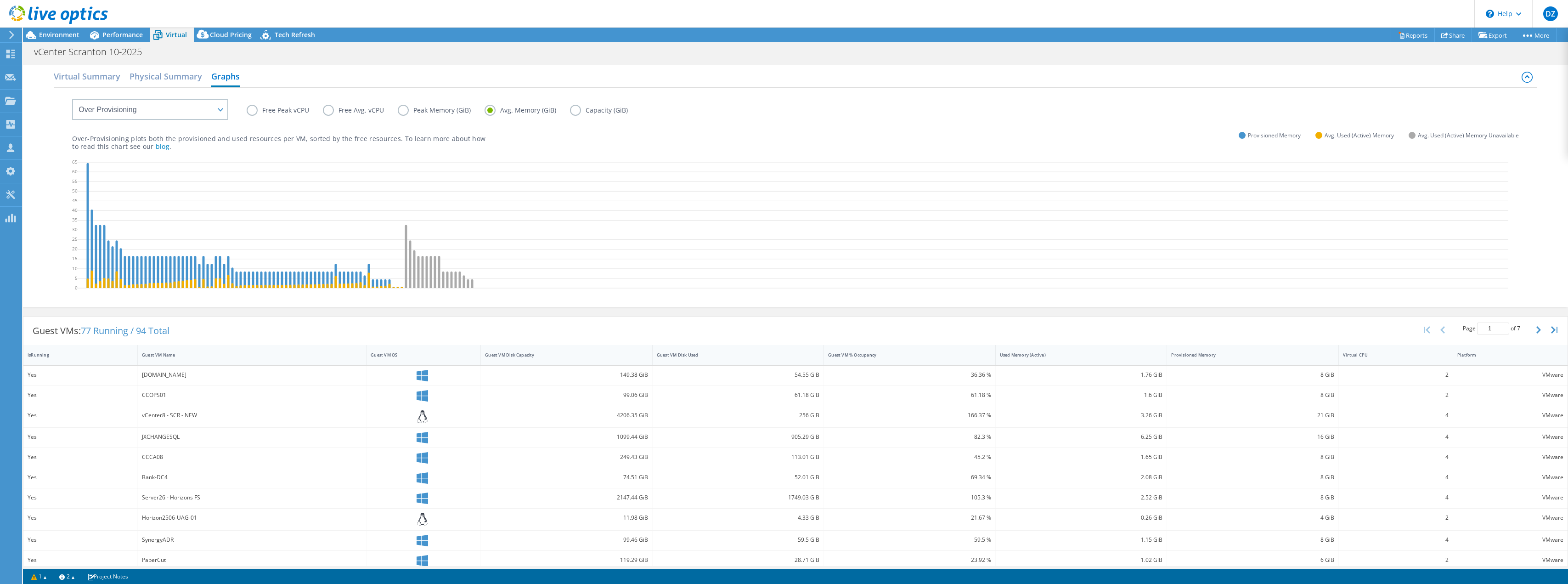
click at [407, 108] on label "Peak Memory (GiB)" at bounding box center [441, 110] width 87 height 11
click at [0, 0] on input "Peak Memory (GiB)" at bounding box center [0, 0] width 0 height 0
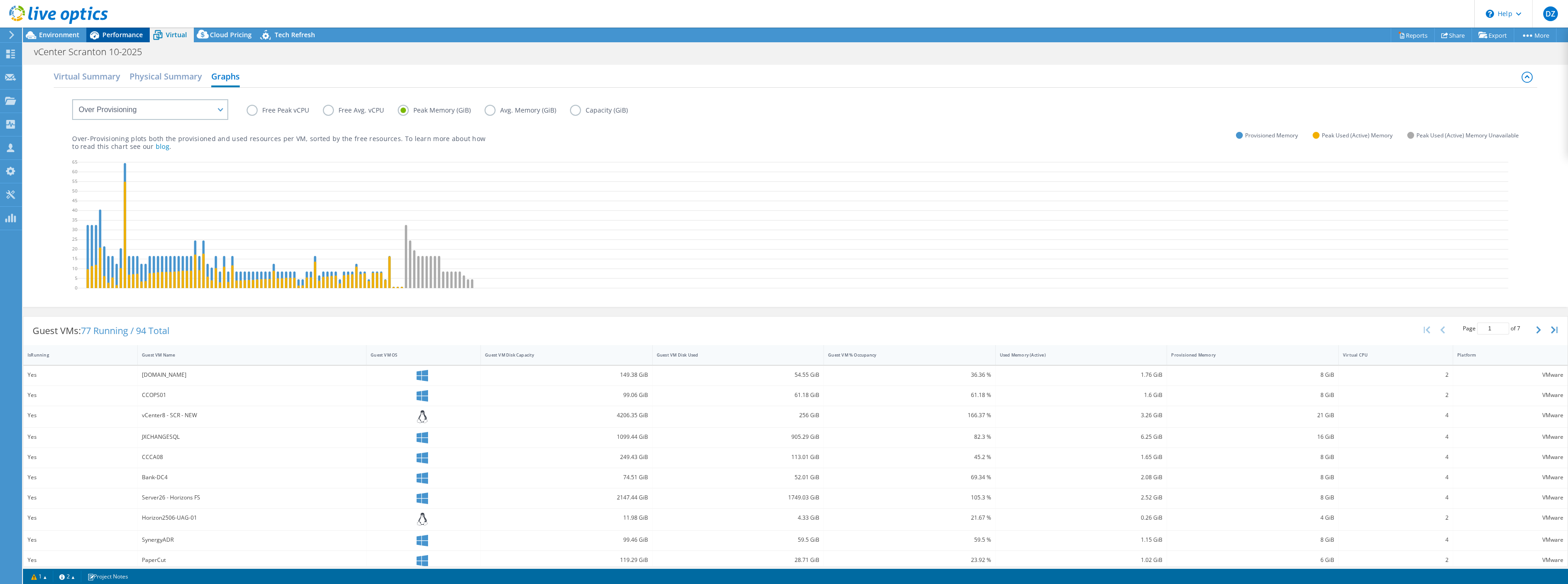
click at [134, 38] on span "Performance" at bounding box center [122, 35] width 40 height 9
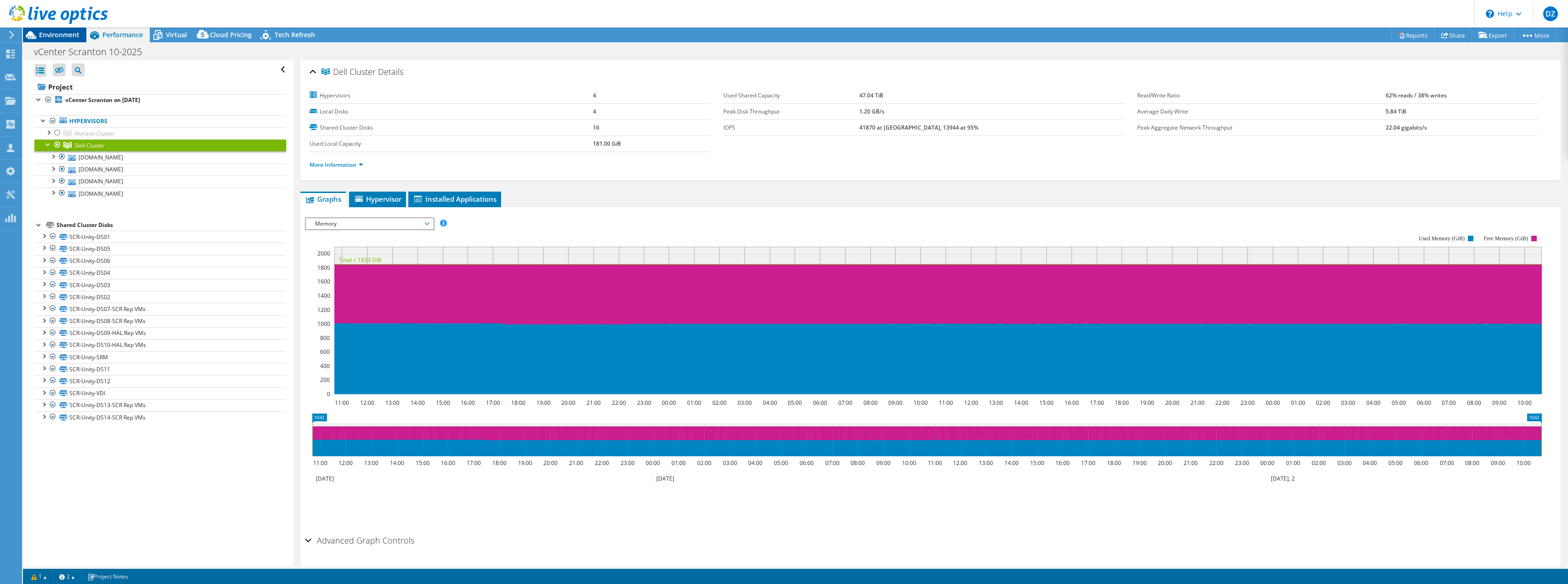
click at [74, 37] on span "Environment" at bounding box center [59, 35] width 40 height 9
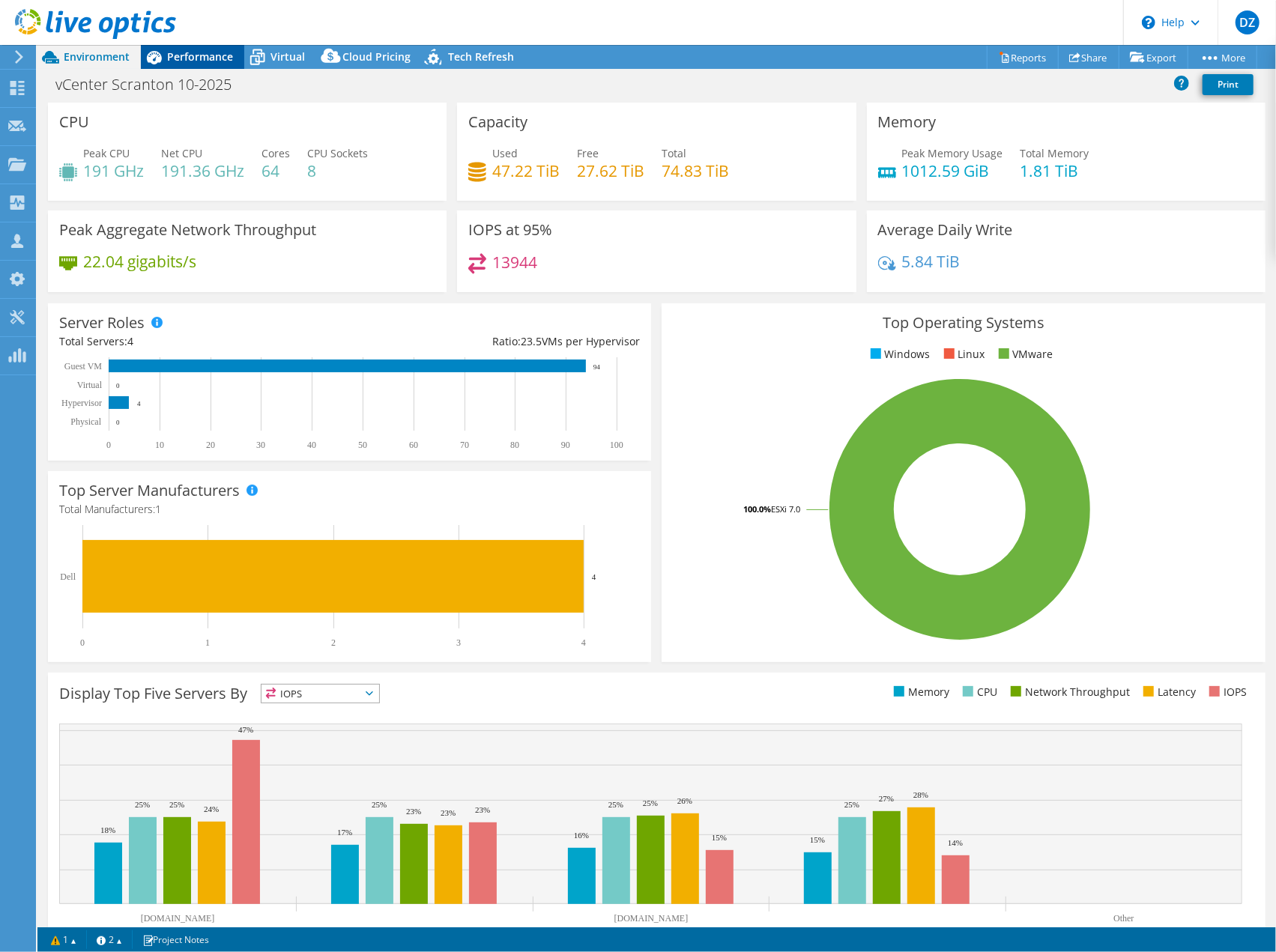
click at [191, 54] on span "Performance" at bounding box center [200, 57] width 66 height 14
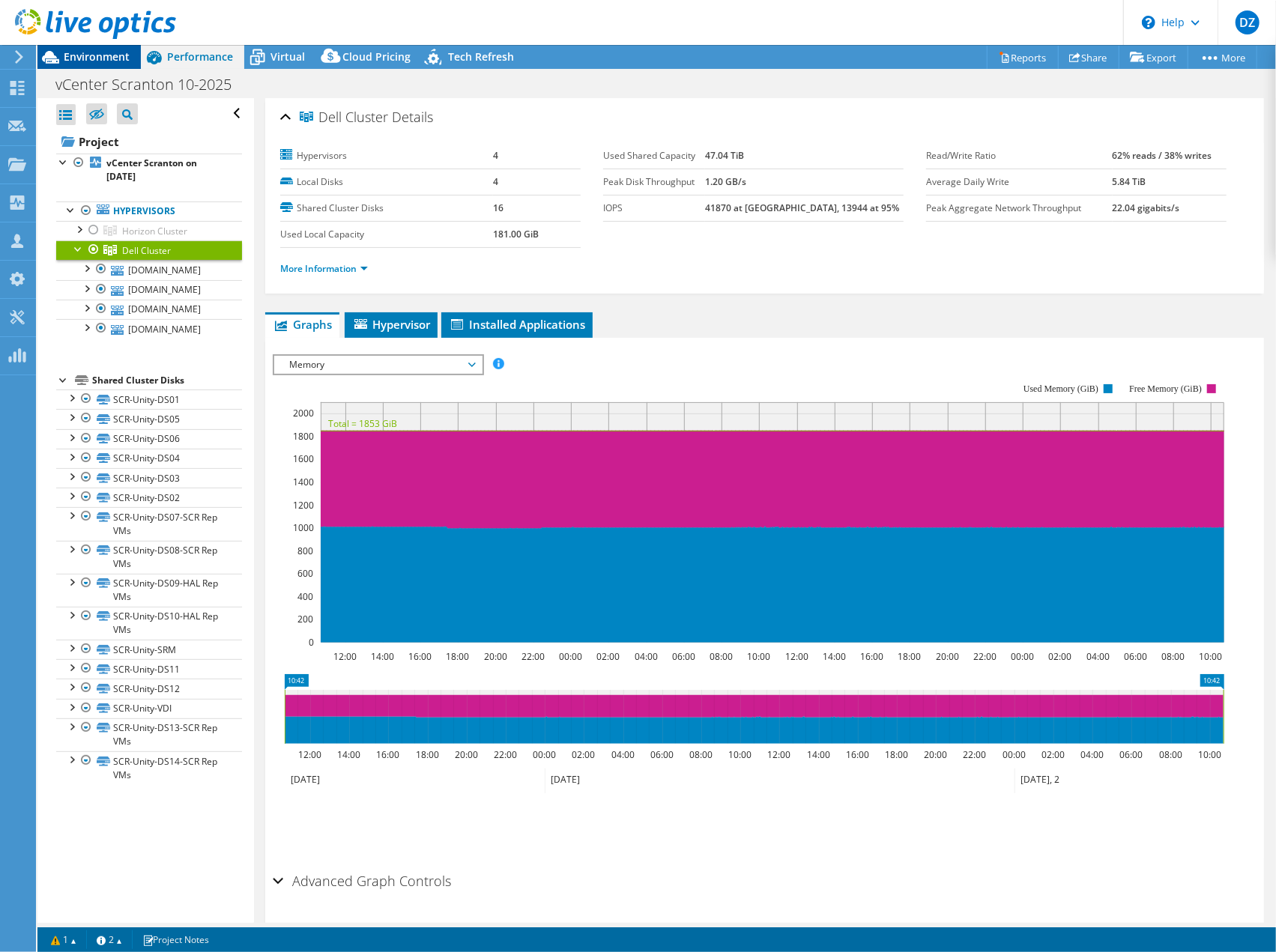
click at [121, 66] on div "Environment" at bounding box center [89, 57] width 103 height 24
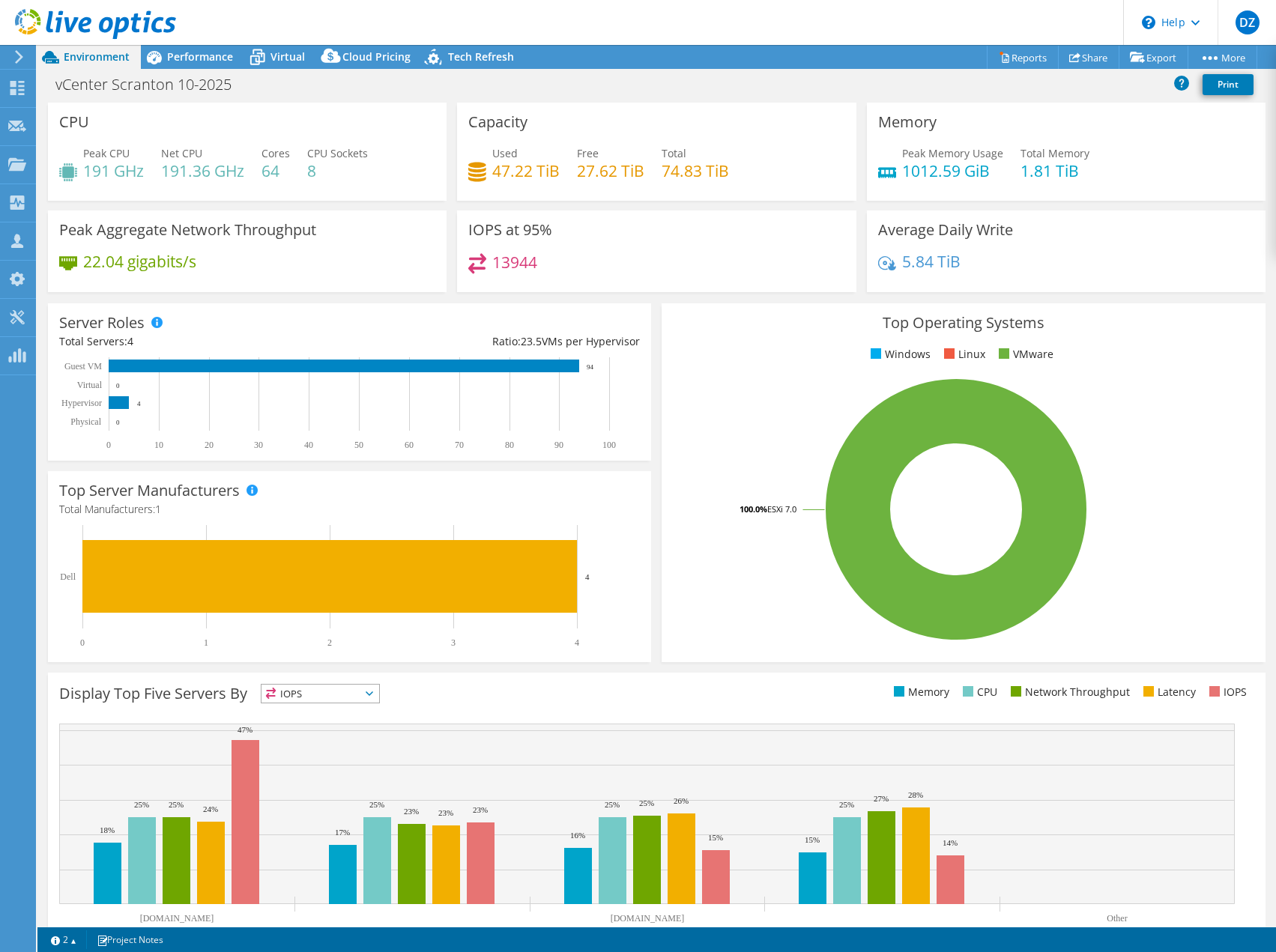
select select "USEast"
select select "USD"
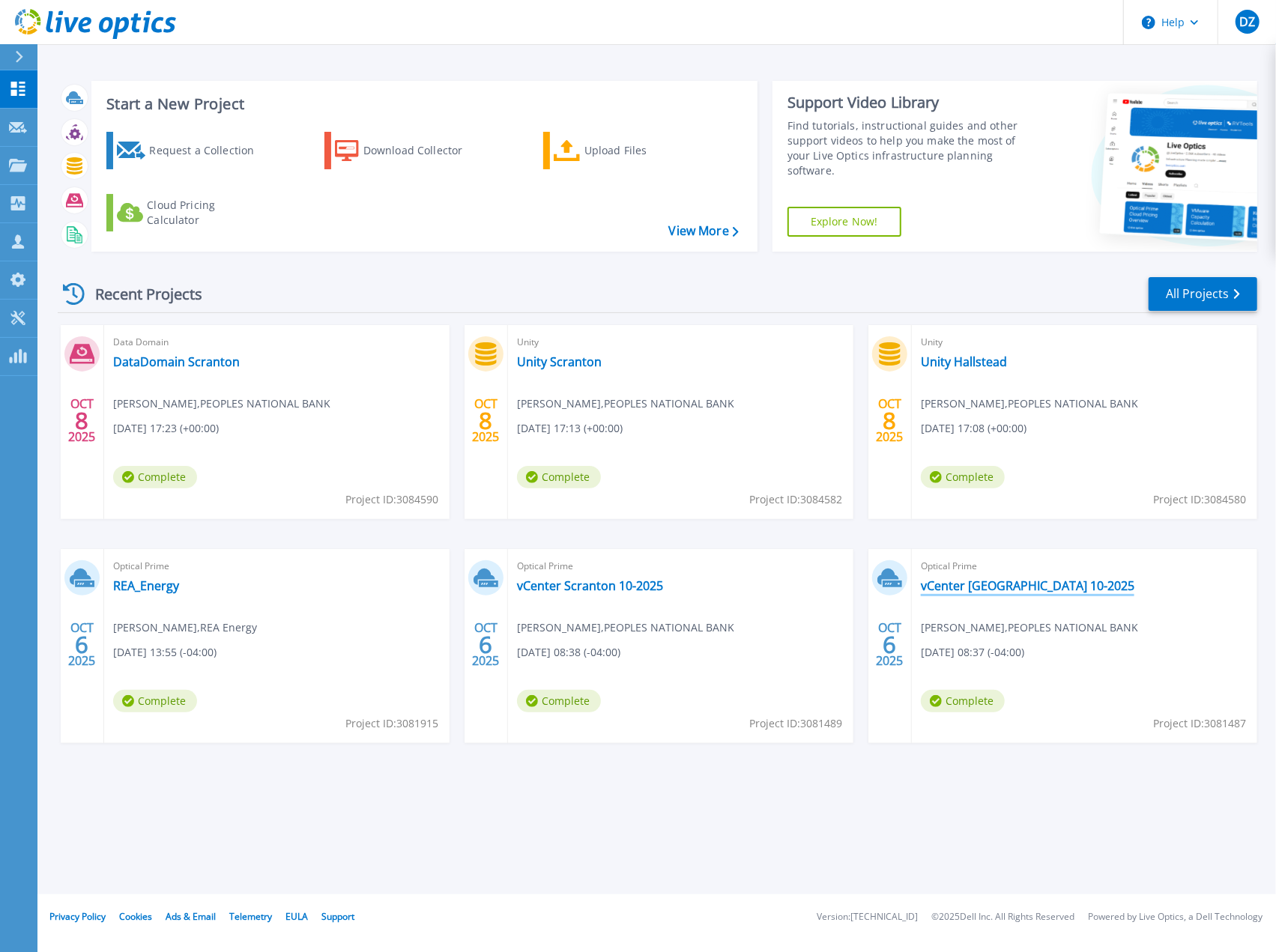
click at [955, 587] on link "vCenter Hallstead 10-2025" at bounding box center [1027, 586] width 213 height 15
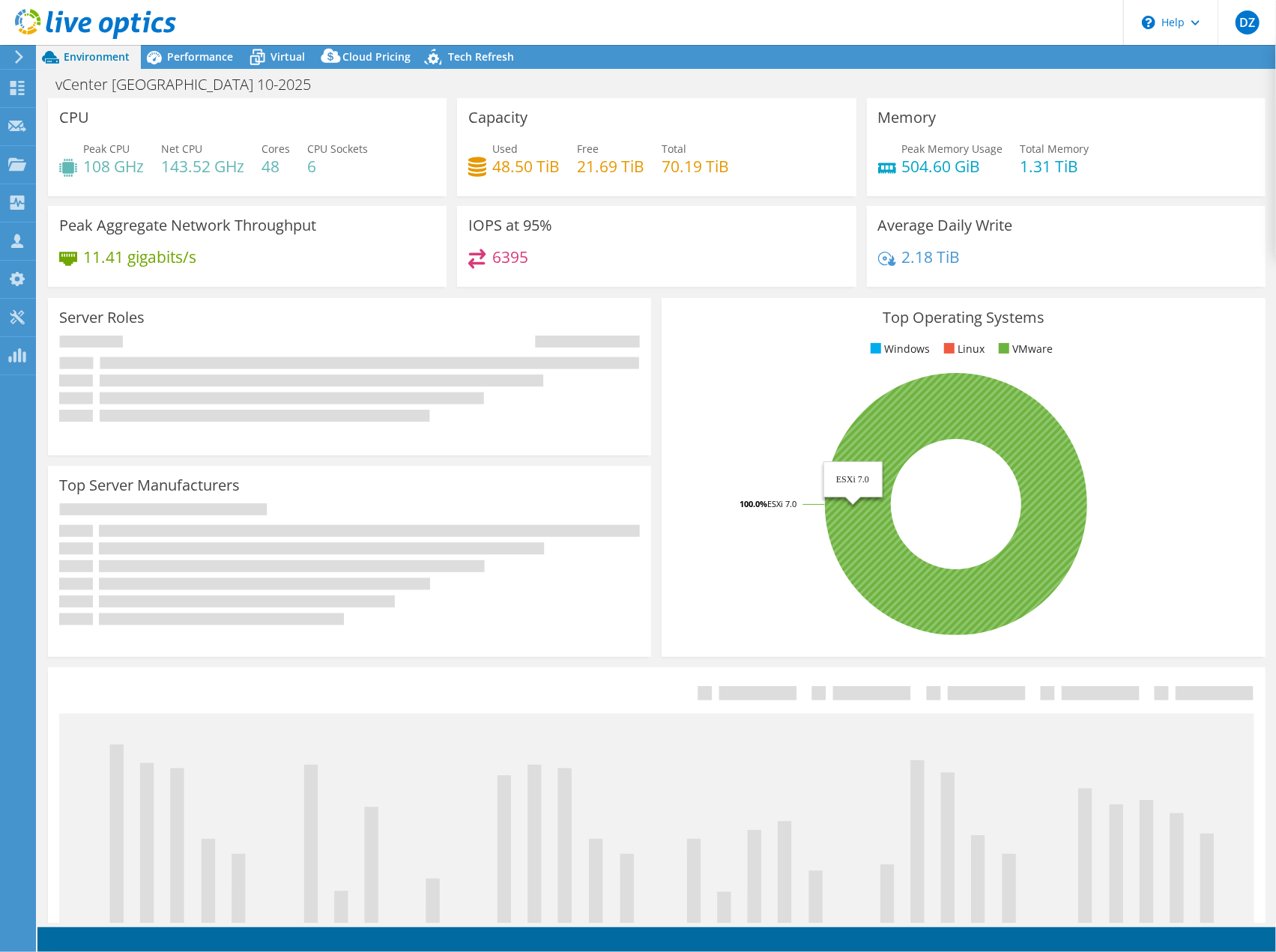
select select "USEast"
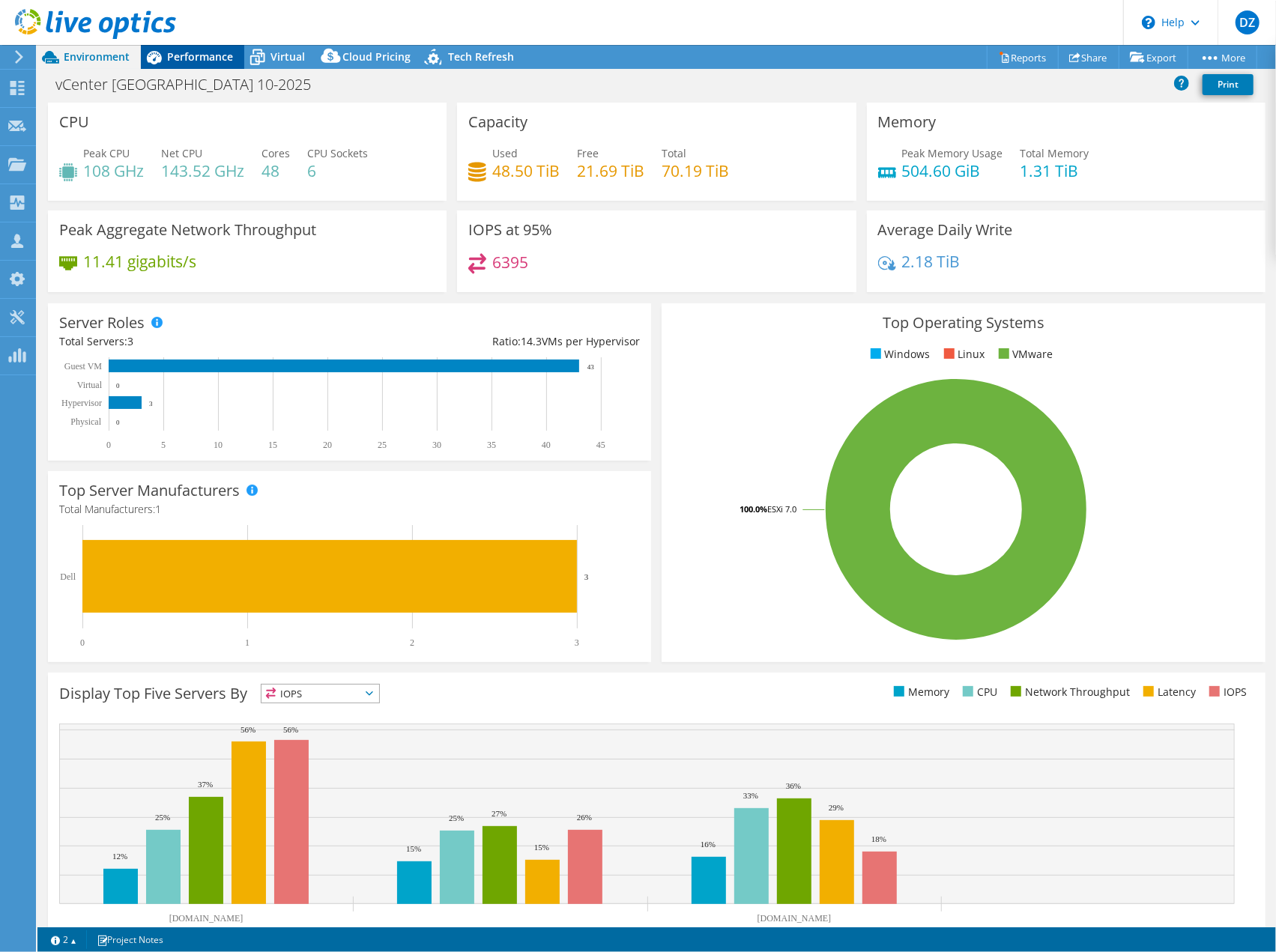
click at [214, 64] on div "Performance" at bounding box center [193, 57] width 103 height 24
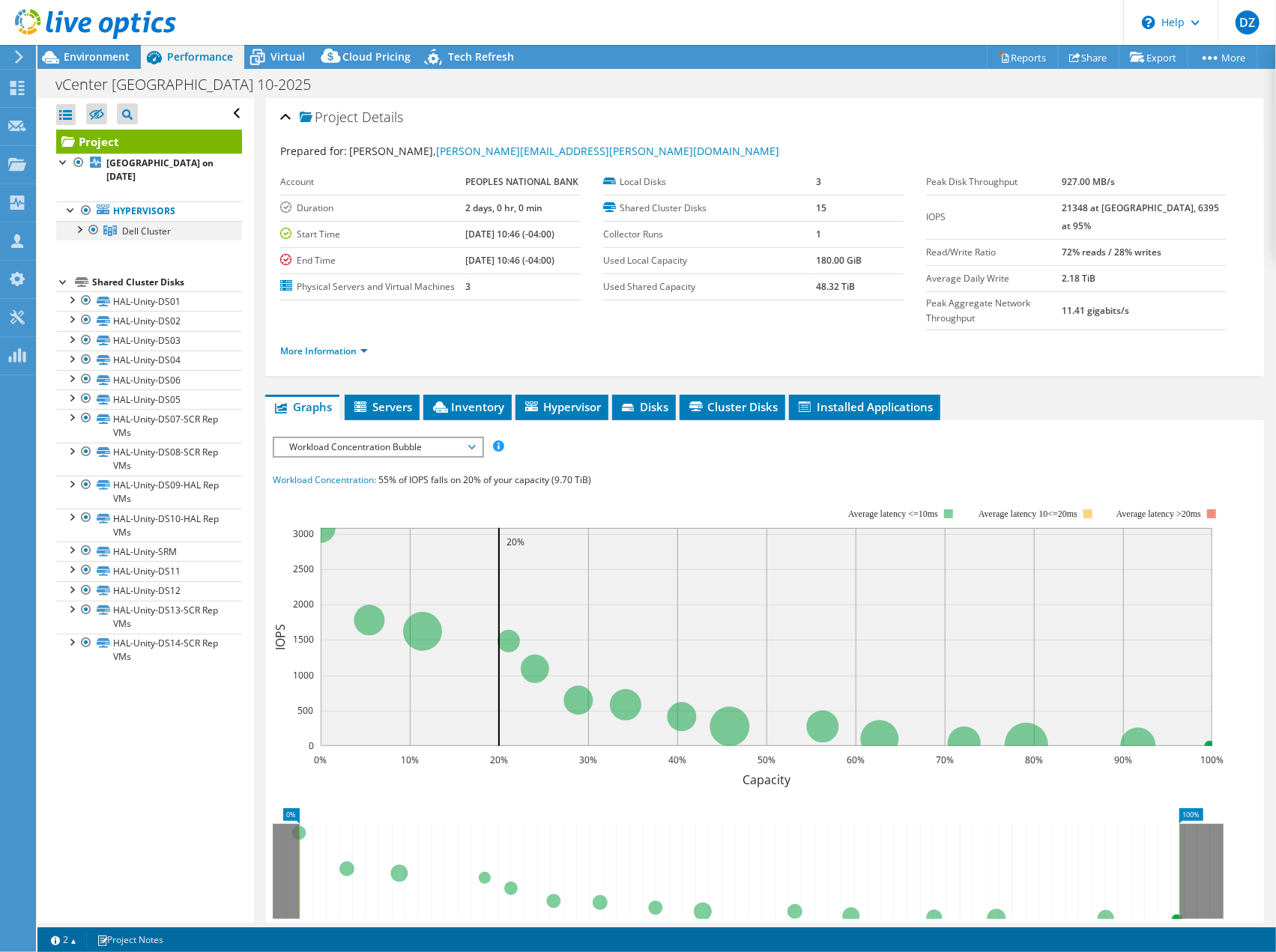
click at [77, 225] on div at bounding box center [78, 228] width 15 height 15
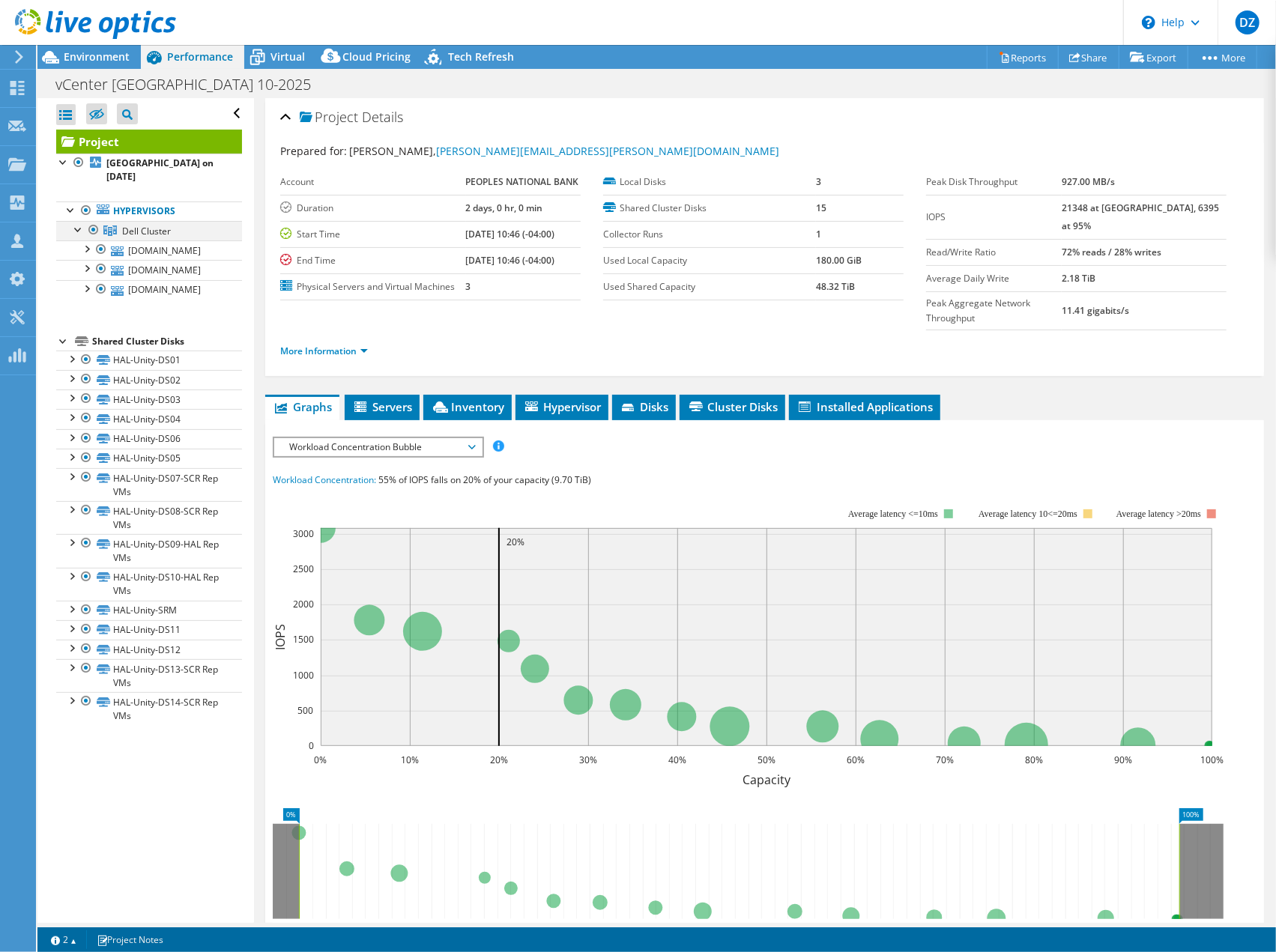
click at [77, 225] on div at bounding box center [78, 228] width 15 height 15
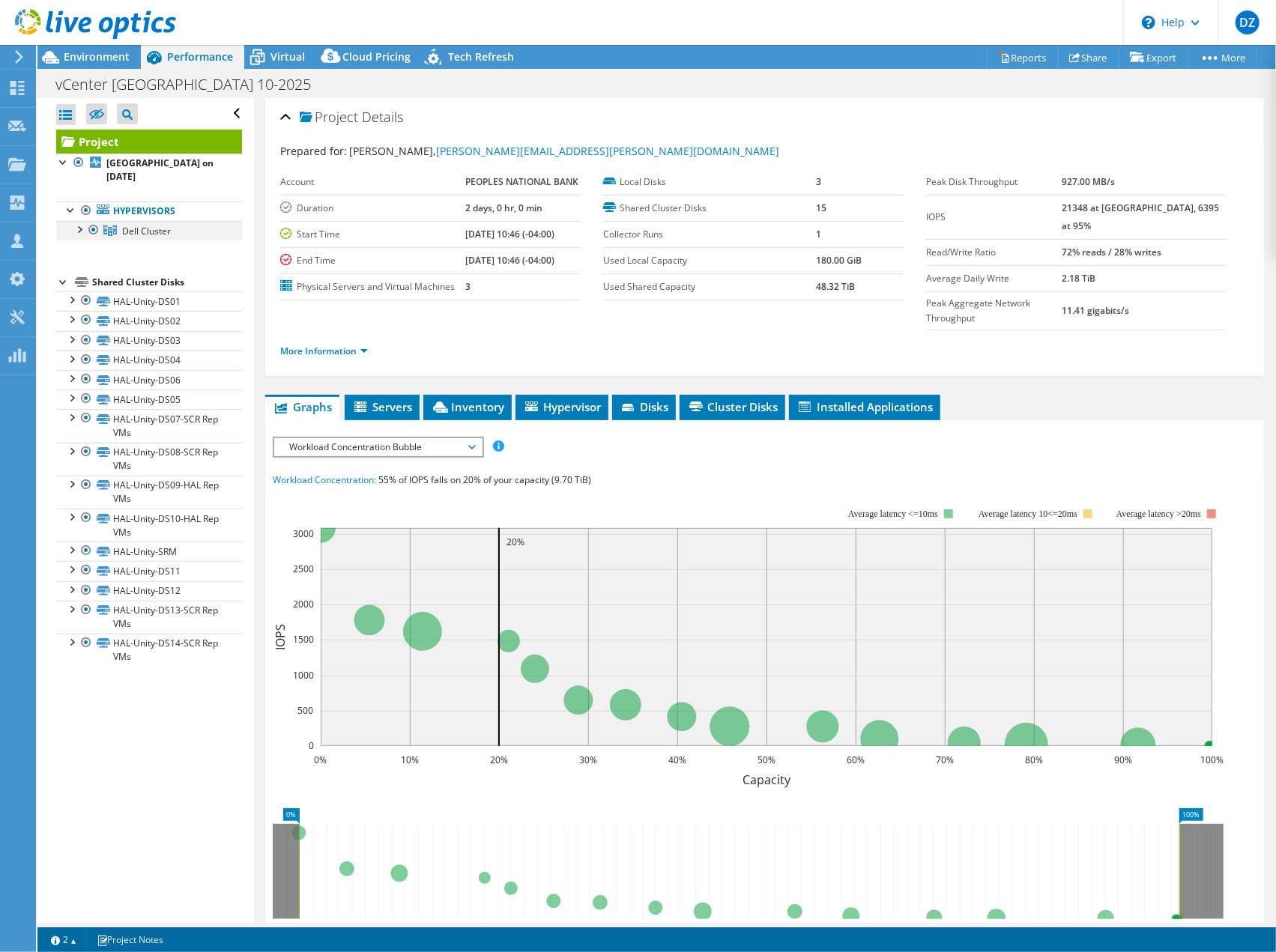
click at [77, 225] on div at bounding box center [78, 228] width 15 height 15
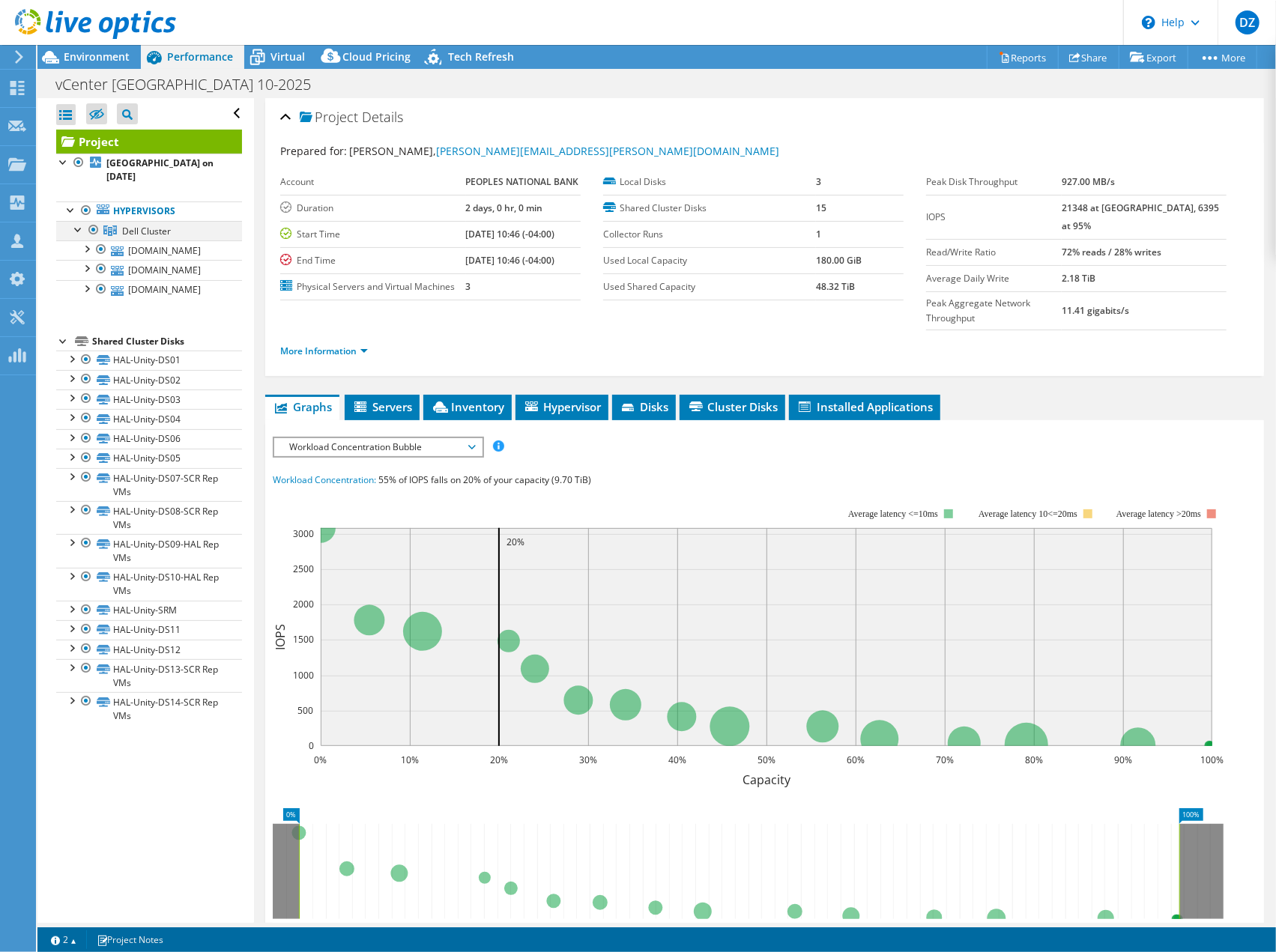
click at [78, 225] on div at bounding box center [78, 228] width 15 height 15
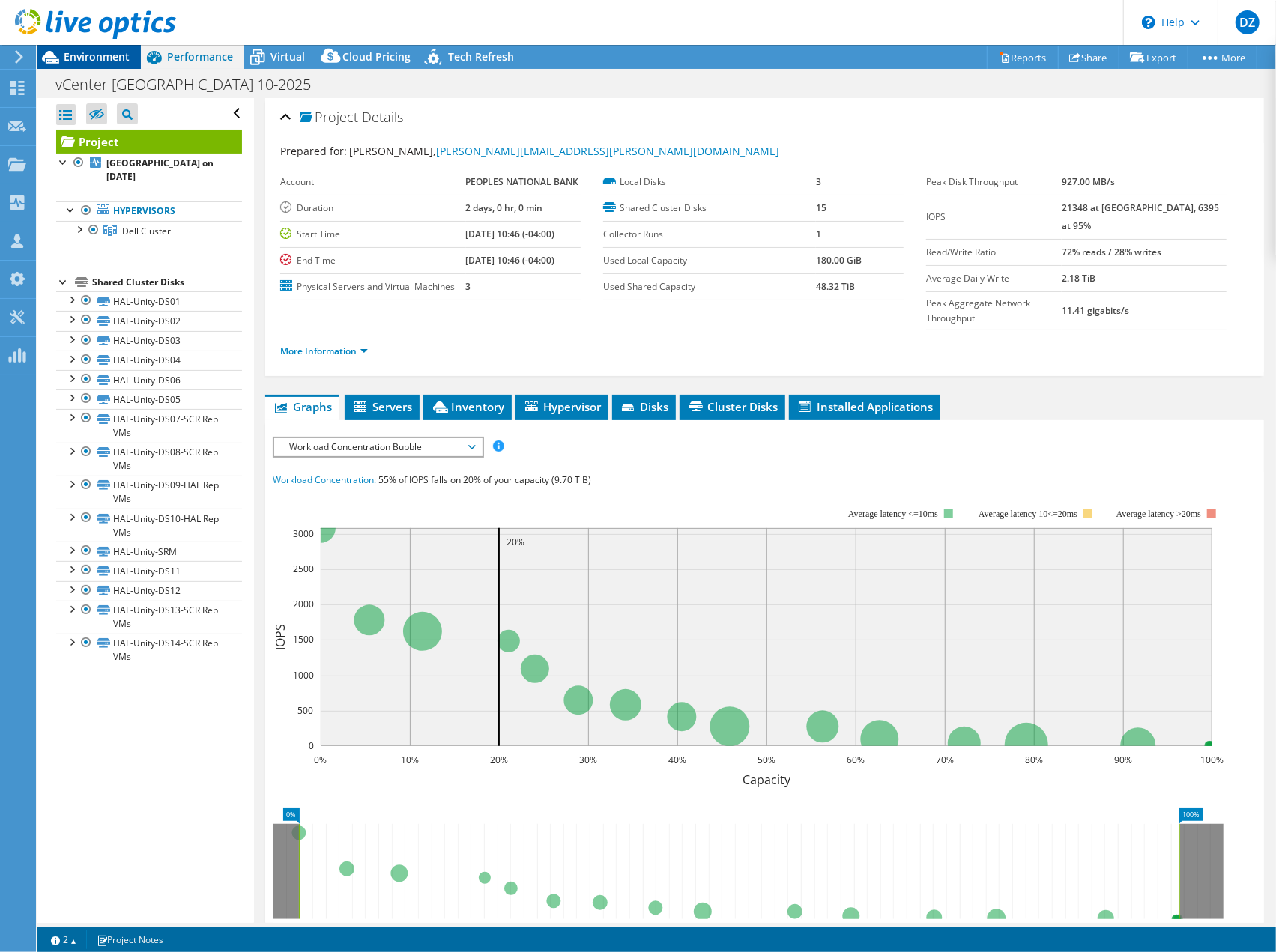
click at [114, 57] on span "Environment" at bounding box center [96, 57] width 66 height 14
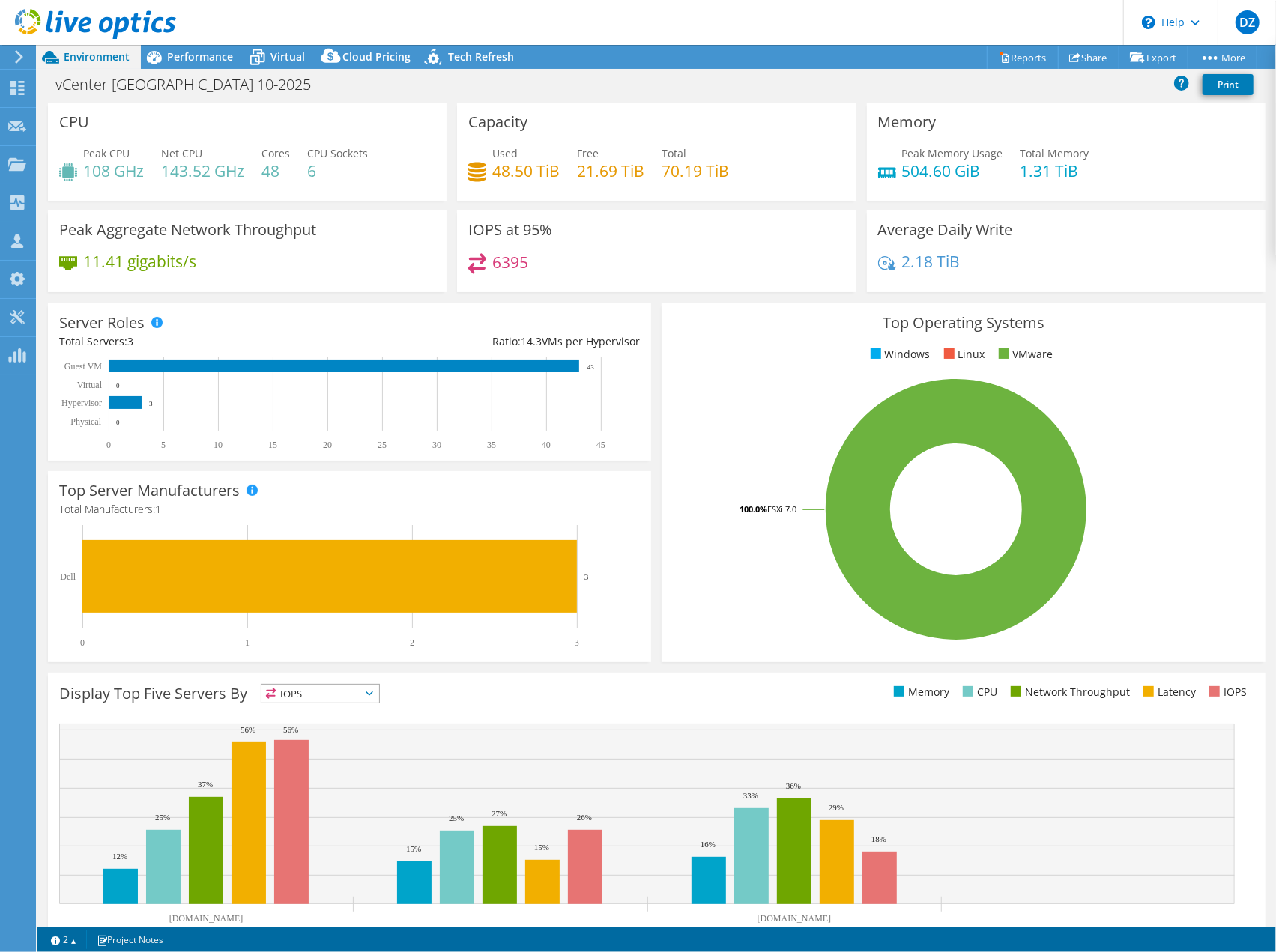
click at [172, 176] on h4 "143.52 GHz" at bounding box center [203, 171] width 83 height 17
click at [195, 51] on span "Performance" at bounding box center [200, 57] width 66 height 14
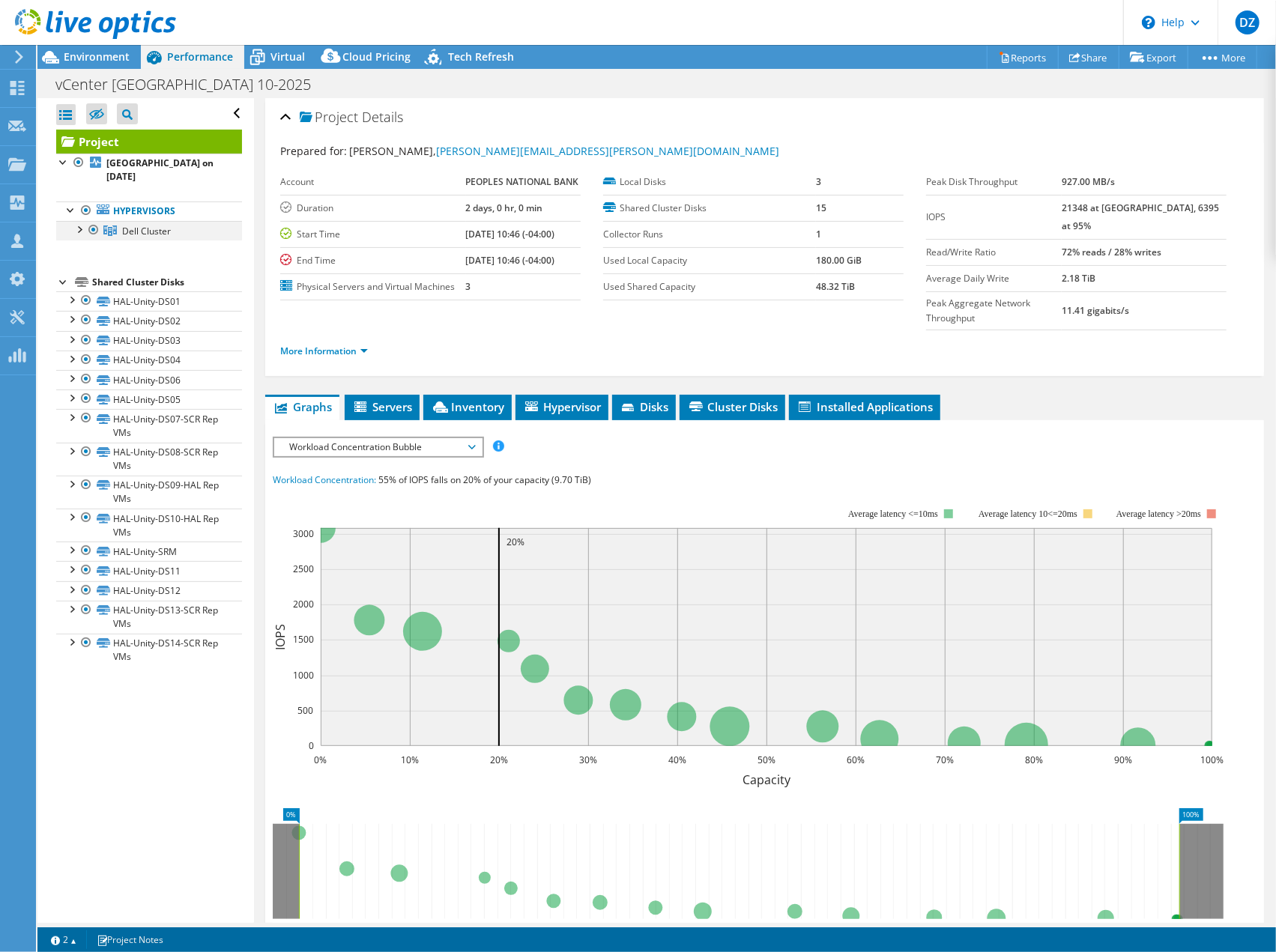
click at [80, 222] on div at bounding box center [78, 228] width 15 height 15
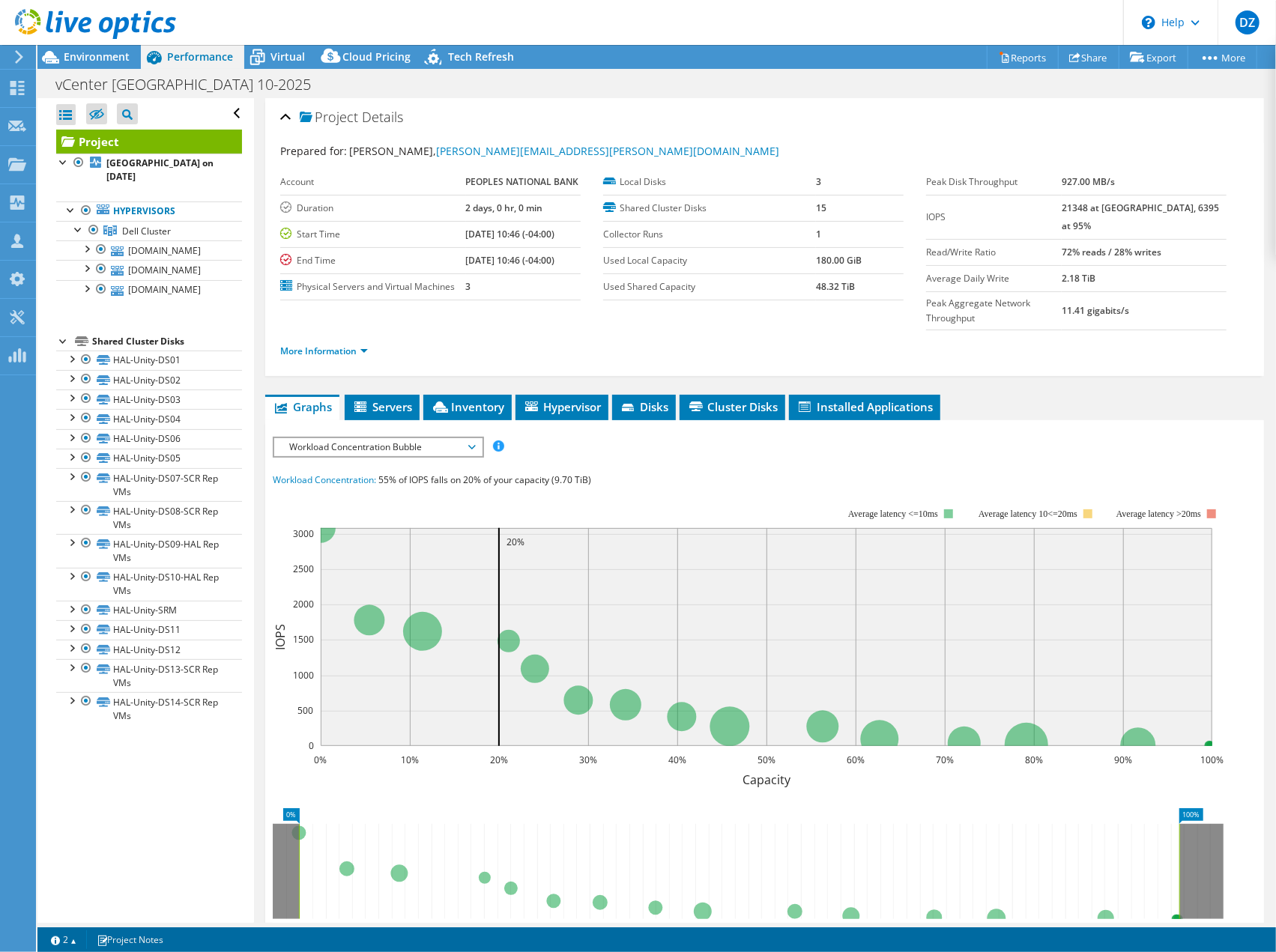
click at [322, 437] on div "Workload Concentration Bubble IOPS Disk Throughput IO Size Latency Queue Depth …" at bounding box center [378, 447] width 212 height 21
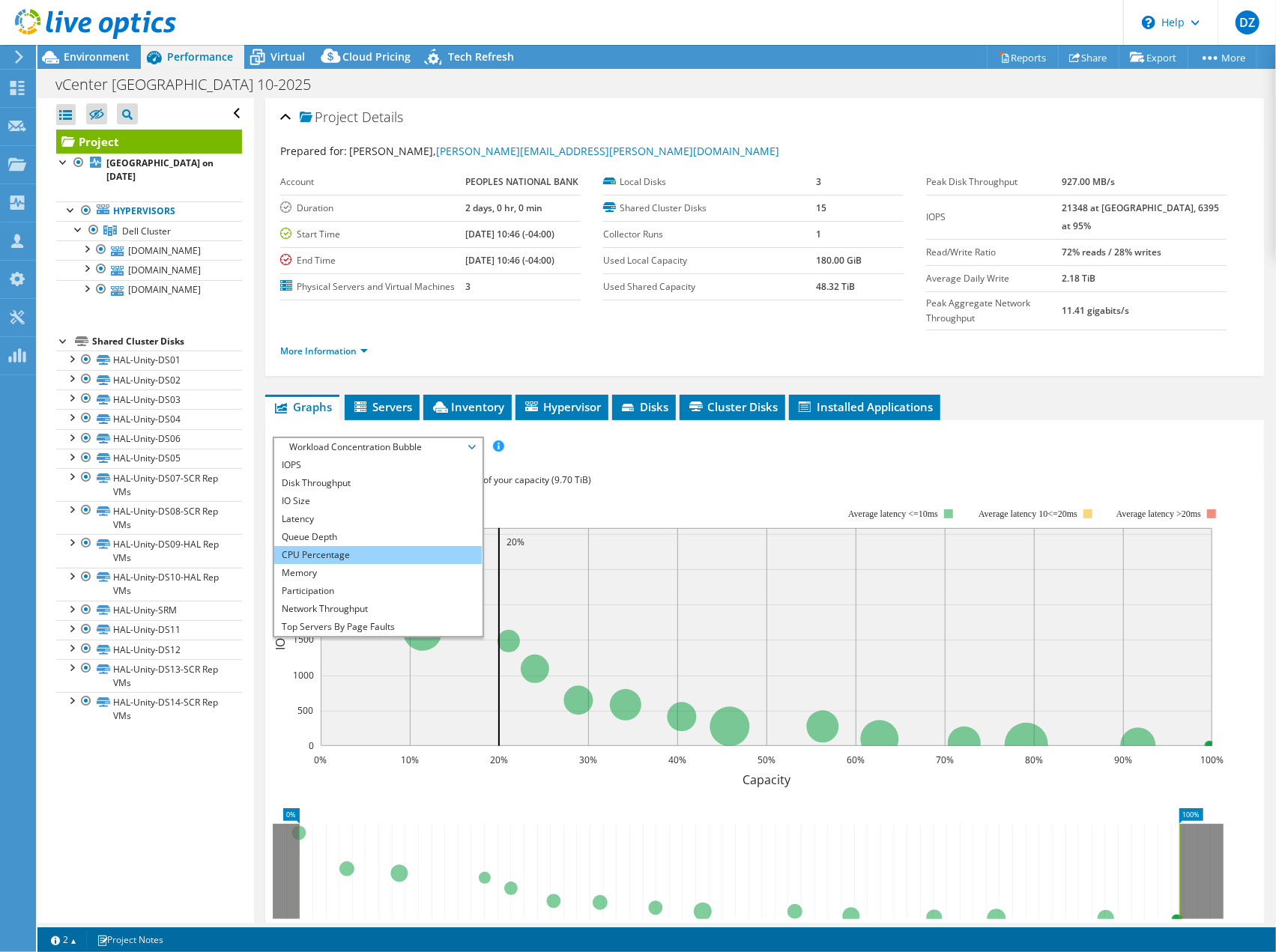
click at [347, 546] on li "CPU Percentage" at bounding box center [377, 555] width 208 height 18
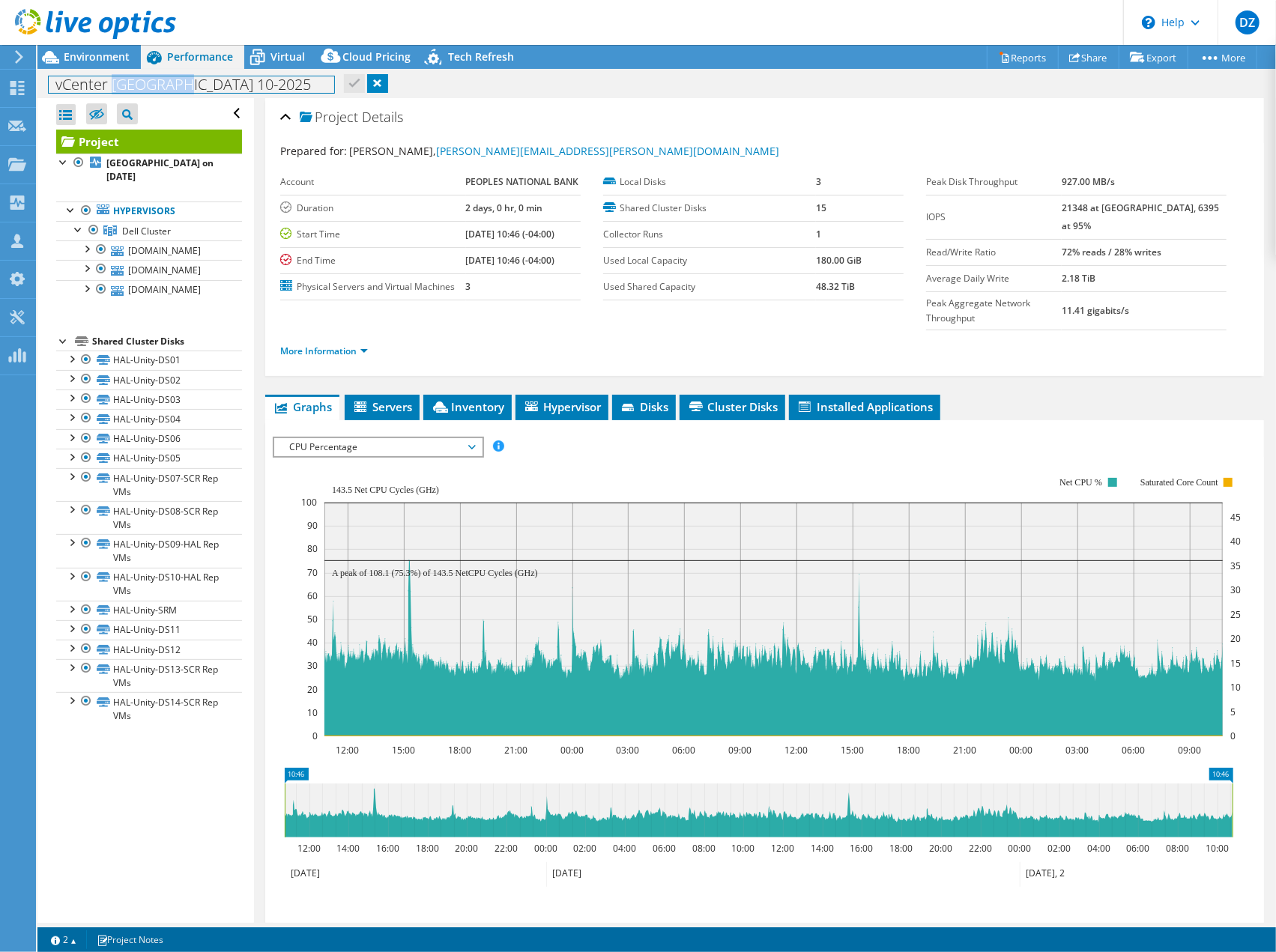
drag, startPoint x: 174, startPoint y: 87, endPoint x: 116, endPoint y: 83, distance: 58.1
click at [116, 83] on h1 "vCenter Hallstead 10-2025" at bounding box center [191, 84] width 285 height 17
copy h1 "Hallstead"
click at [146, 131] on link "Project" at bounding box center [149, 142] width 186 height 24
click at [85, 244] on div at bounding box center [85, 247] width 15 height 15
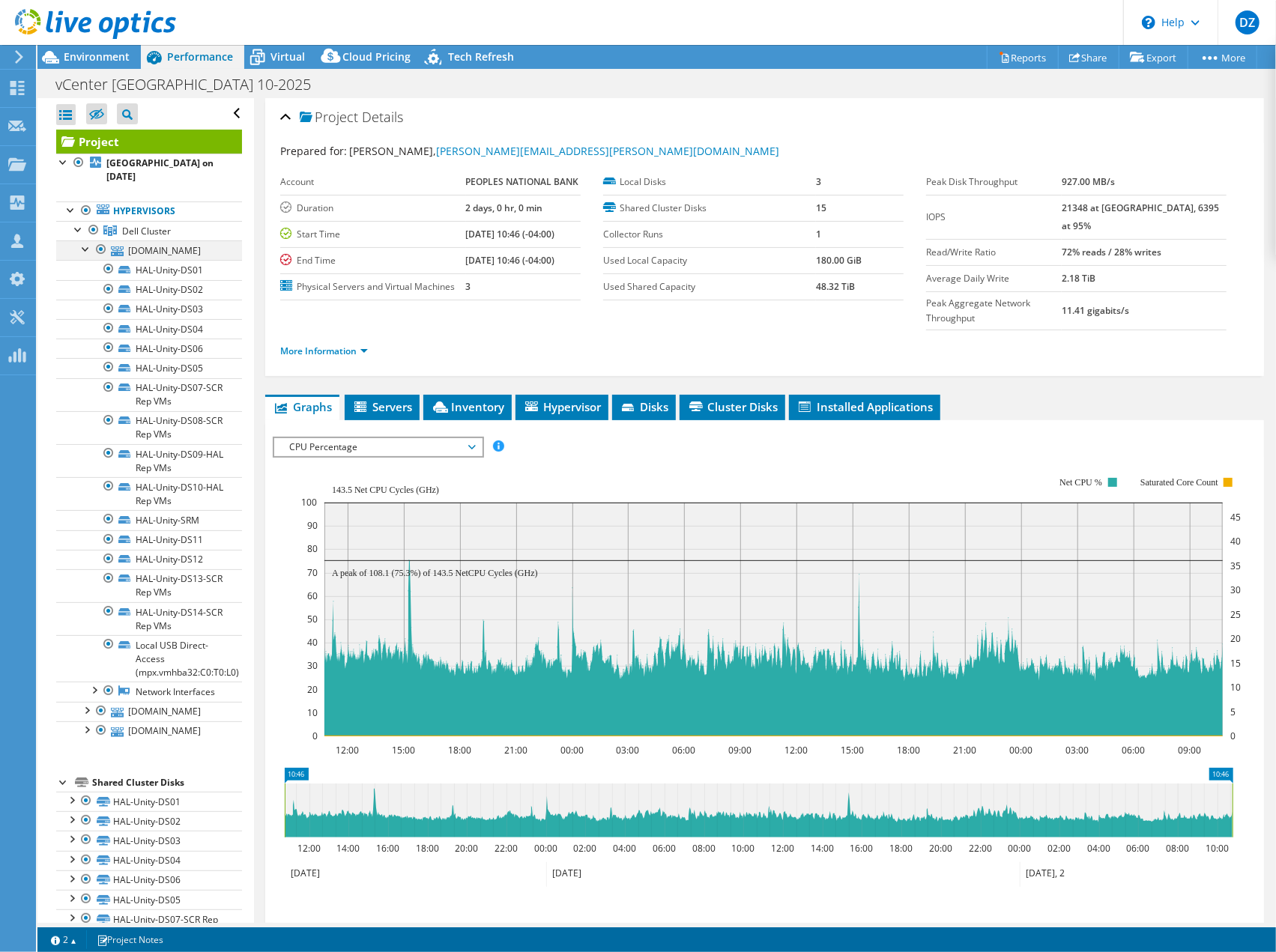
click at [90, 246] on div at bounding box center [85, 247] width 15 height 15
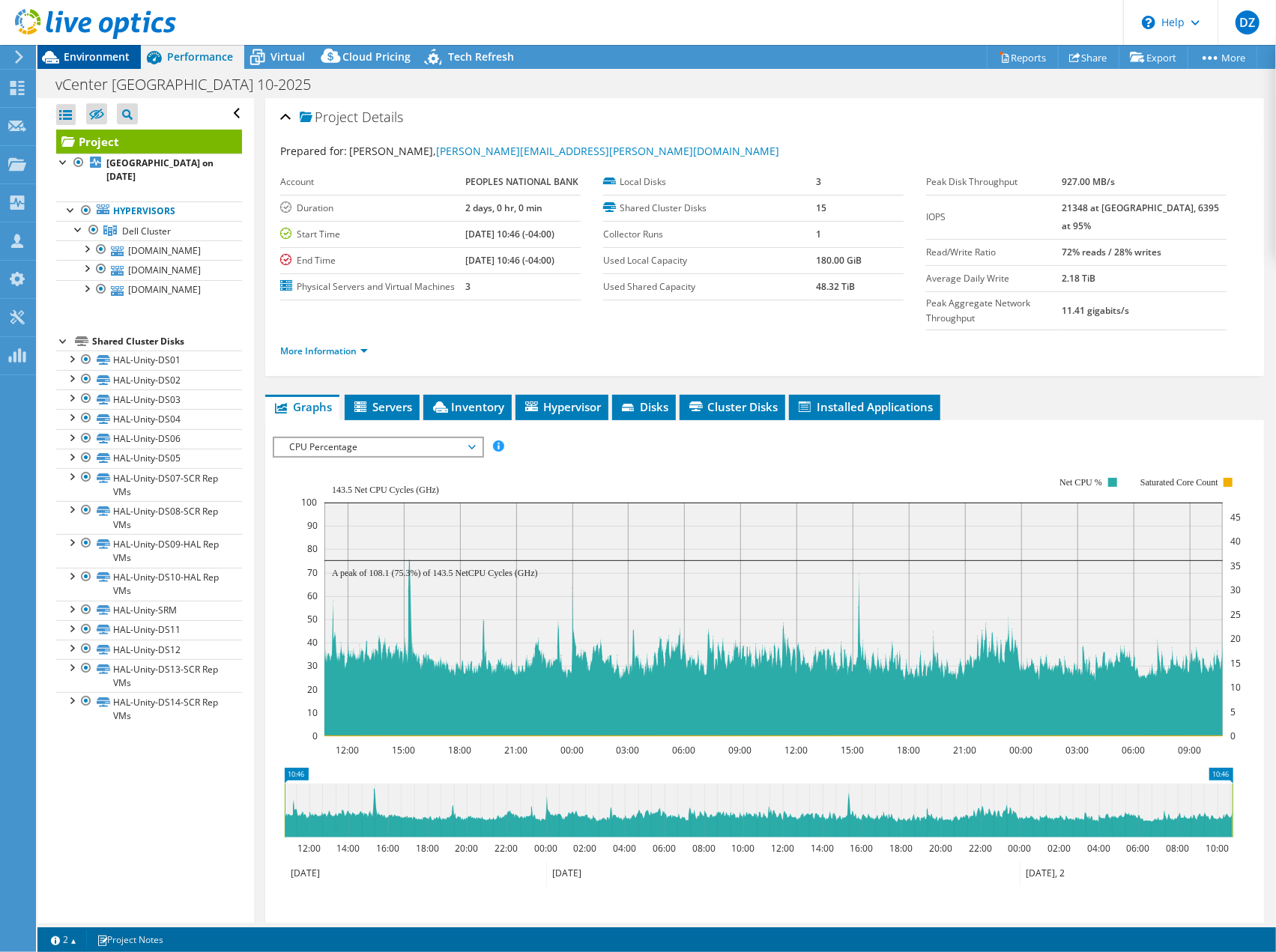
click at [109, 63] on span "Environment" at bounding box center [96, 57] width 66 height 14
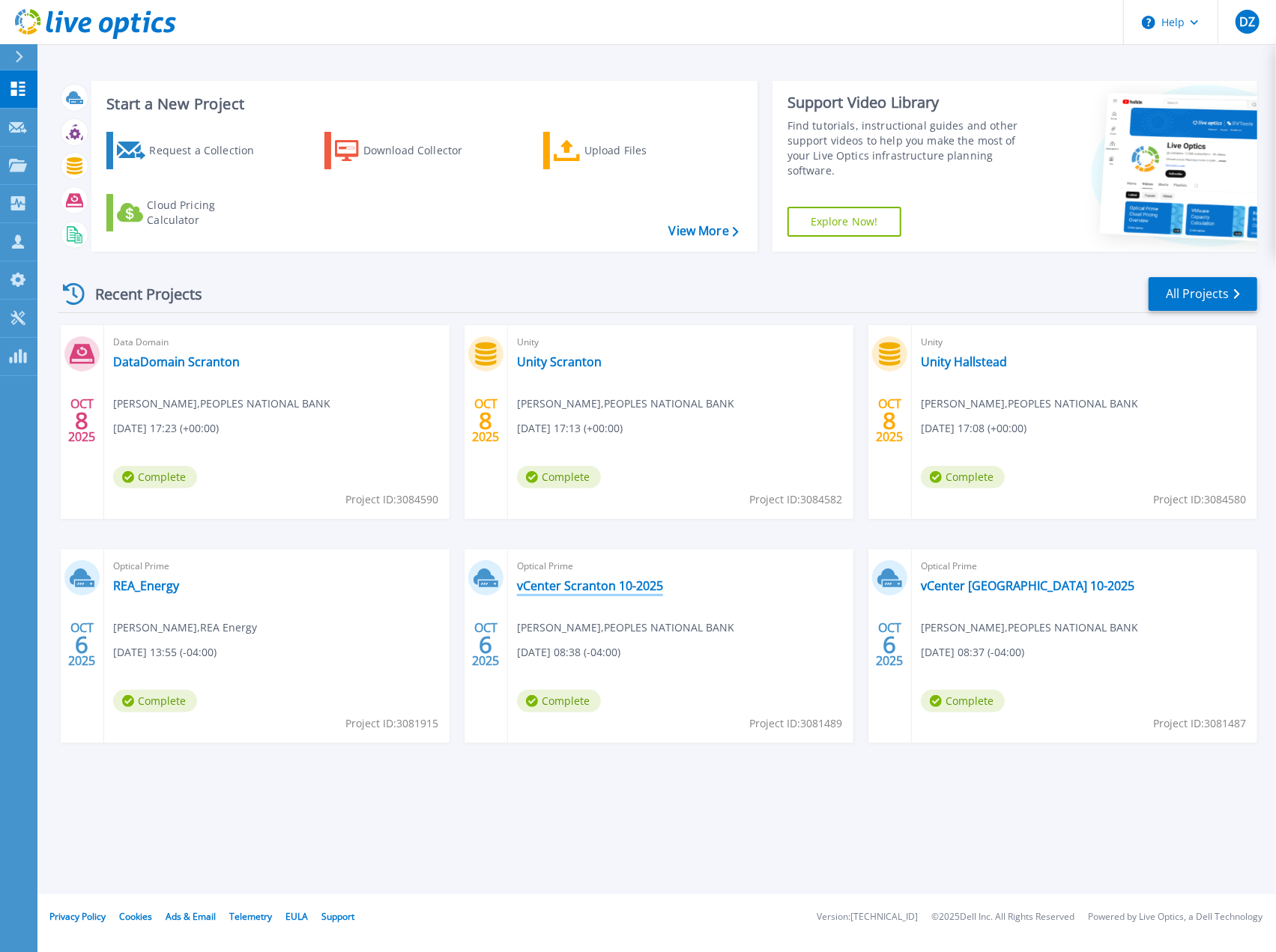
click at [539, 587] on link "vCenter Scranton 10-2025" at bounding box center [590, 586] width 146 height 15
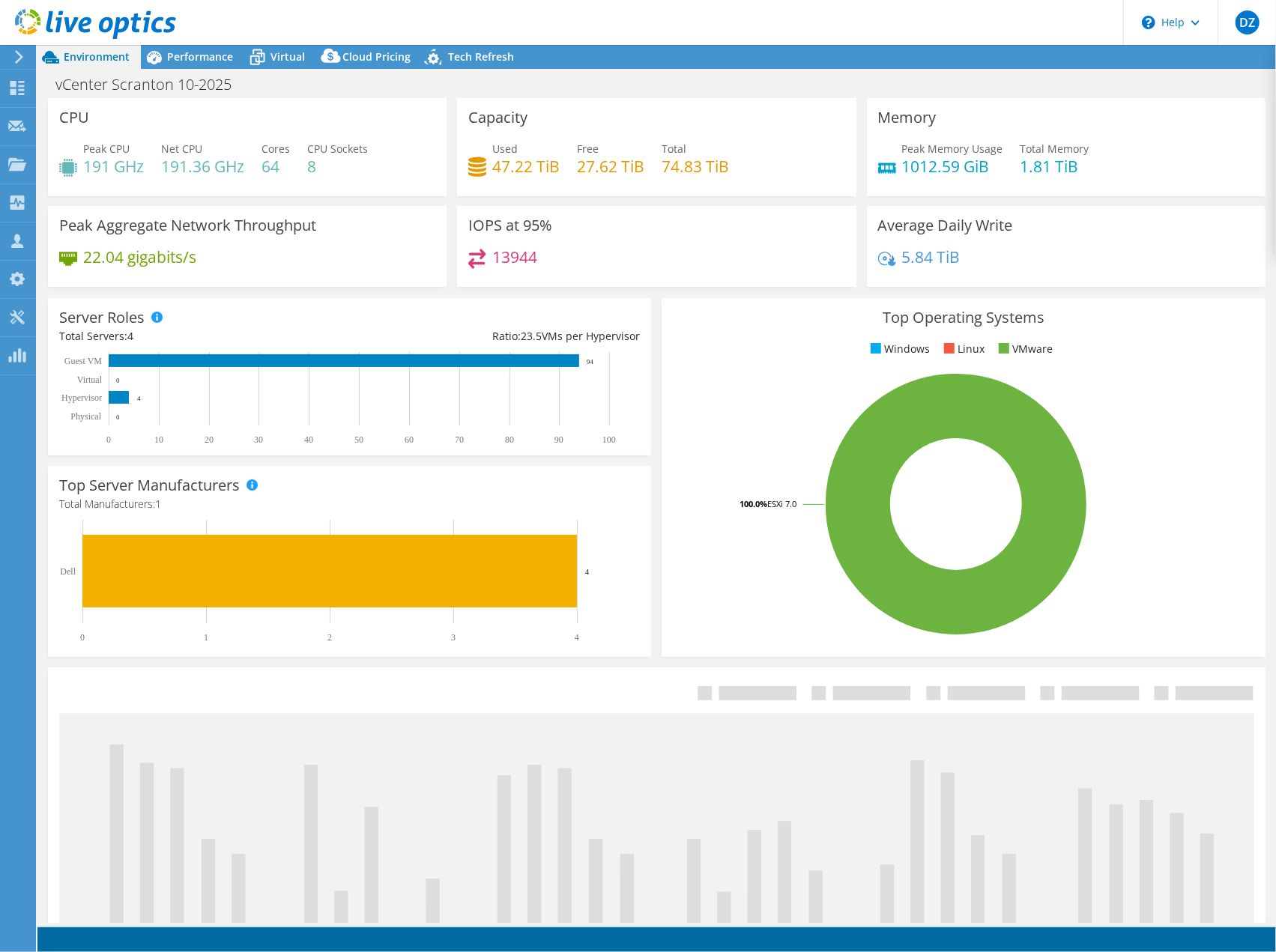
select select "USEast"
select select "USD"
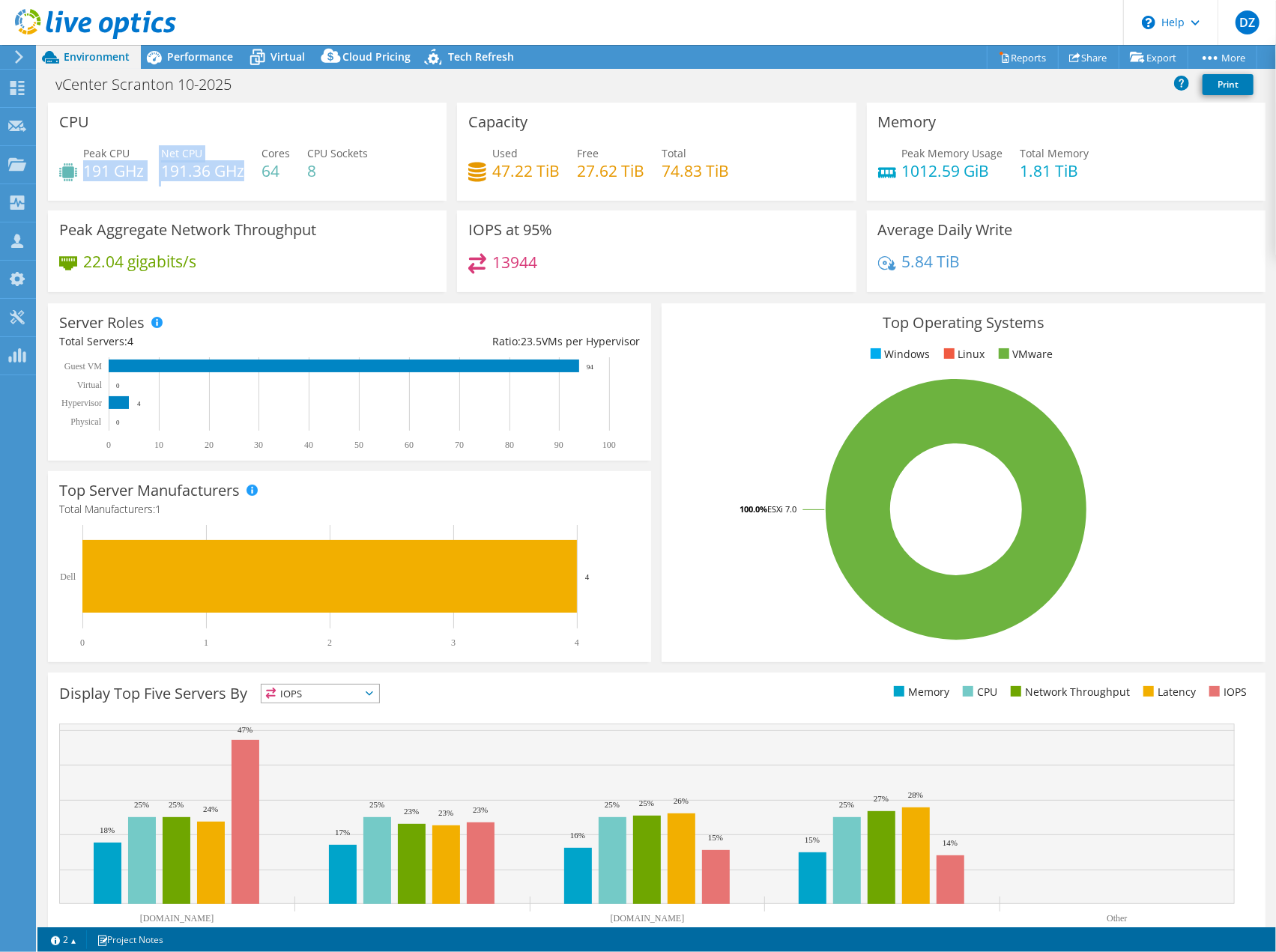
drag, startPoint x: 85, startPoint y: 169, endPoint x: 242, endPoint y: 178, distance: 157.3
click at [242, 178] on div "Peak CPU 191 GHz Net CPU 191.36 GHz Cores 64 CPU Sockets 8" at bounding box center [247, 169] width 376 height 49
click at [242, 178] on h4 "191.36 GHz" at bounding box center [203, 171] width 83 height 17
drag, startPoint x: 242, startPoint y: 178, endPoint x: 93, endPoint y: 166, distance: 149.5
click at [93, 166] on div "Peak CPU 191 GHz Net CPU 191.36 GHz Cores 64 CPU Sockets 8" at bounding box center [247, 169] width 376 height 49
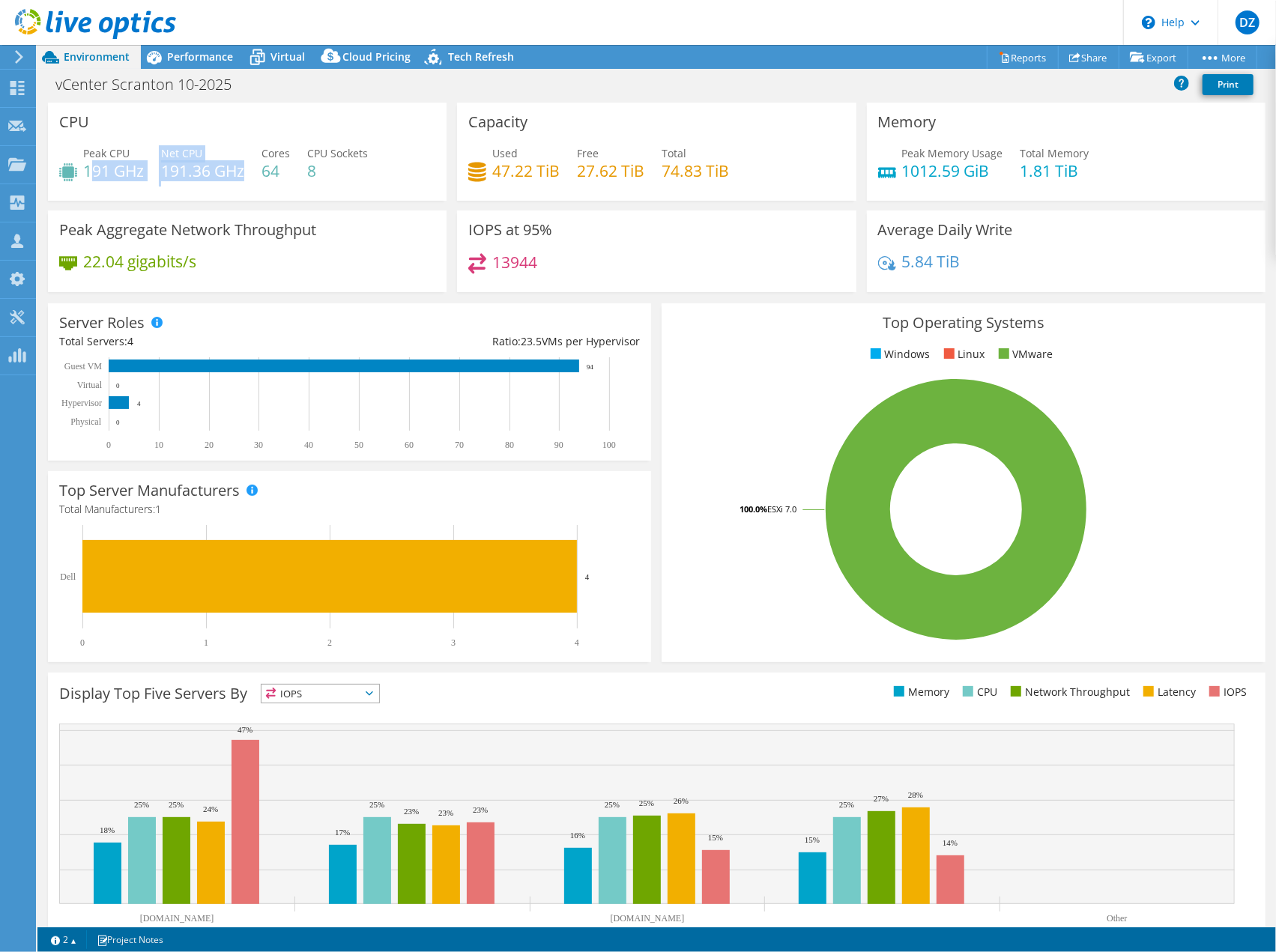
click at [155, 179] on div "Peak CPU 191 GHz Net CPU 191.36 GHz Cores 64 CPU Sockets 8" at bounding box center [247, 169] width 376 height 49
drag, startPoint x: 212, startPoint y: 170, endPoint x: 163, endPoint y: 167, distance: 49.1
click at [163, 167] on h4 "191.36 GHz" at bounding box center [203, 171] width 83 height 17
click at [173, 167] on h4 "191.36 GHz" at bounding box center [203, 171] width 83 height 17
drag, startPoint x: 114, startPoint y: 84, endPoint x: 170, endPoint y: 90, distance: 56.3
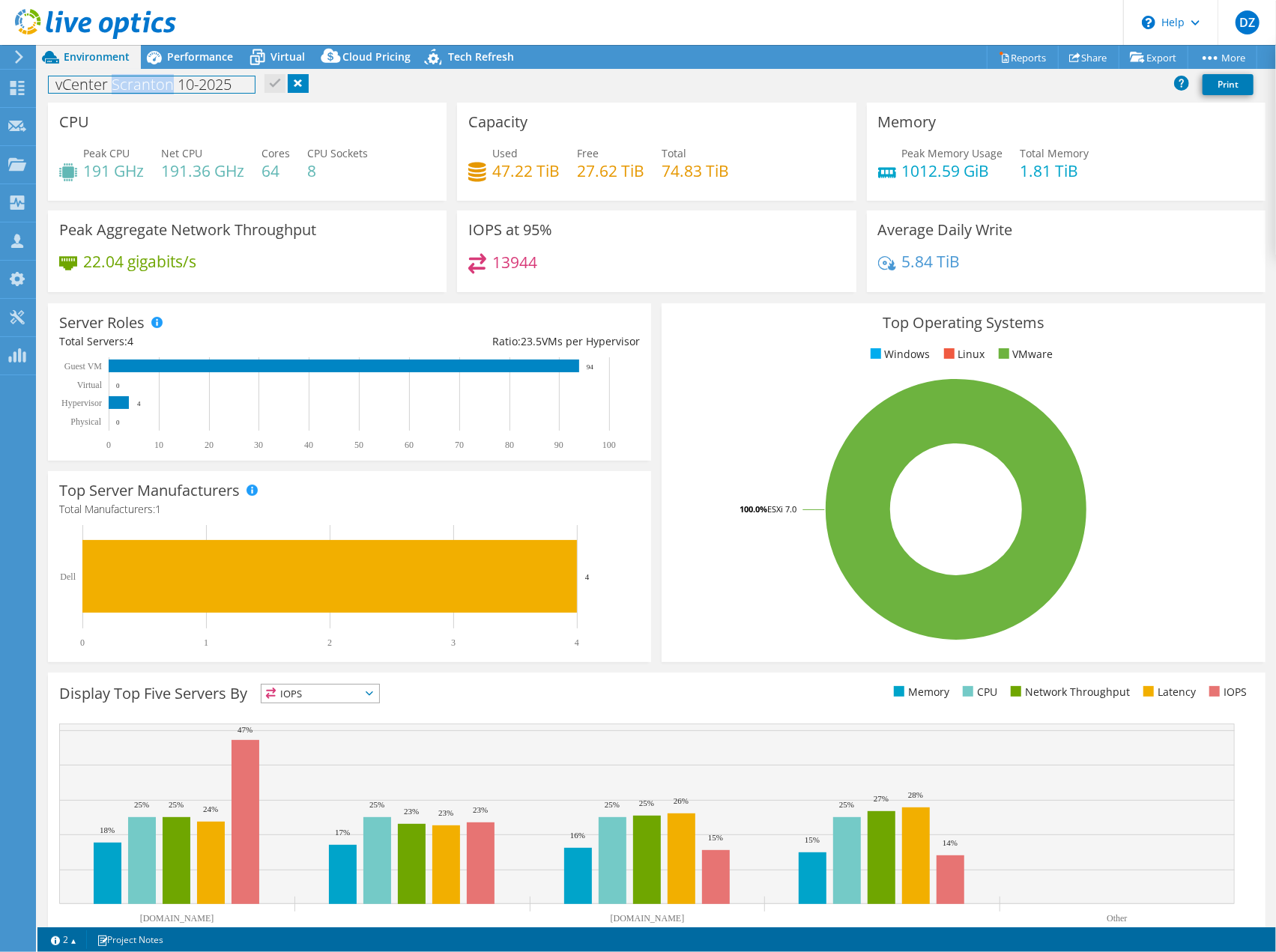
click at [170, 90] on h1 "vCenter Scranton 10-2025" at bounding box center [151, 84] width 206 height 17
click at [170, 110] on div "CPU Peak CPU 191 GHz Net CPU 191.36 GHz Cores 64 CPU Sockets 8" at bounding box center [246, 151] width 398 height 98
click at [171, 55] on span "Performance" at bounding box center [200, 57] width 66 height 14
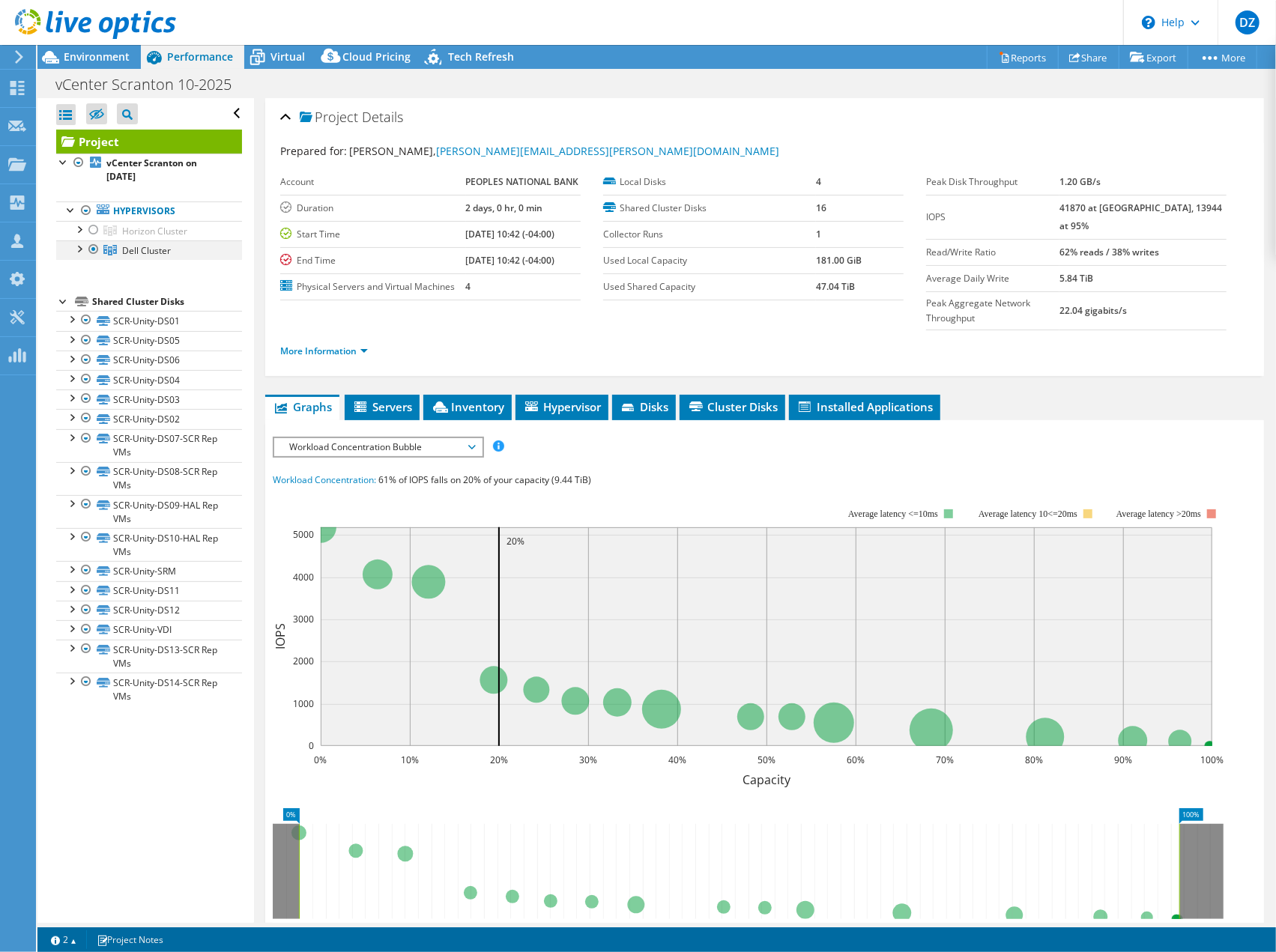
click at [77, 243] on div at bounding box center [78, 247] width 15 height 15
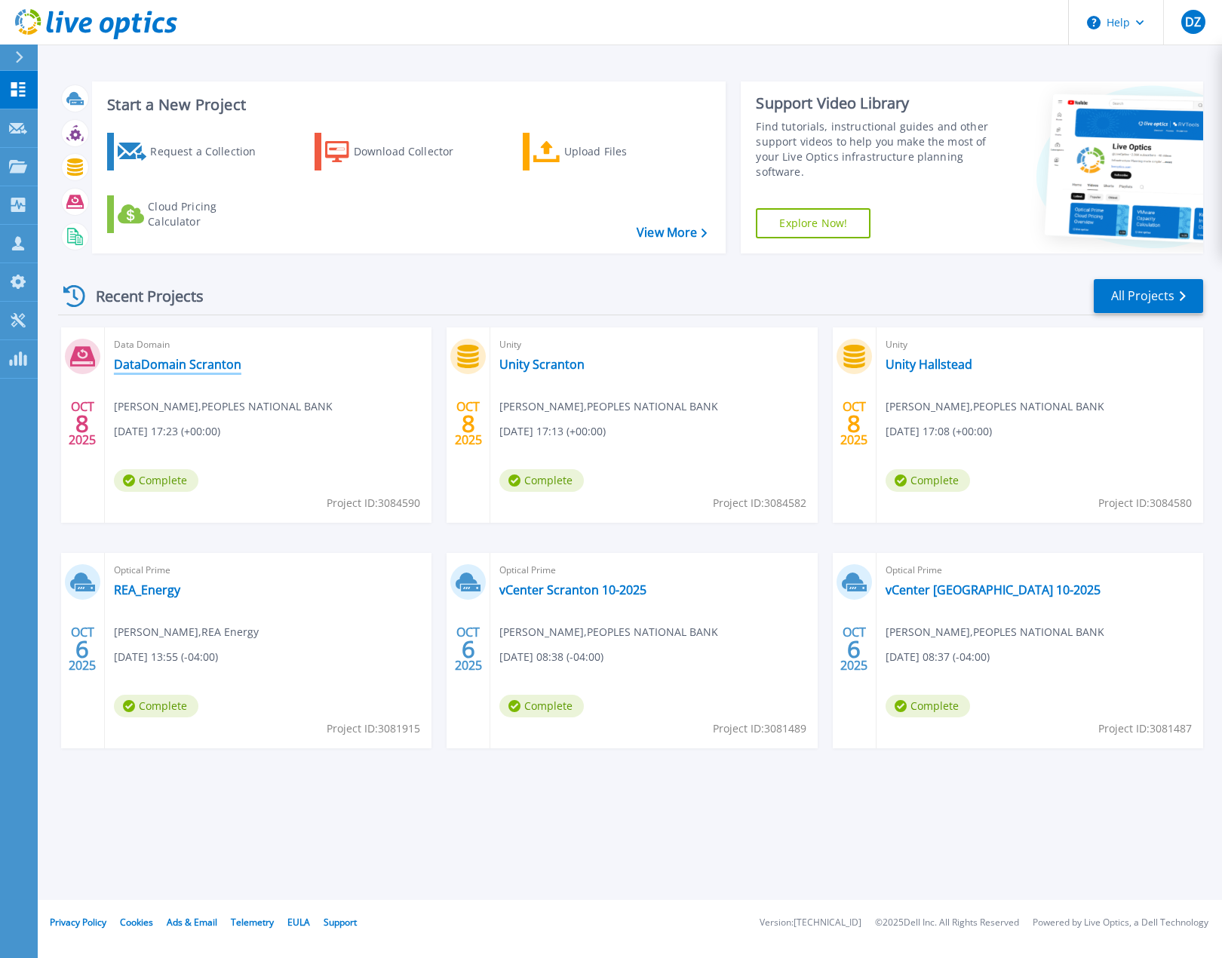
click at [204, 358] on link "DataDomain Scranton" at bounding box center [178, 364] width 128 height 15
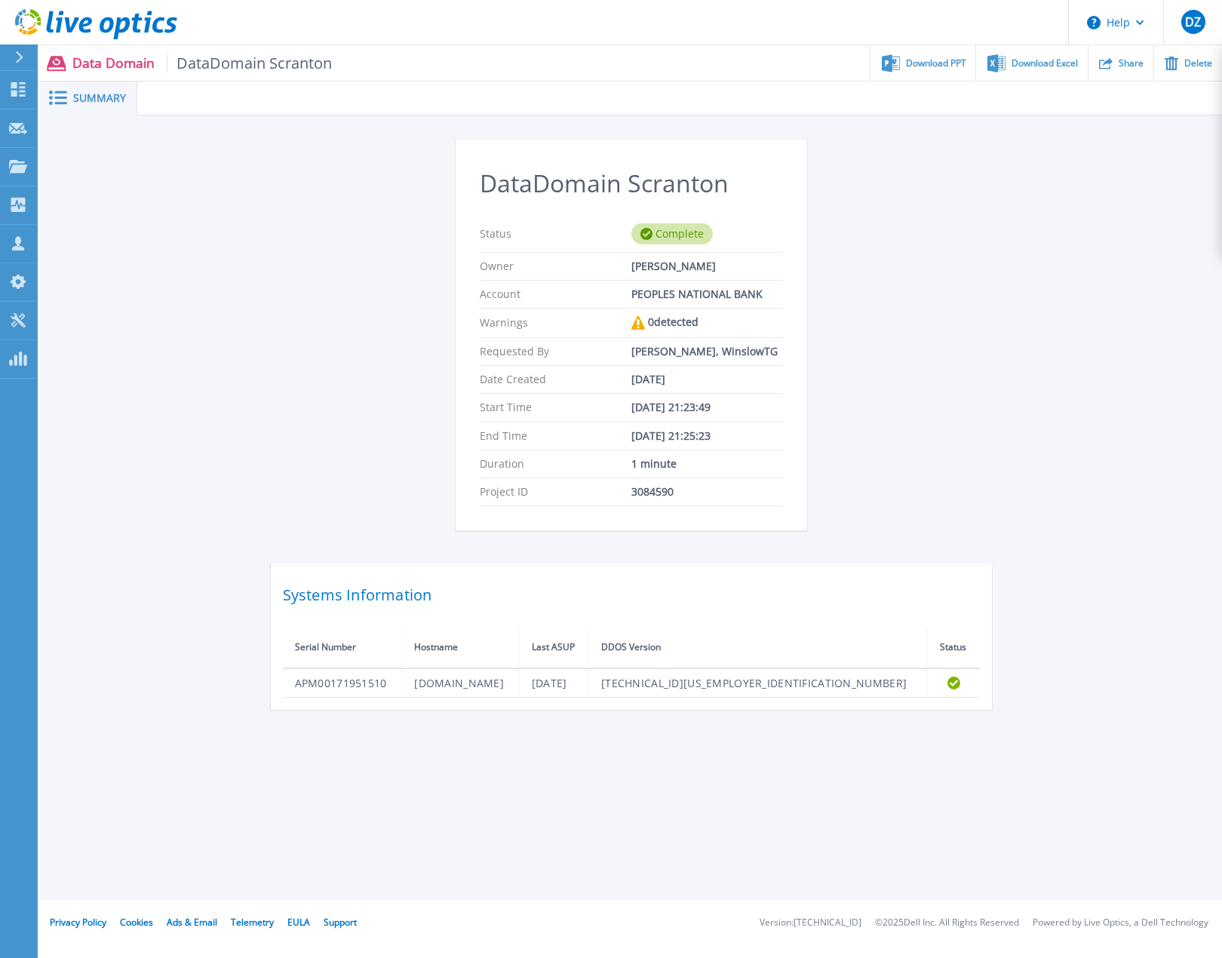
click at [258, 67] on span "DataDomain Scranton" at bounding box center [250, 62] width 166 height 17
click at [259, 64] on span "DataDomain Scranton" at bounding box center [250, 62] width 166 height 17
click at [111, 100] on span "Summary" at bounding box center [99, 98] width 53 height 11
click at [540, 257] on div "Owner [PERSON_NAME]" at bounding box center [631, 267] width 303 height 28
drag, startPoint x: 628, startPoint y: 487, endPoint x: 678, endPoint y: 490, distance: 49.9
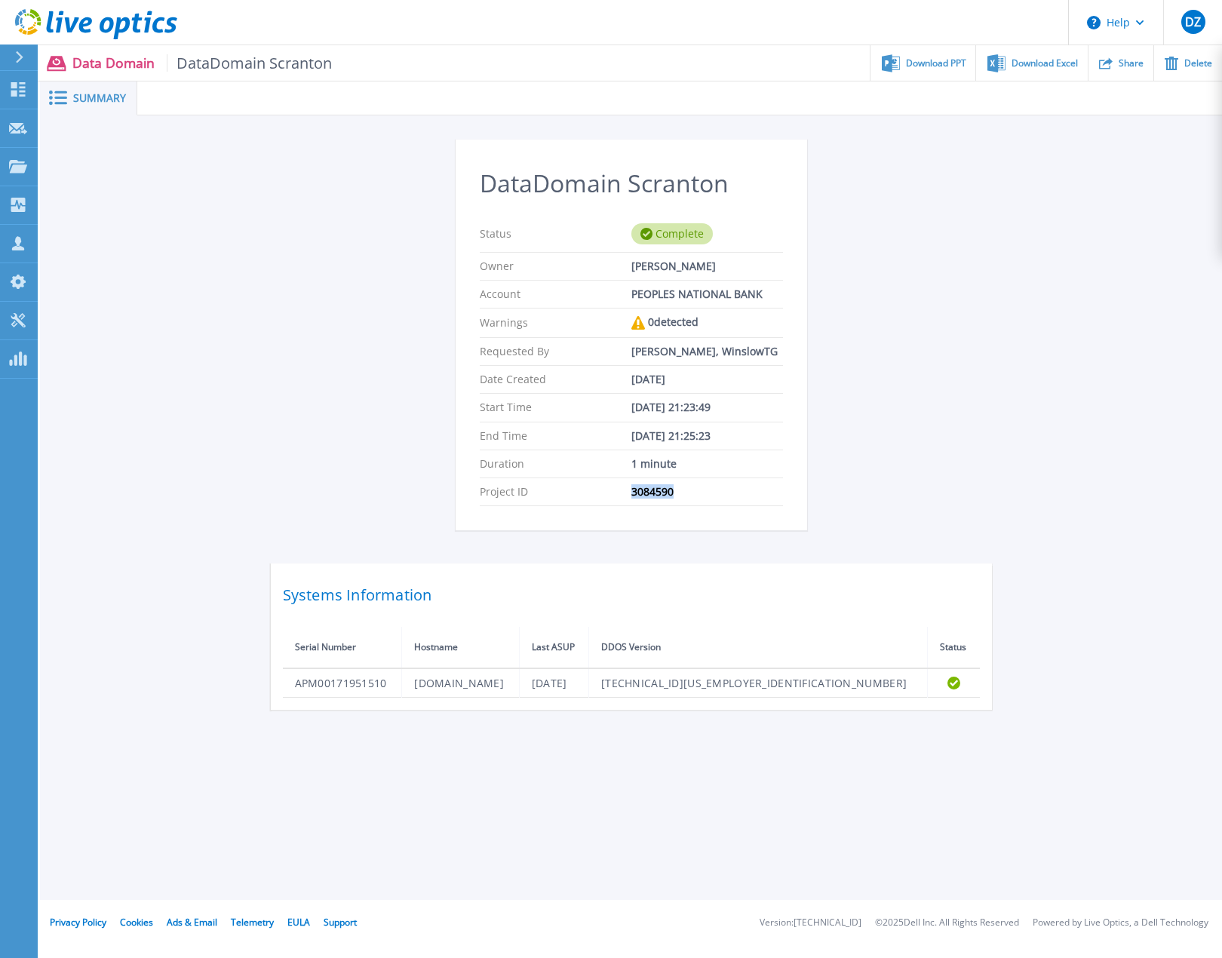
click at [678, 490] on div "Project ID 3084590" at bounding box center [631, 492] width 303 height 28
copy div "3084590"
drag, startPoint x: 267, startPoint y: 62, endPoint x: 334, endPoint y: 60, distance: 66.4
click at [334, 60] on div "Data Domain DataDomain Scranton Download PPT Download Excel Share Delete" at bounding box center [630, 62] width 1185 height 35
copy div "Scranton"
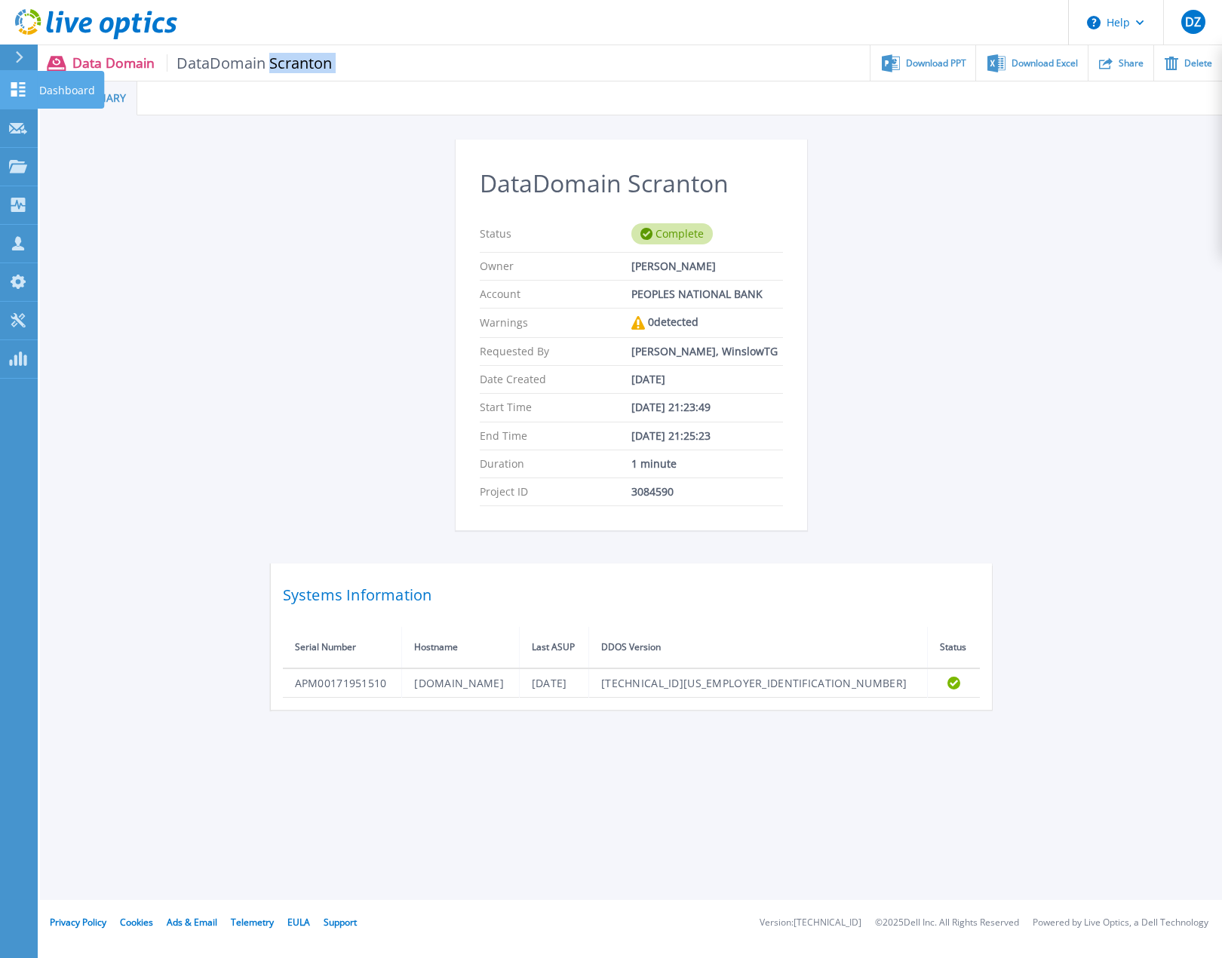
click at [18, 78] on link "Dashboard Dashboard" at bounding box center [19, 90] width 38 height 38
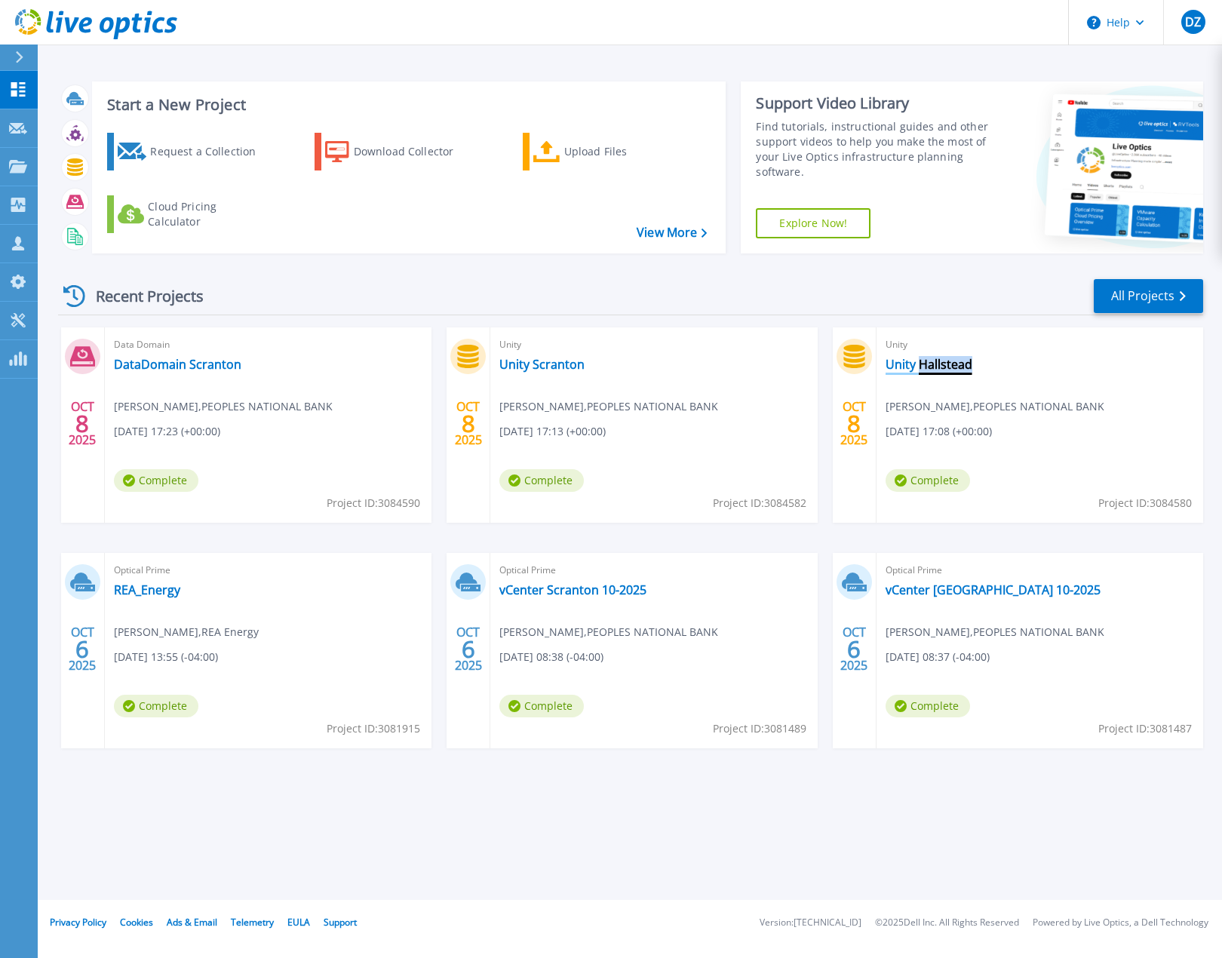
drag, startPoint x: 985, startPoint y: 370, endPoint x: 918, endPoint y: 367, distance: 67.2
click at [918, 367] on div "Unity Unity Hallstead [PERSON_NAME] , PEOPLES NATIONAL BANK [DATE] 17:08 (+00:0…" at bounding box center [1040, 424] width 327 height 195
copy link "Hallstead"
click at [530, 583] on link "vCenter Scranton 10-2025" at bounding box center [573, 590] width 147 height 15
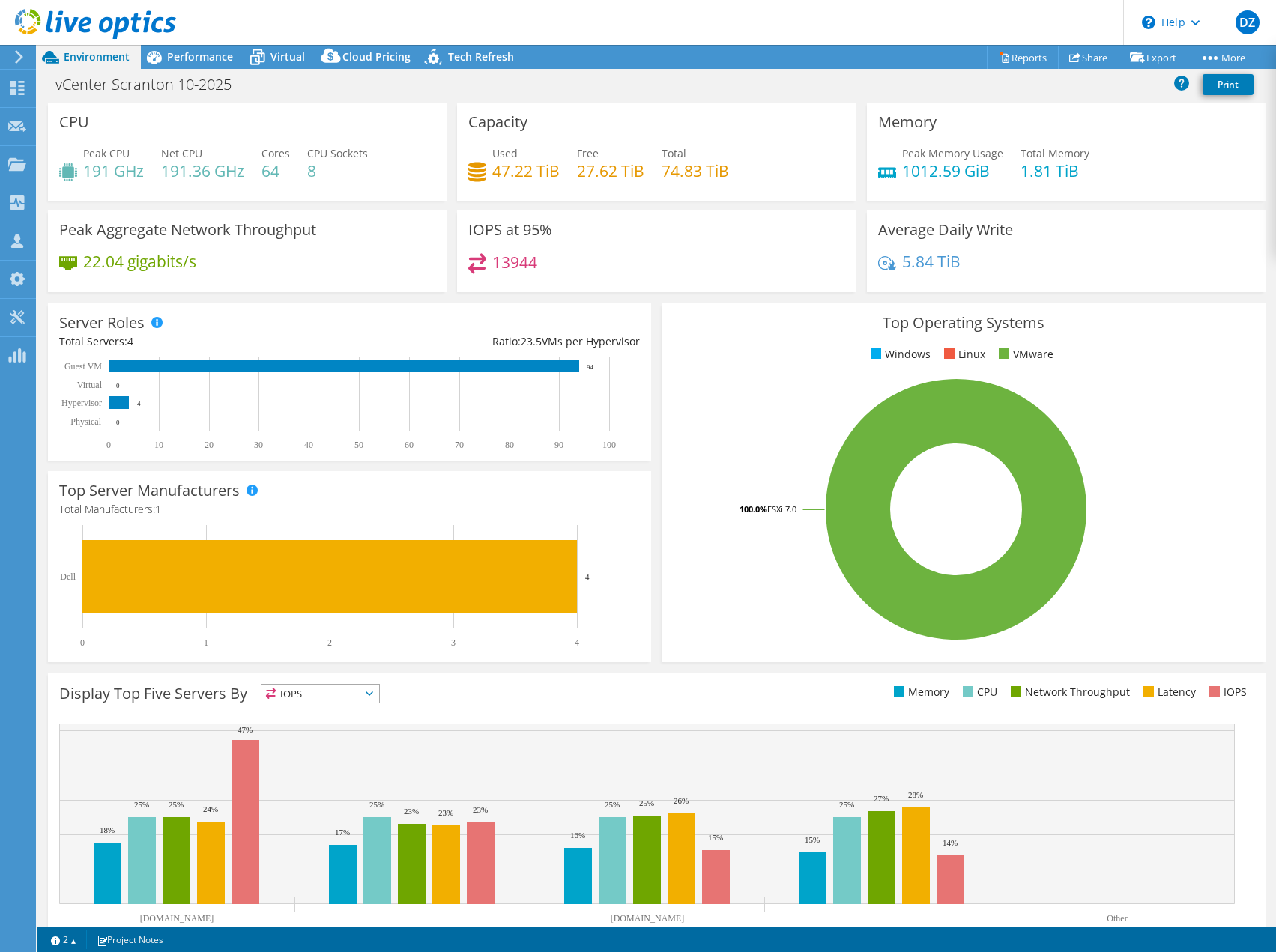
select select "USEast"
select select "USD"
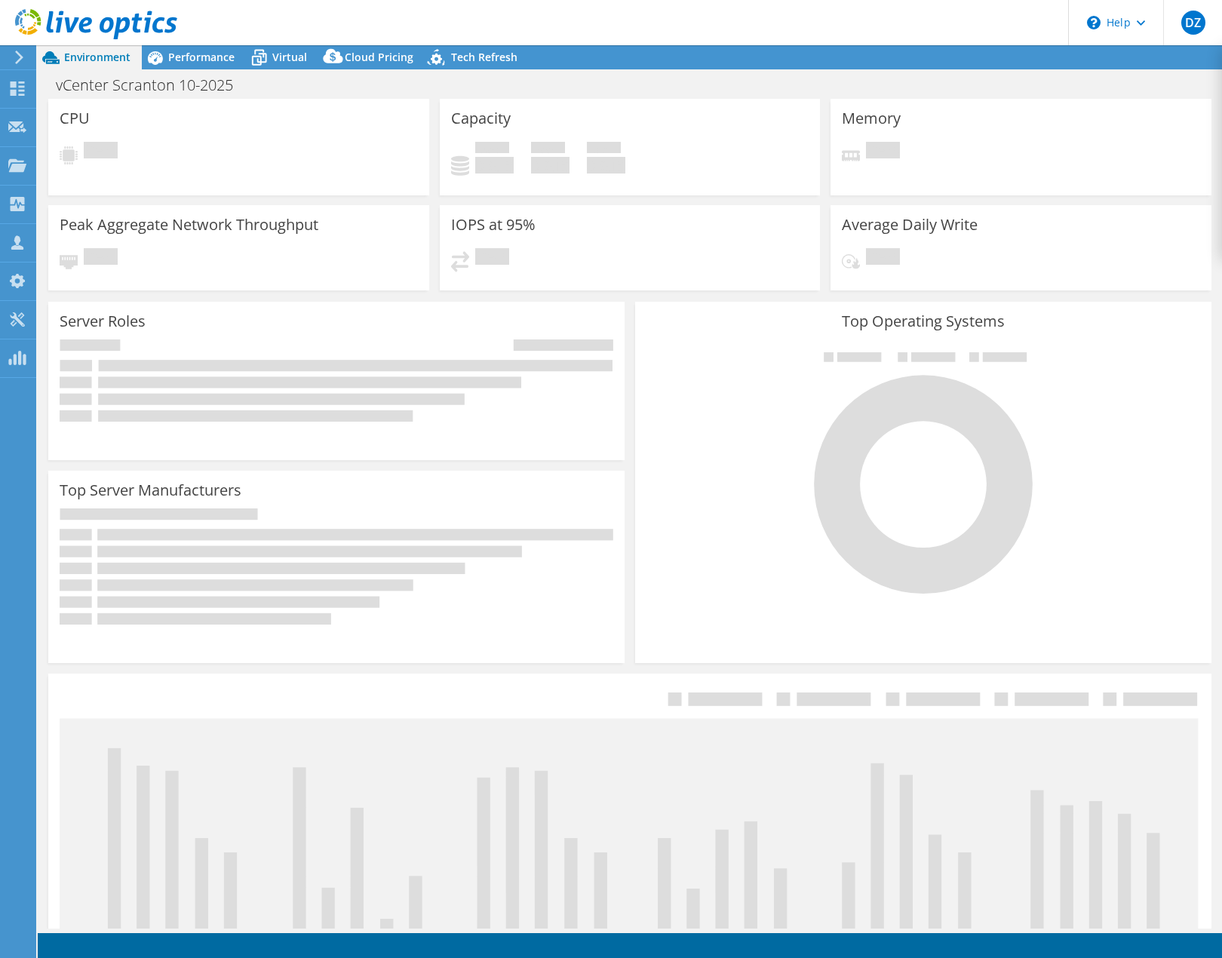
select select "USEast"
select select "USD"
